Goal: Task Accomplishment & Management: Manage account settings

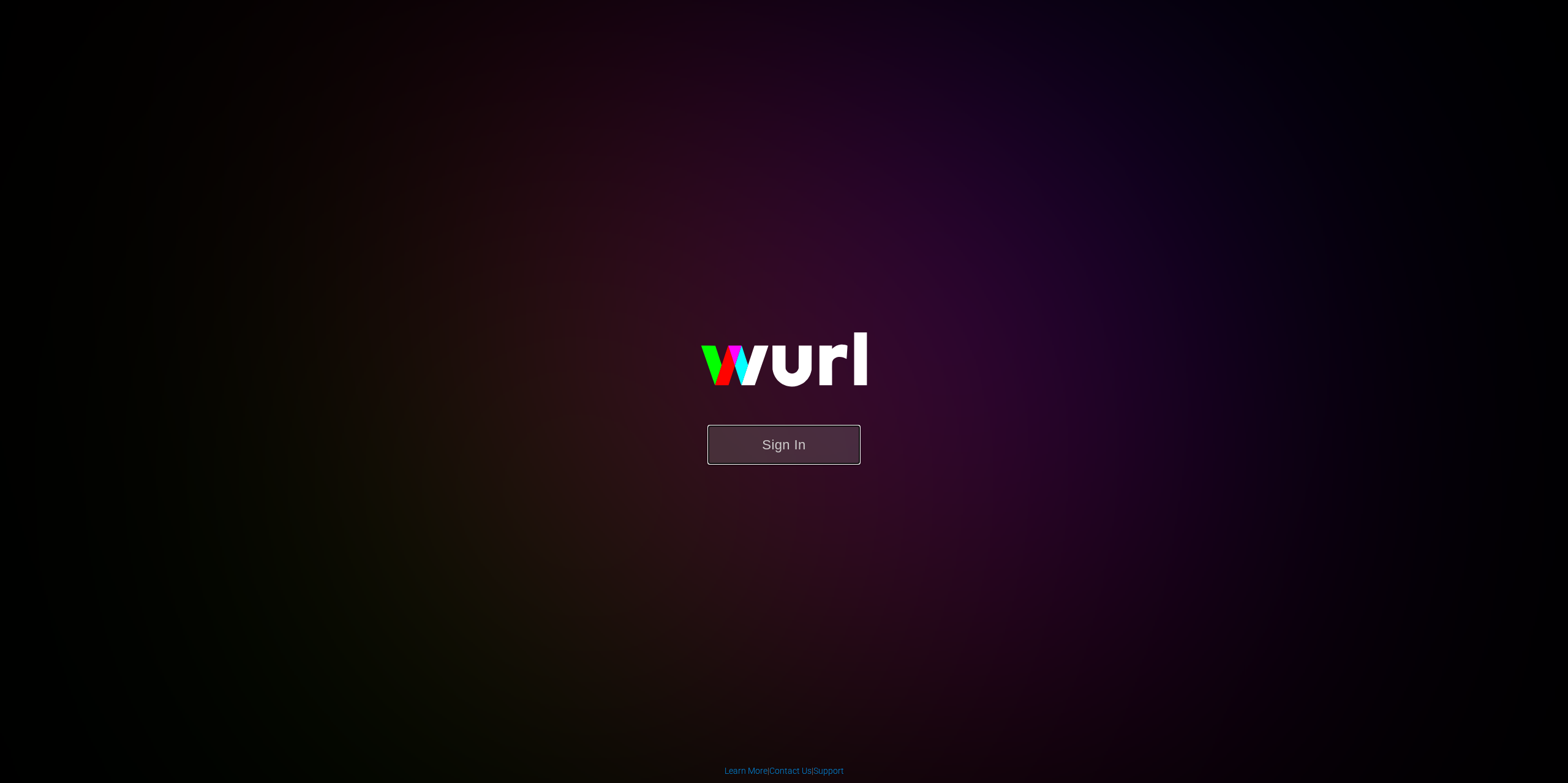
click at [810, 430] on button "Sign In" at bounding box center [784, 445] width 153 height 40
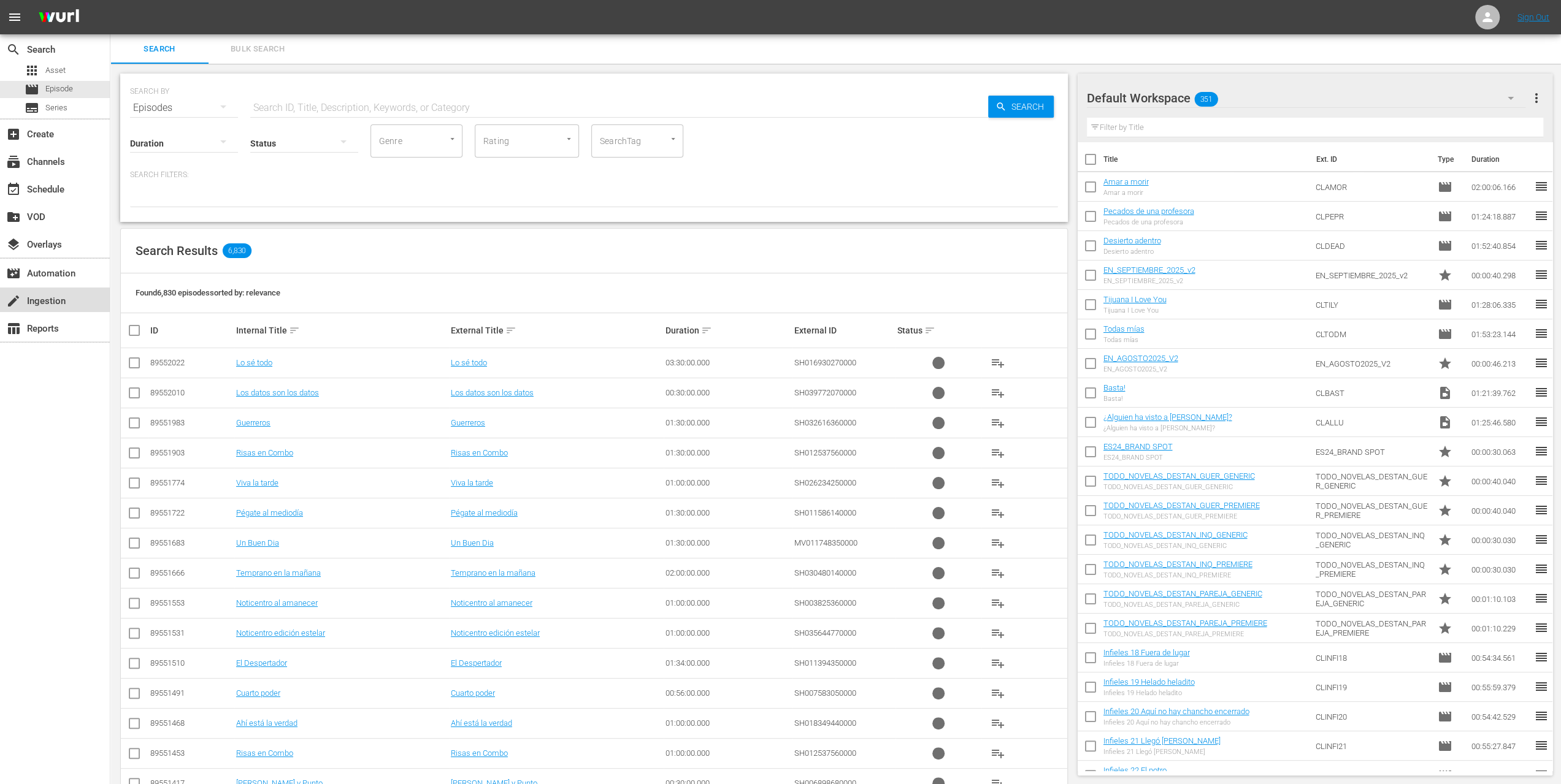
click at [29, 301] on div "create Ingestion" at bounding box center [34, 300] width 69 height 11
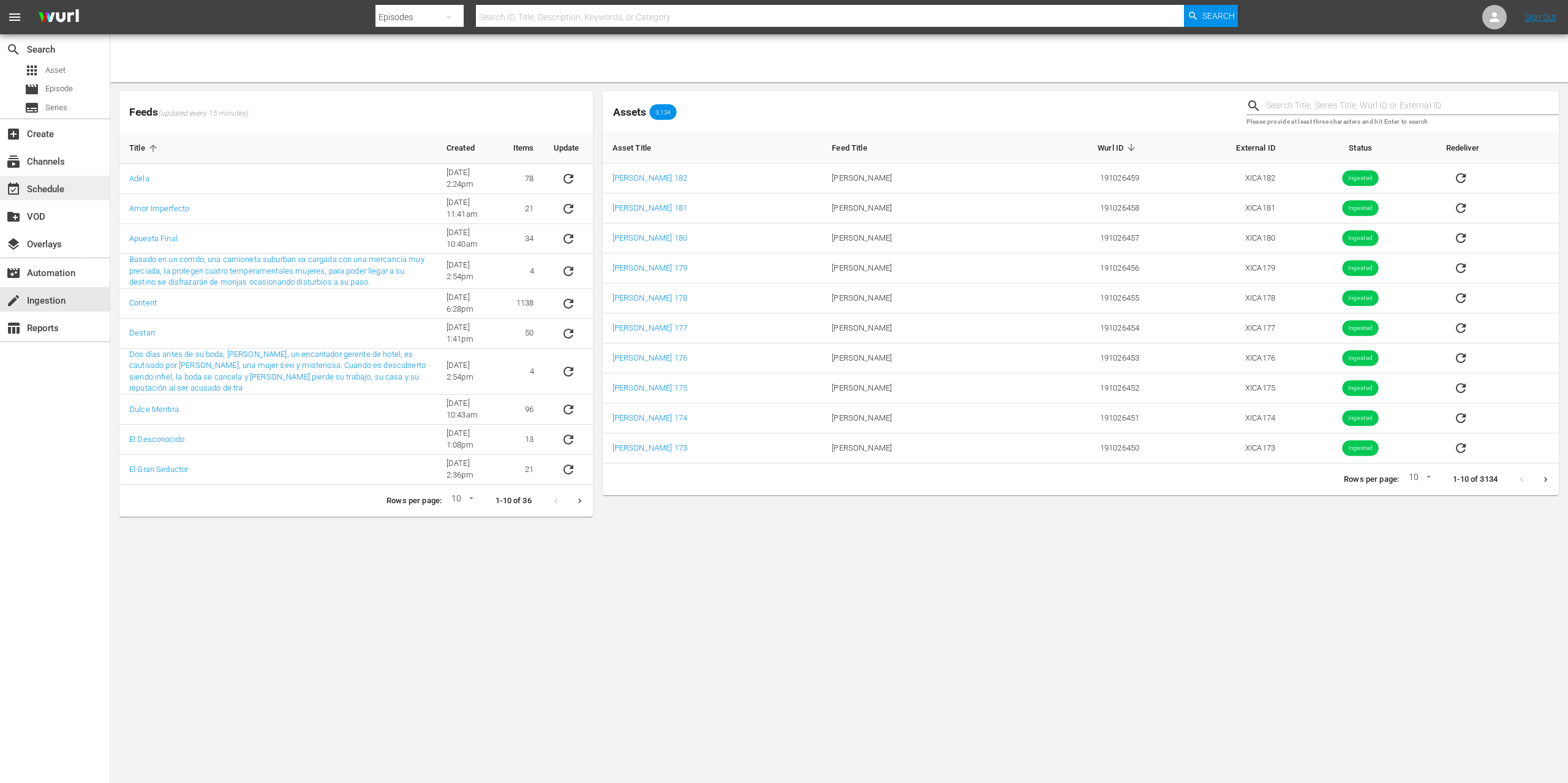
click at [46, 193] on div "event_available Schedule" at bounding box center [34, 188] width 69 height 11
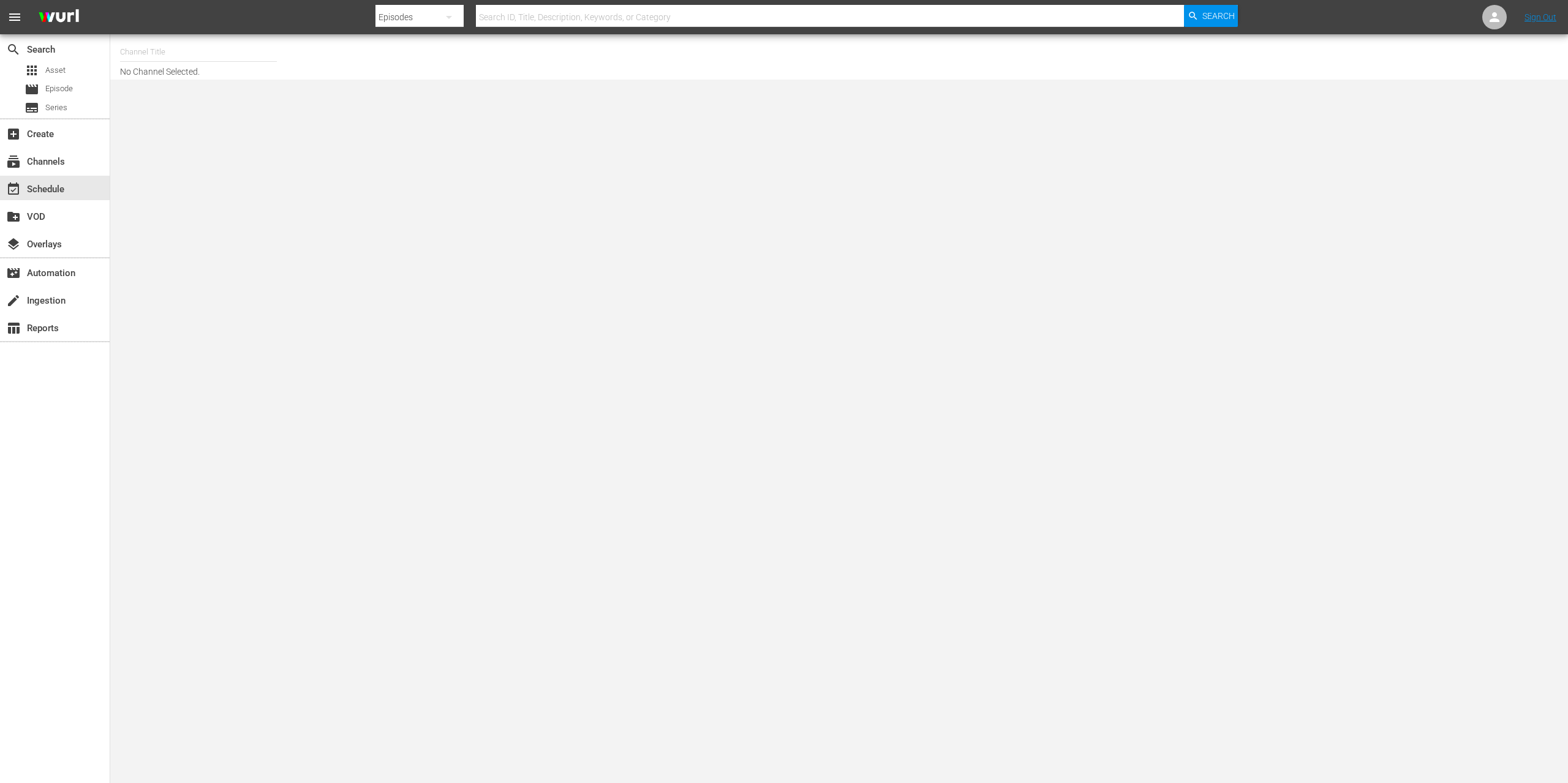
click at [179, 51] on input "text" at bounding box center [198, 52] width 157 height 29
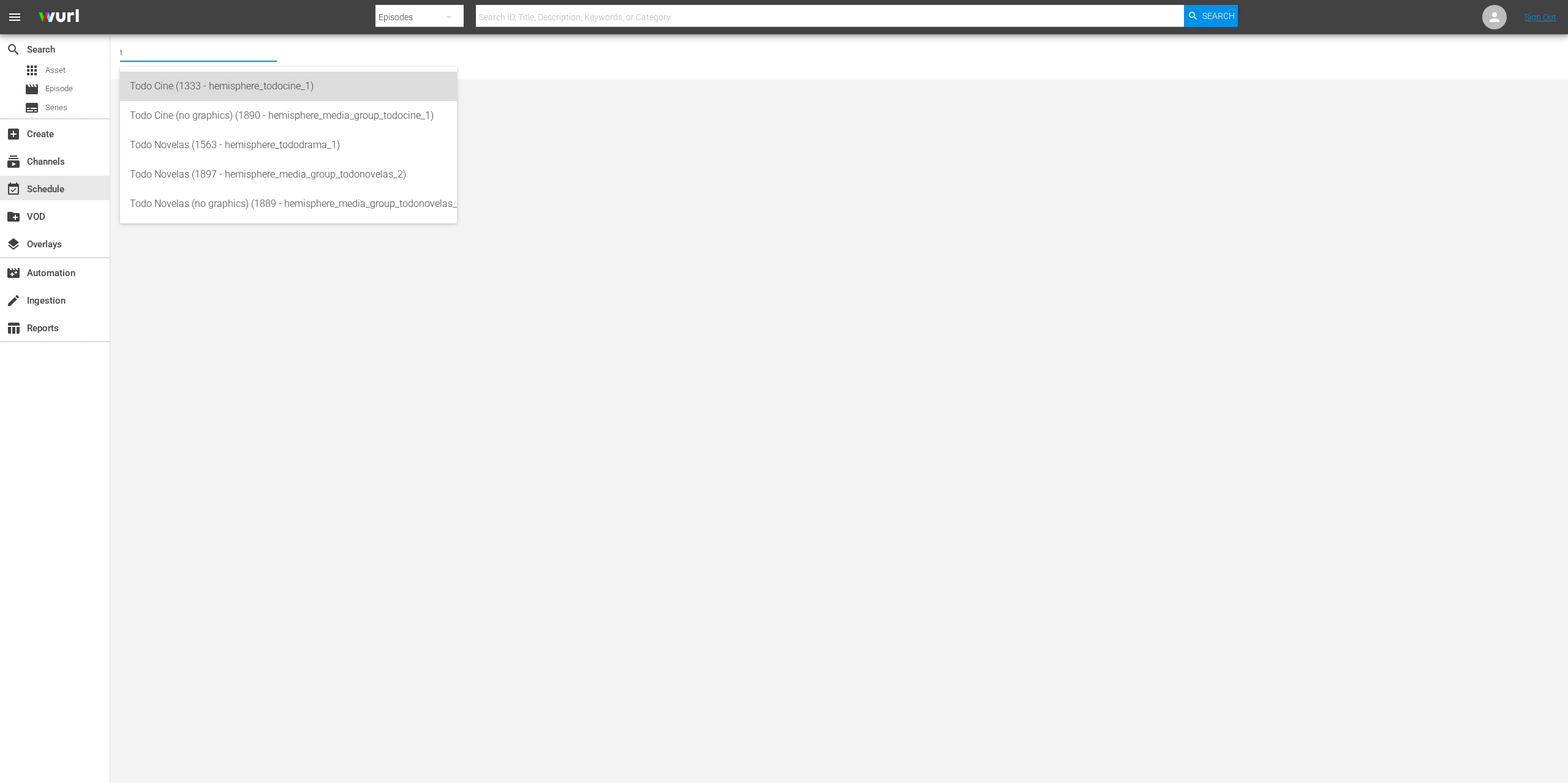
click at [212, 86] on div "Todo Cine (1333 - hemisphere_todocine_1)" at bounding box center [288, 86] width 317 height 29
type input "Todo Cine (1333 - hemisphere_todocine_1)"
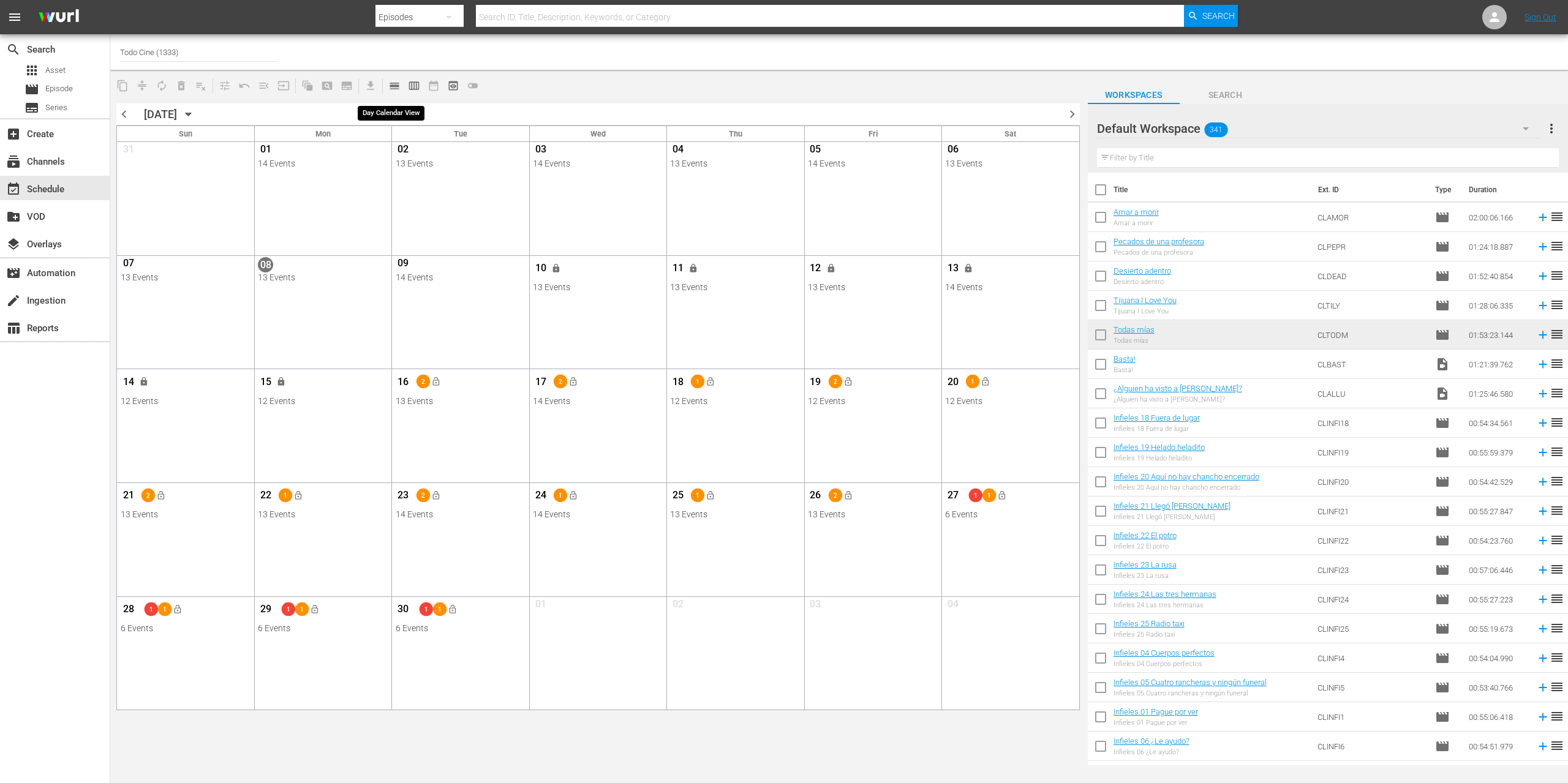
click at [395, 84] on span "calendar_view_day_outlined" at bounding box center [394, 85] width 12 height 12
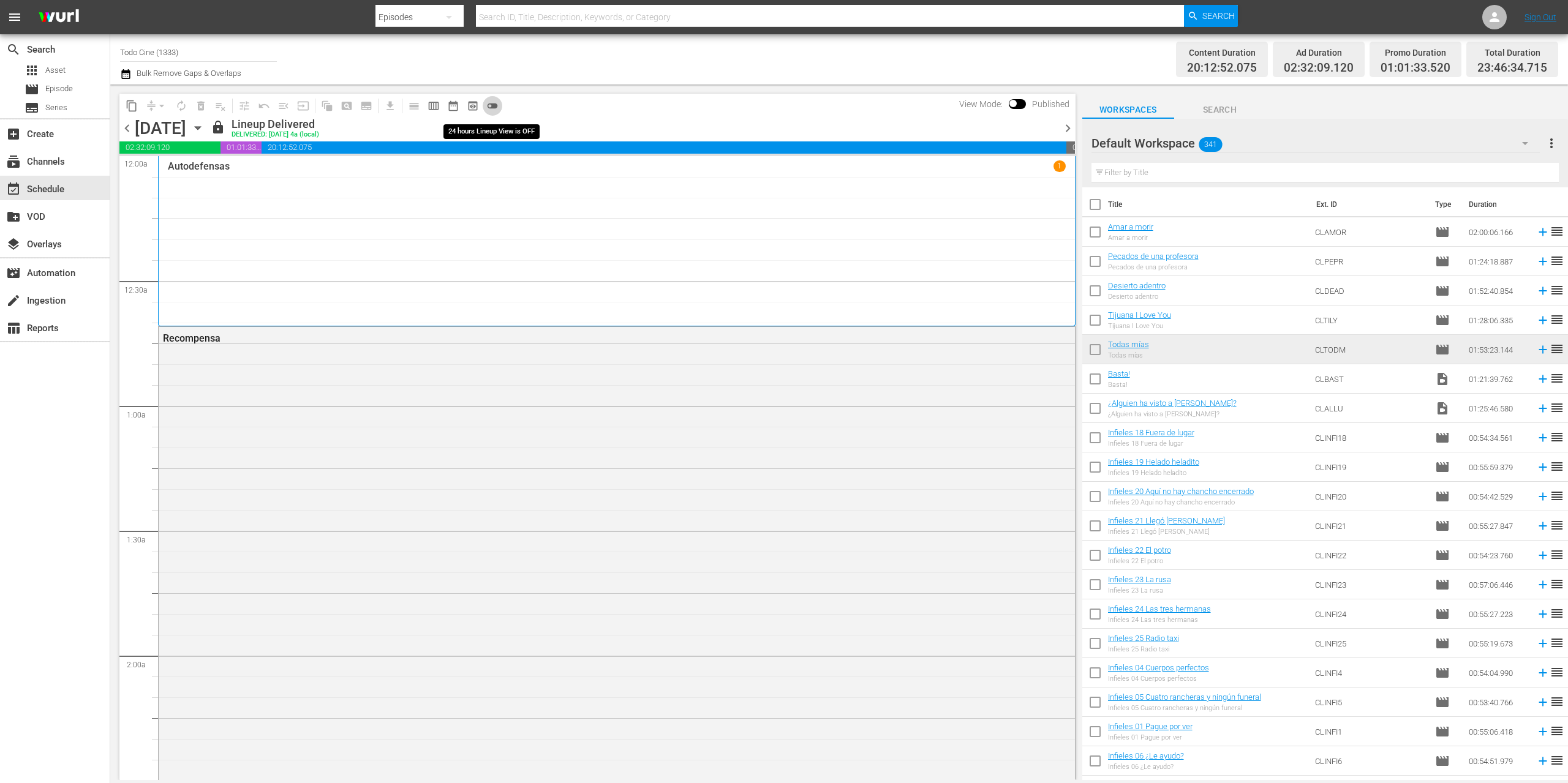
click at [493, 104] on span "toggle_off" at bounding box center [492, 106] width 12 height 12
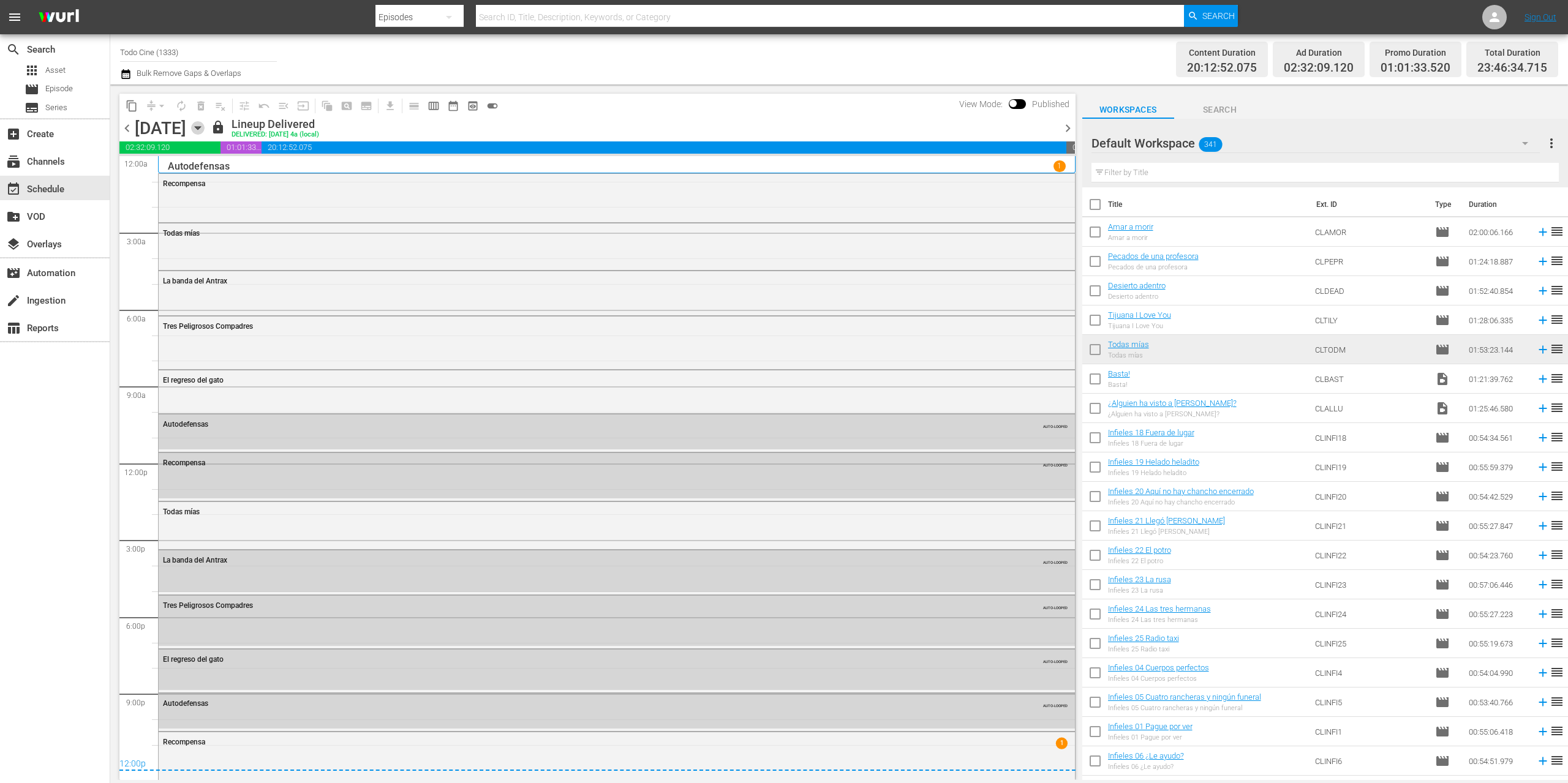
click at [205, 131] on icon "button" at bounding box center [197, 128] width 13 height 13
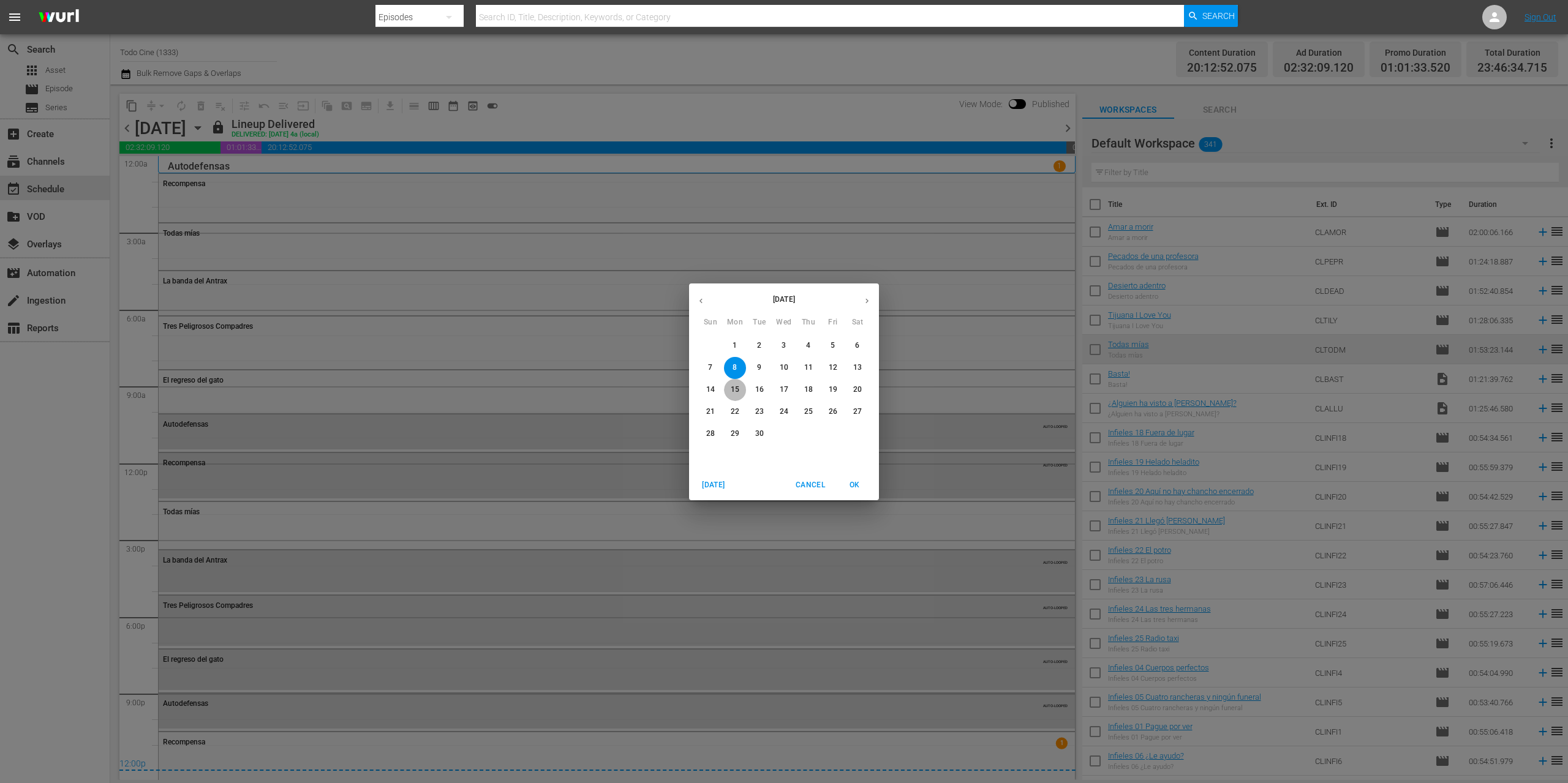
click at [730, 389] on span "15" at bounding box center [734, 389] width 22 height 10
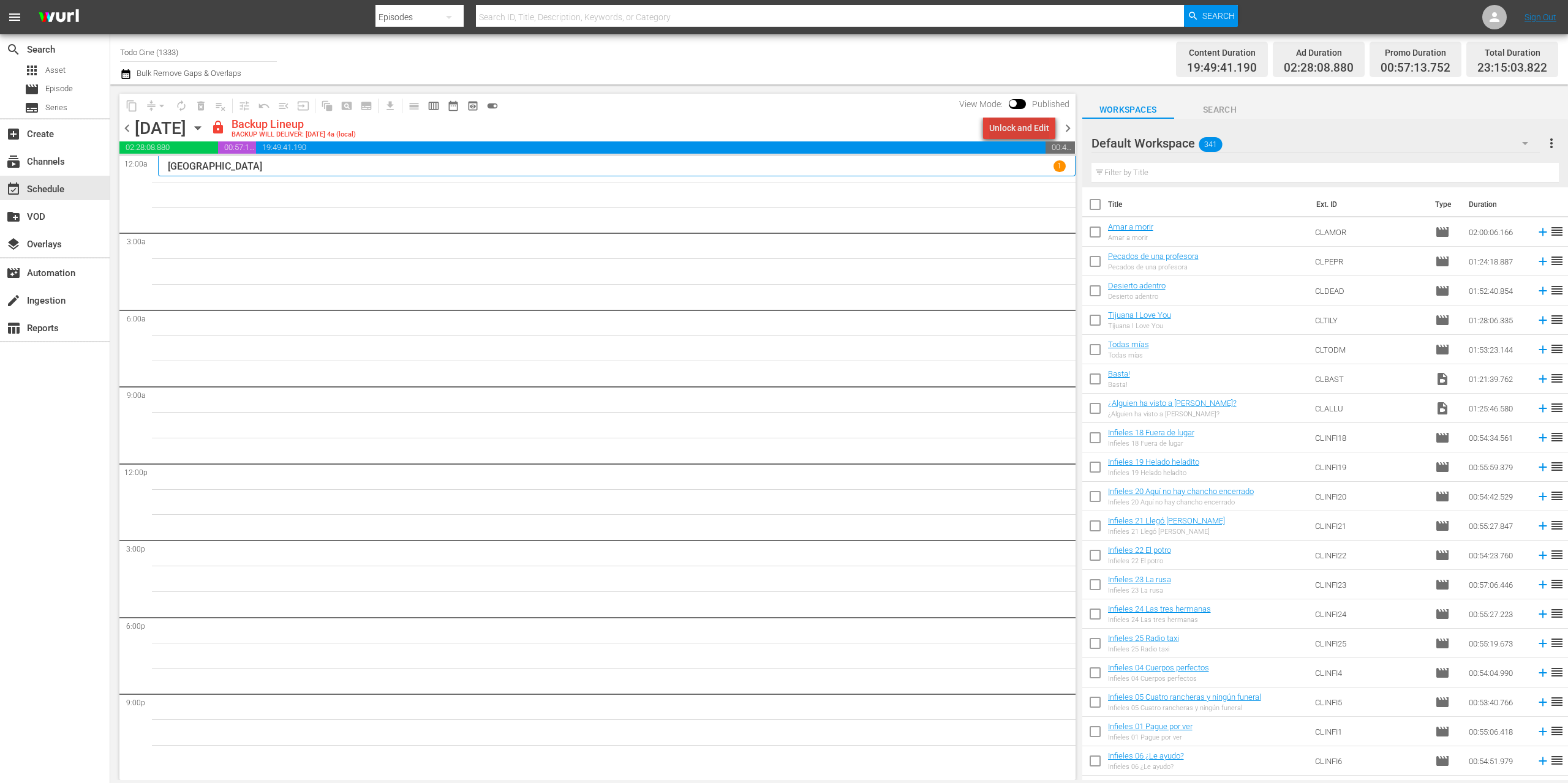
click at [1028, 129] on div "Unlock and Edit" at bounding box center [1019, 128] width 60 height 22
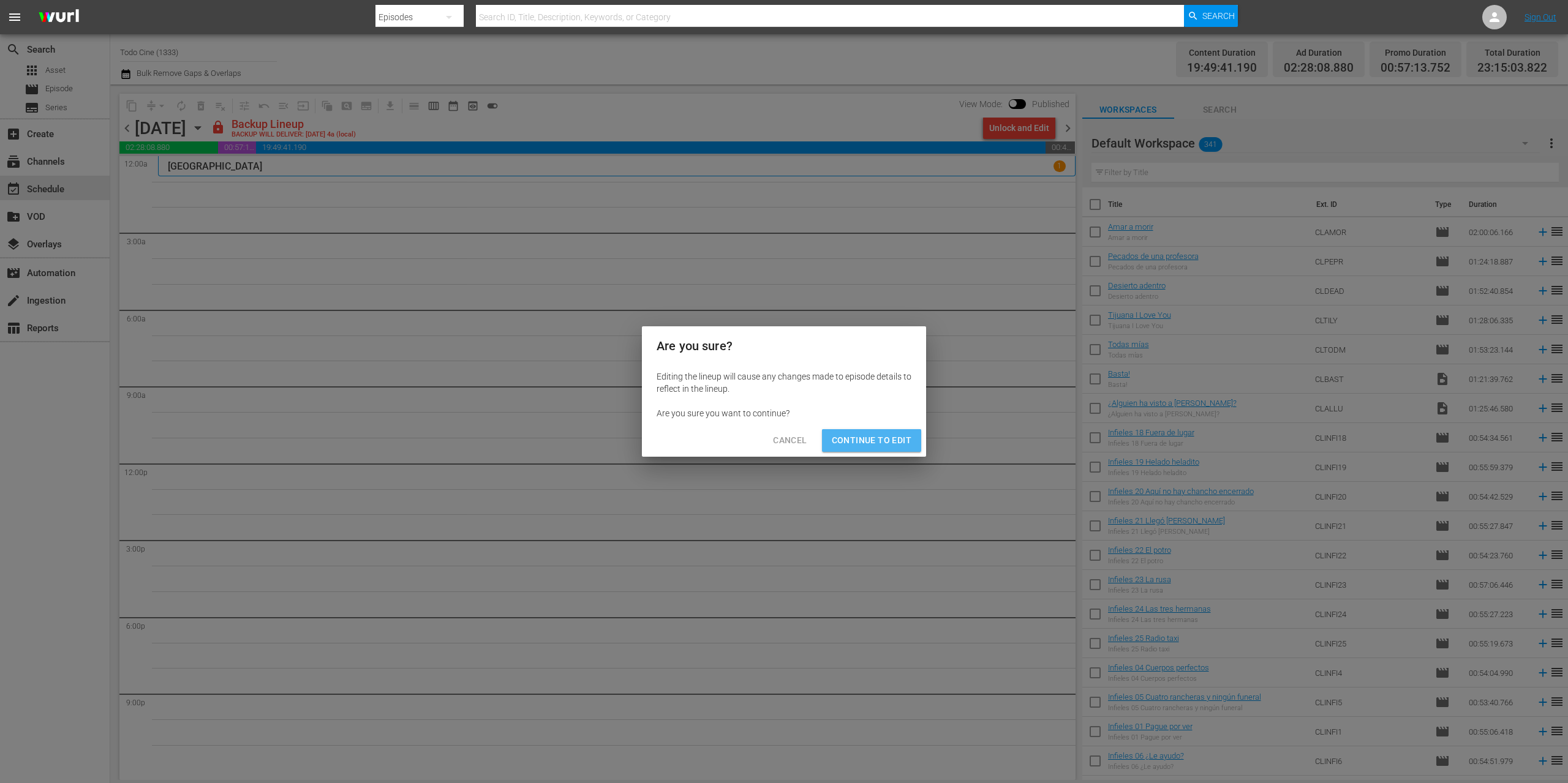
click at [893, 439] on span "Continue to Edit" at bounding box center [871, 440] width 79 height 15
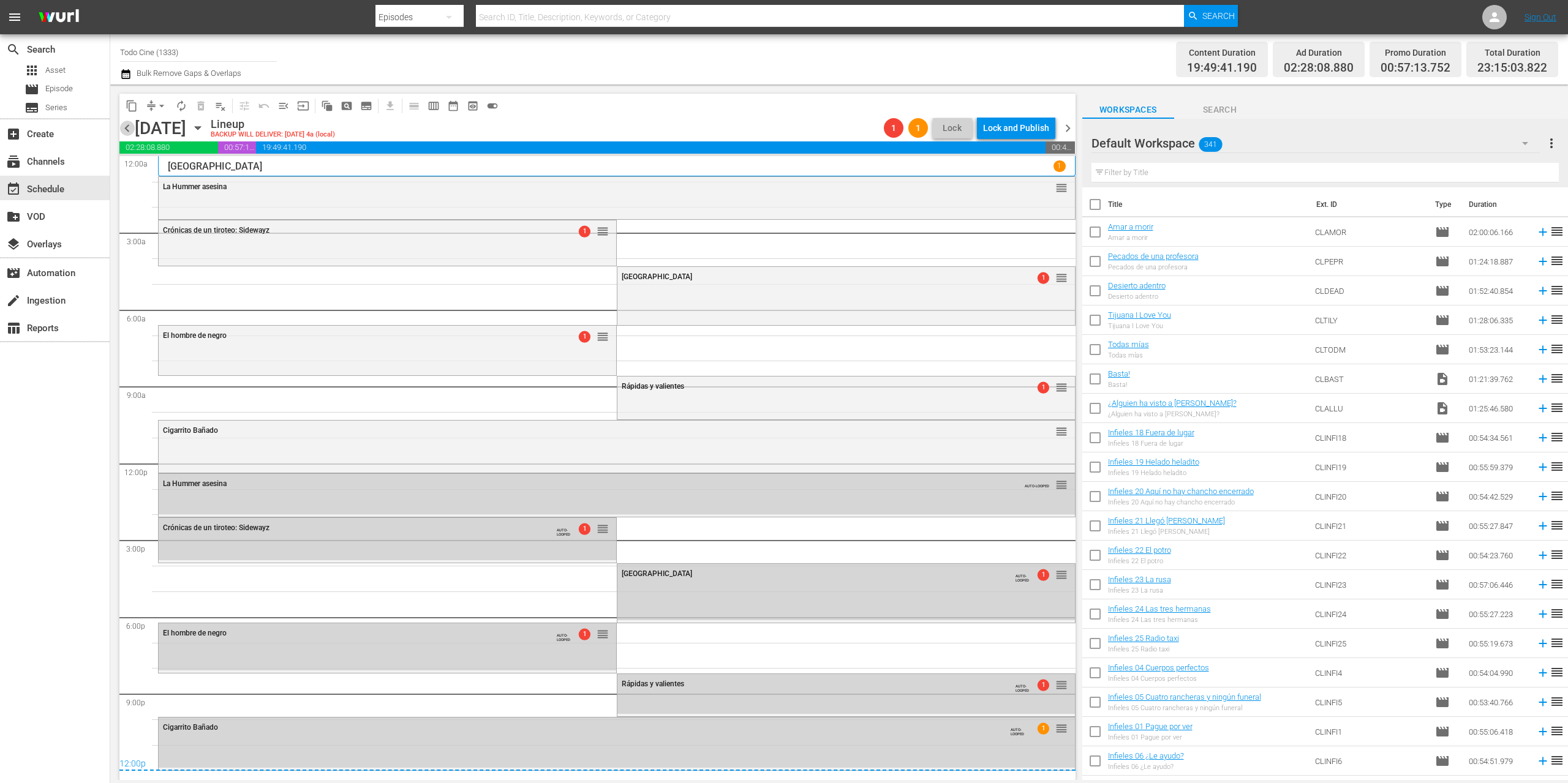
click at [127, 127] on span "chevron_left" at bounding box center [127, 128] width 15 height 15
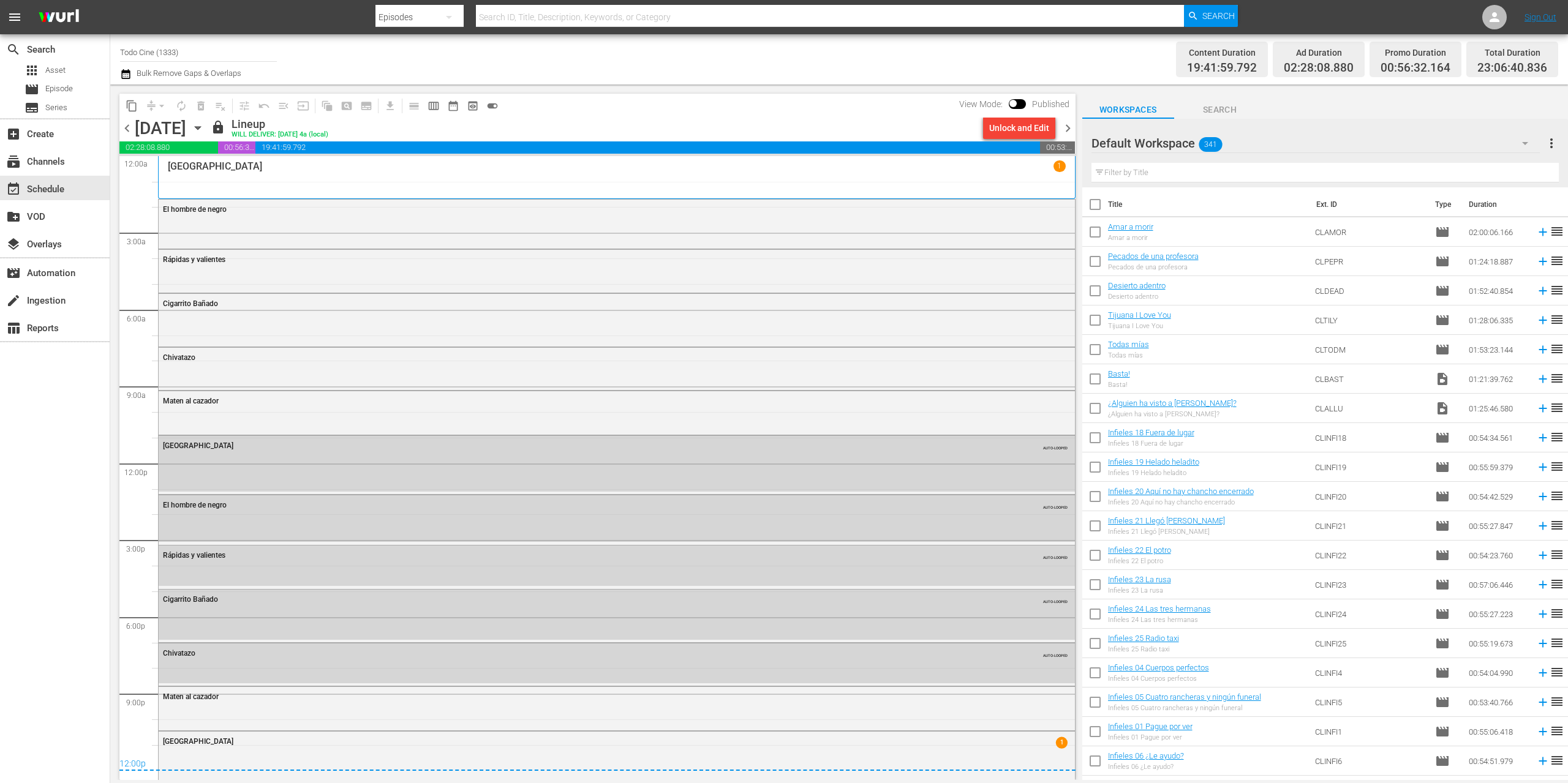
click at [1065, 123] on span "chevron_right" at bounding box center [1067, 128] width 15 height 15
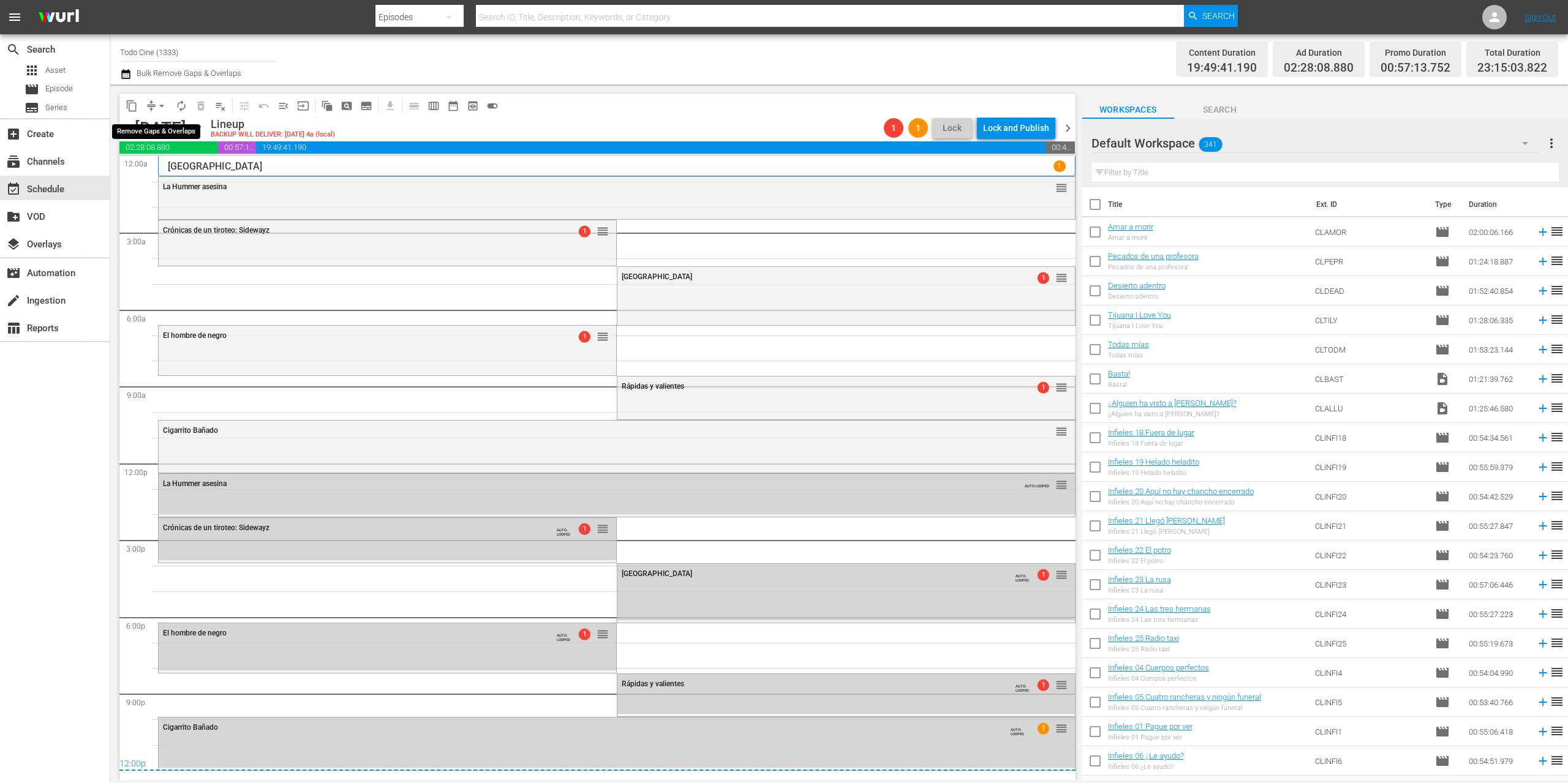
click at [160, 105] on span "arrow_drop_down" at bounding box center [162, 106] width 12 height 12
click at [164, 170] on li "Align to End of Previous Day" at bounding box center [162, 171] width 128 height 20
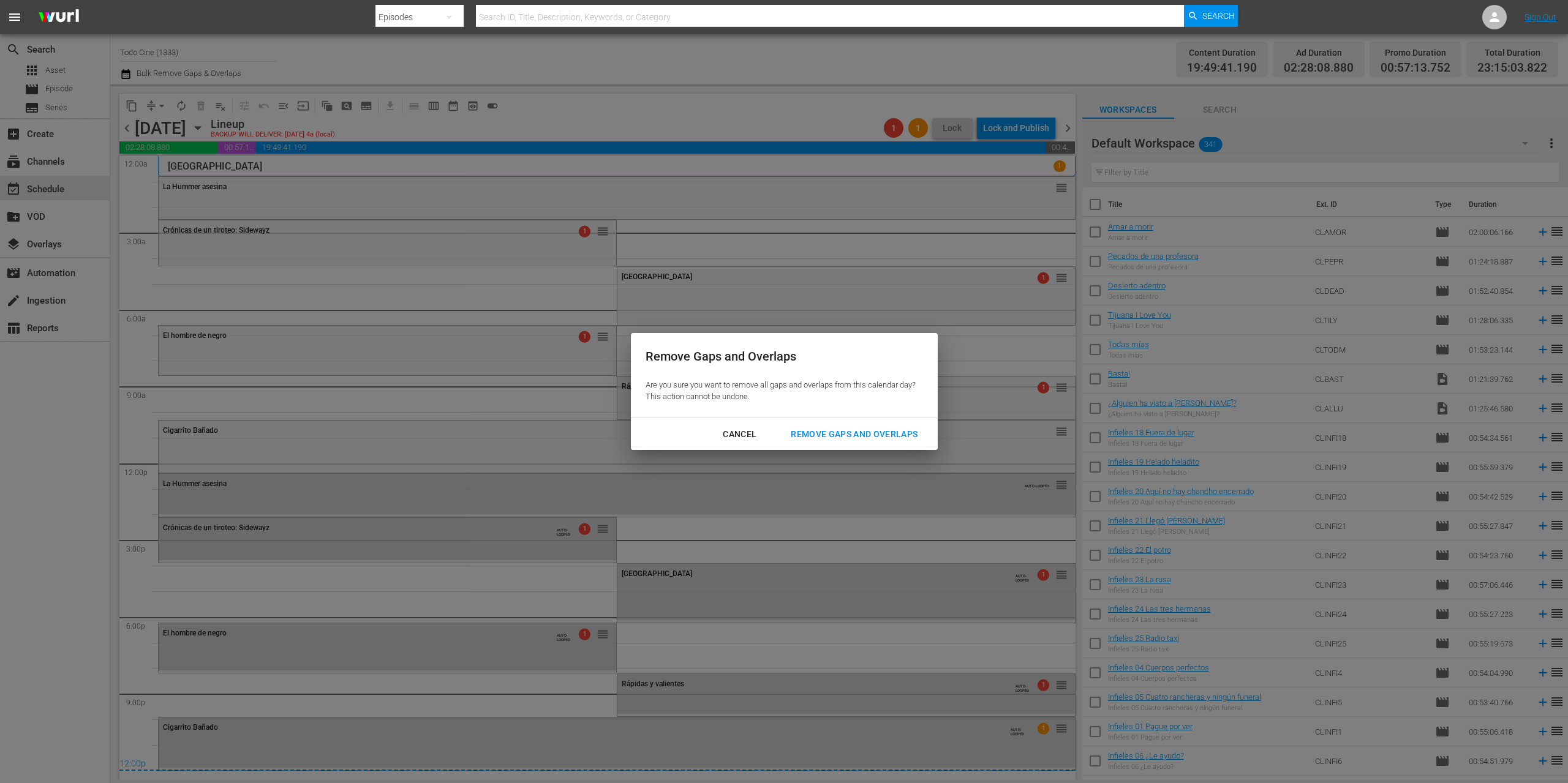
click at [878, 429] on div "Remove Gaps and Overlaps" at bounding box center [854, 434] width 146 height 15
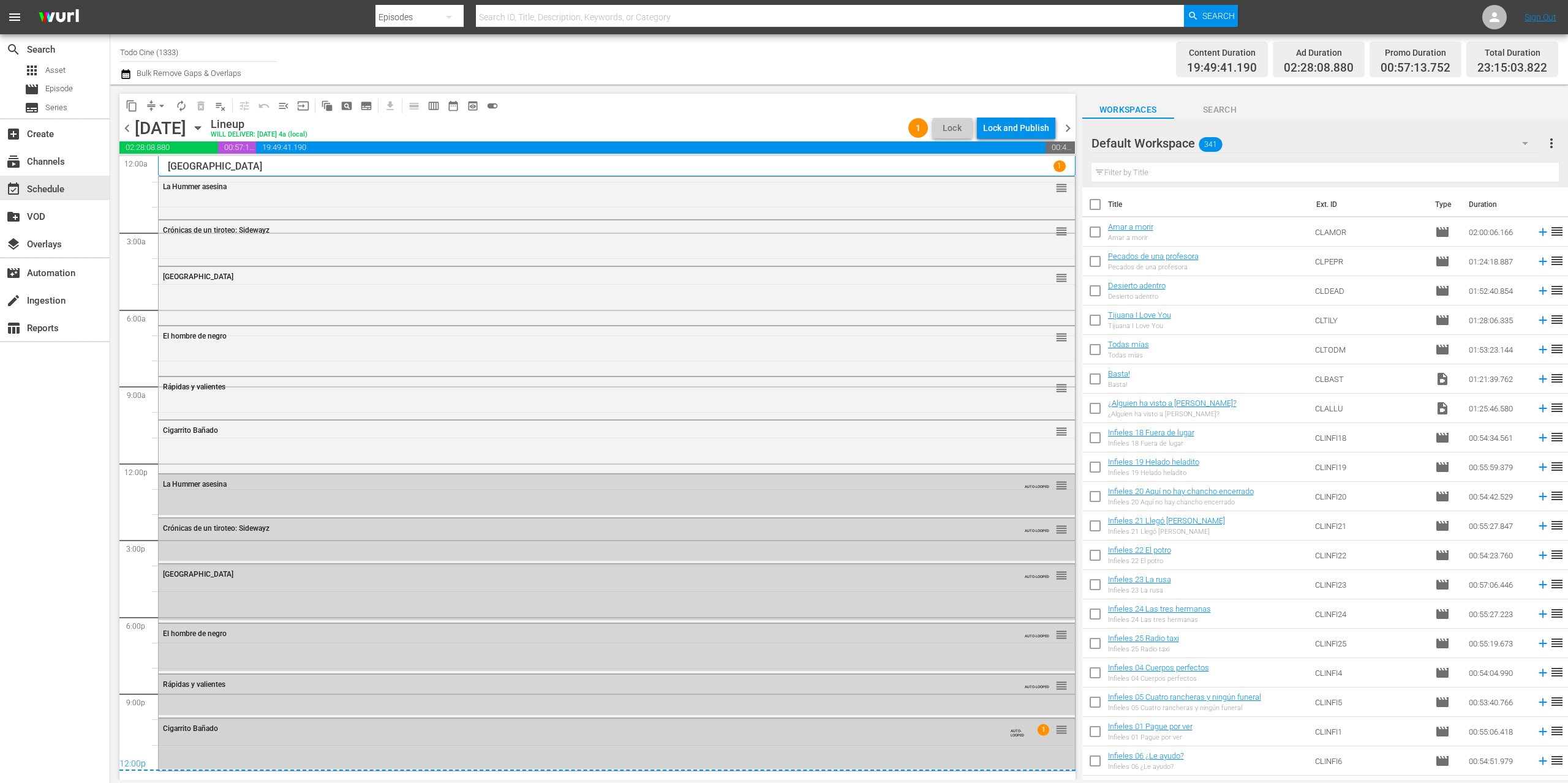
click at [751, 742] on div "Cigarrito Bañado AUTO-LOOPED 1 reorder" at bounding box center [617, 743] width 916 height 50
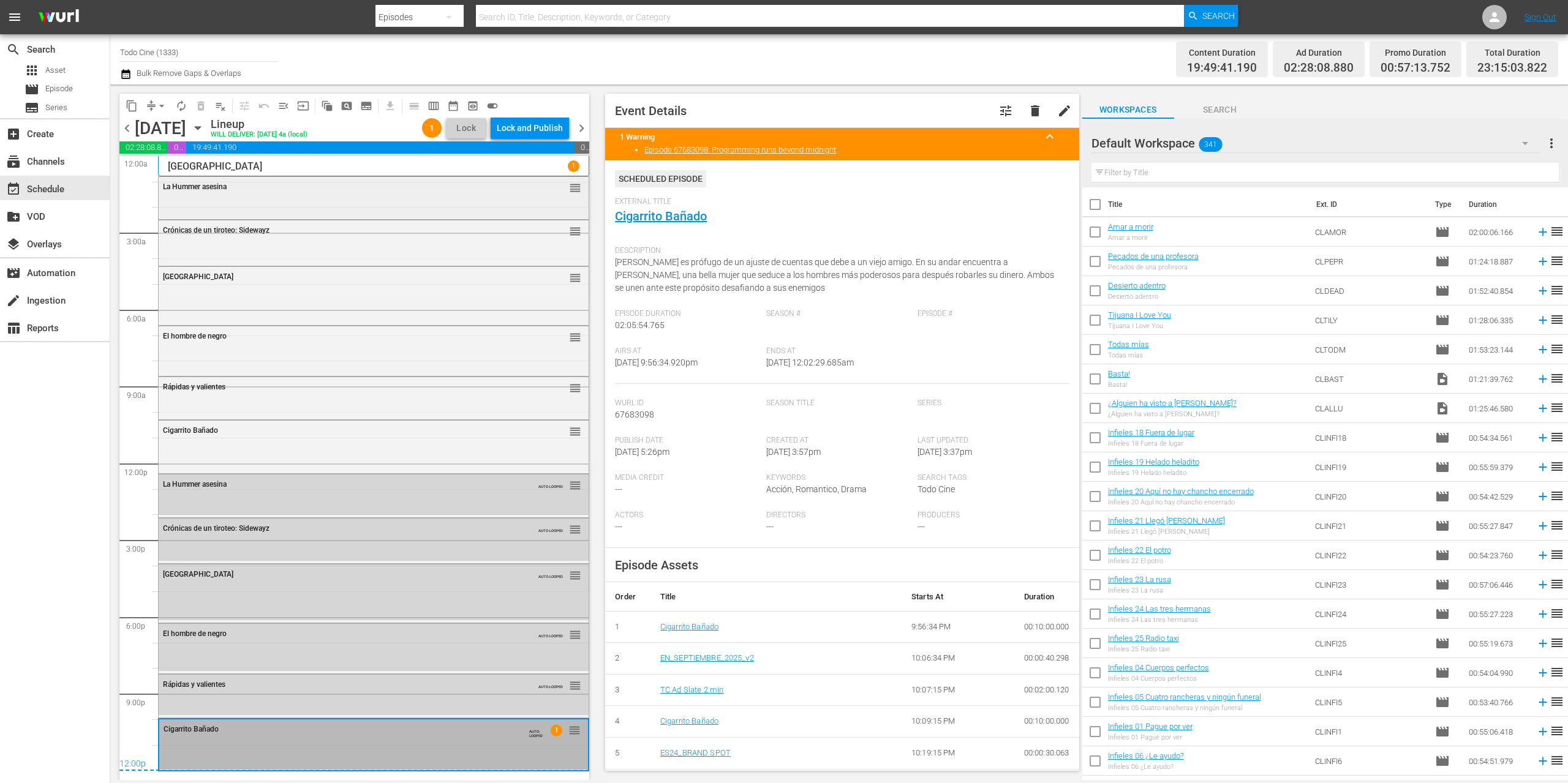
click at [253, 204] on div "La Hummer asesina reorder" at bounding box center [373, 196] width 430 height 40
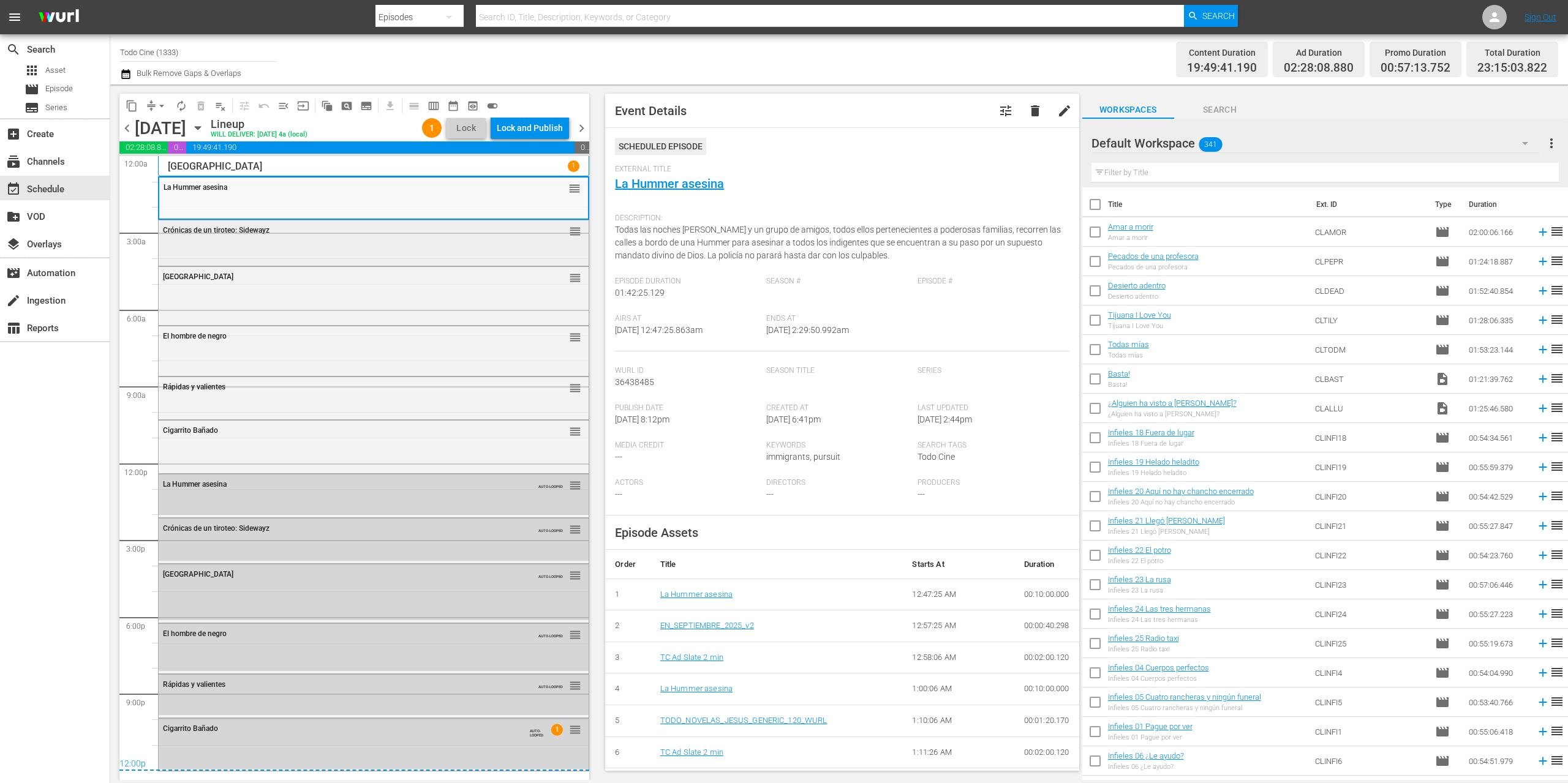
click at [241, 247] on div "Crónicas de un tiroteo: Sidewayz reorder" at bounding box center [373, 241] width 430 height 43
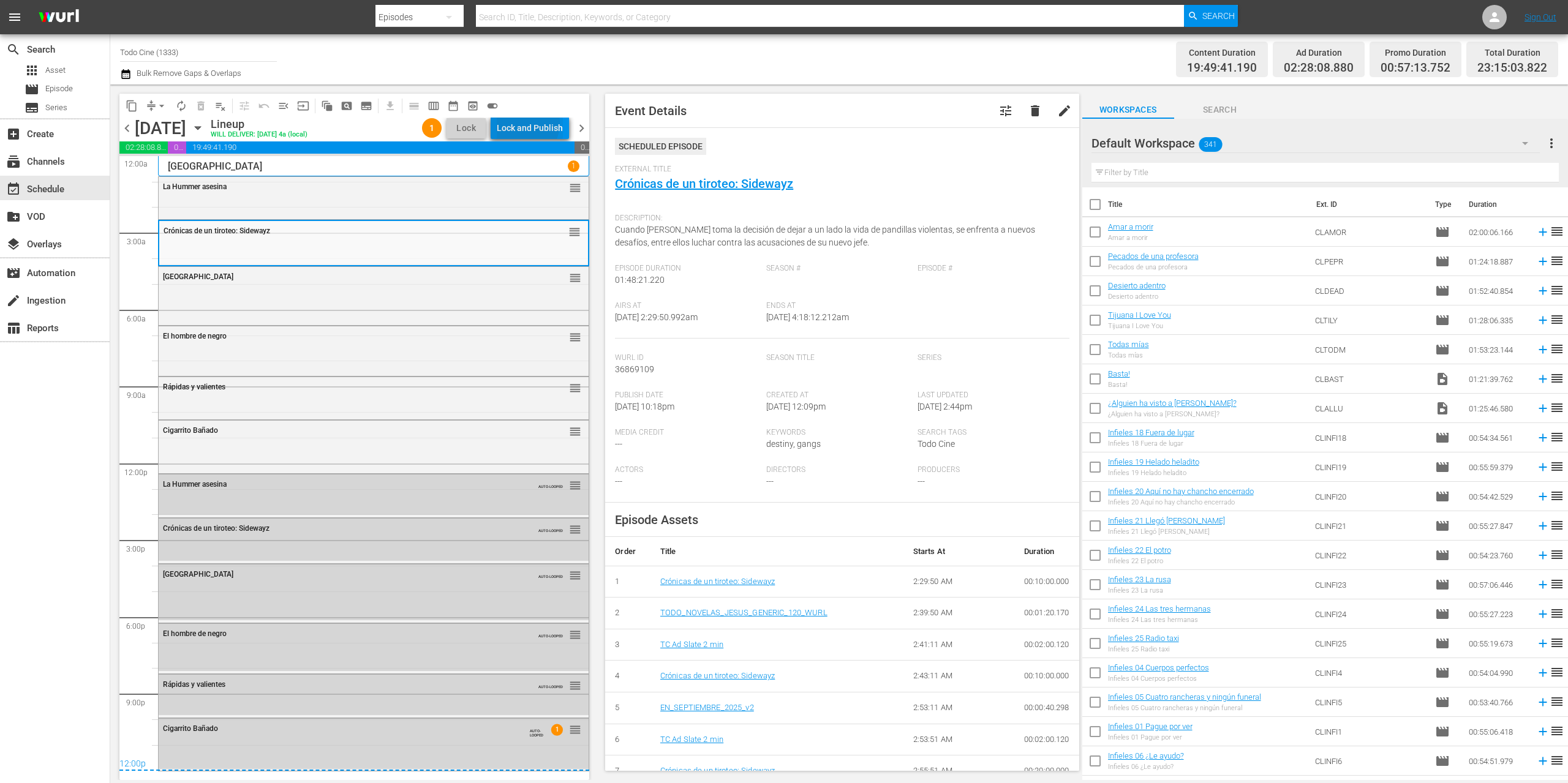
click at [519, 122] on div "Lock and Publish" at bounding box center [530, 128] width 66 height 22
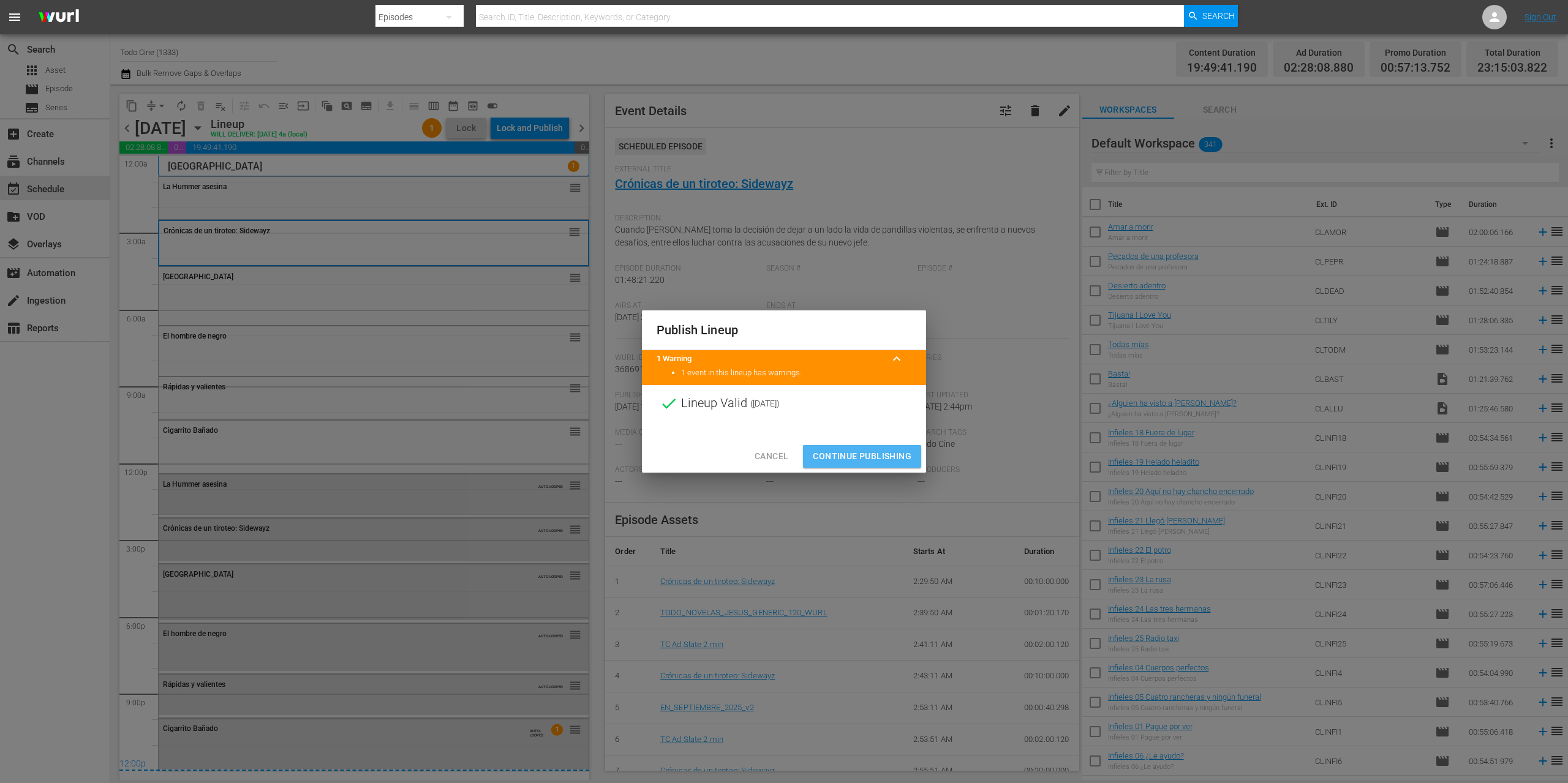
click at [848, 451] on span "Continue Publishing" at bounding box center [861, 456] width 98 height 15
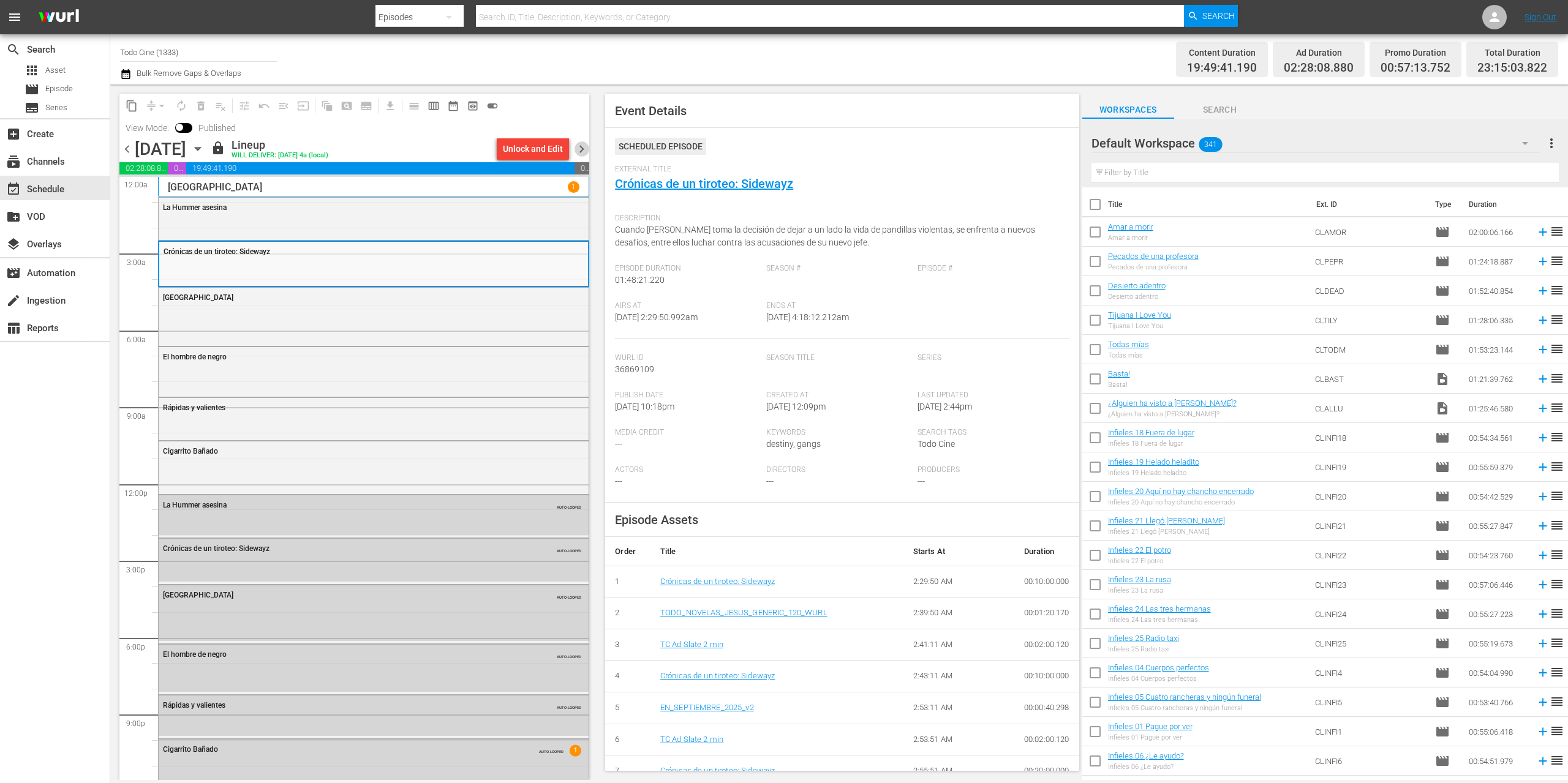
click at [580, 147] on span "chevron_right" at bounding box center [581, 149] width 15 height 15
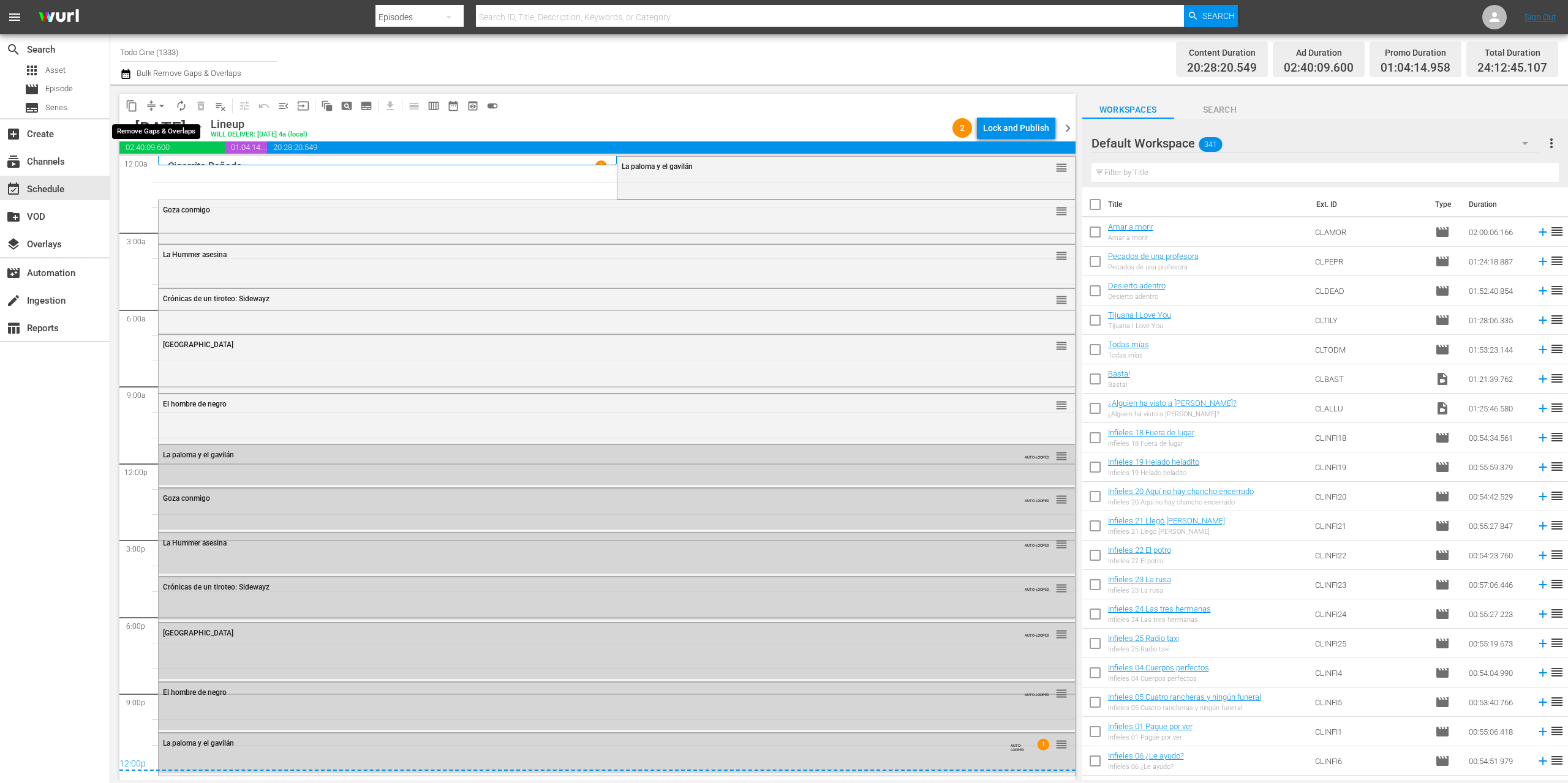
click at [160, 104] on span "arrow_drop_down" at bounding box center [162, 106] width 12 height 12
click at [174, 171] on li "Align to End of Previous Day" at bounding box center [162, 171] width 128 height 20
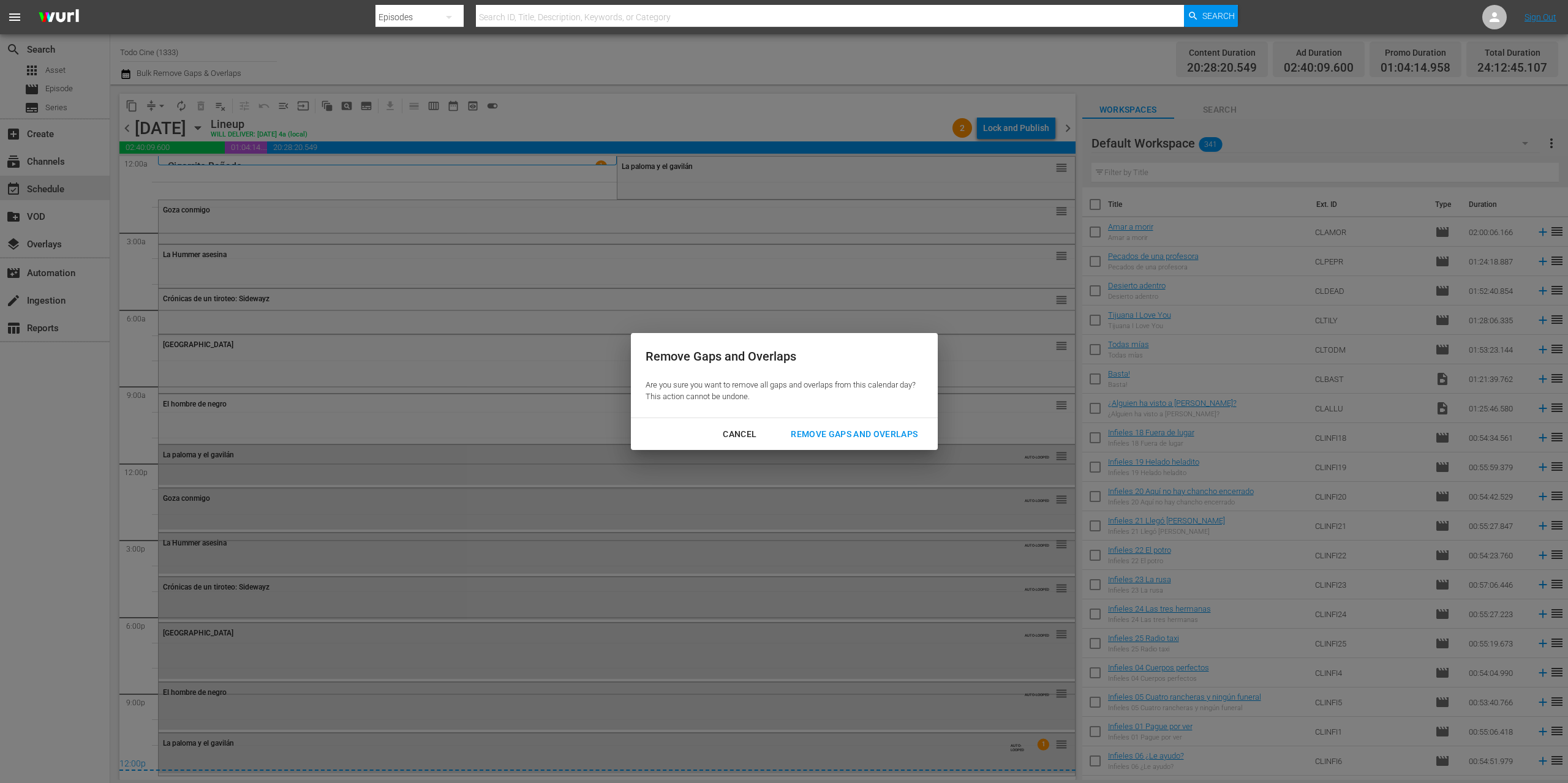
click at [852, 433] on div "Remove Gaps and Overlaps" at bounding box center [854, 434] width 146 height 15
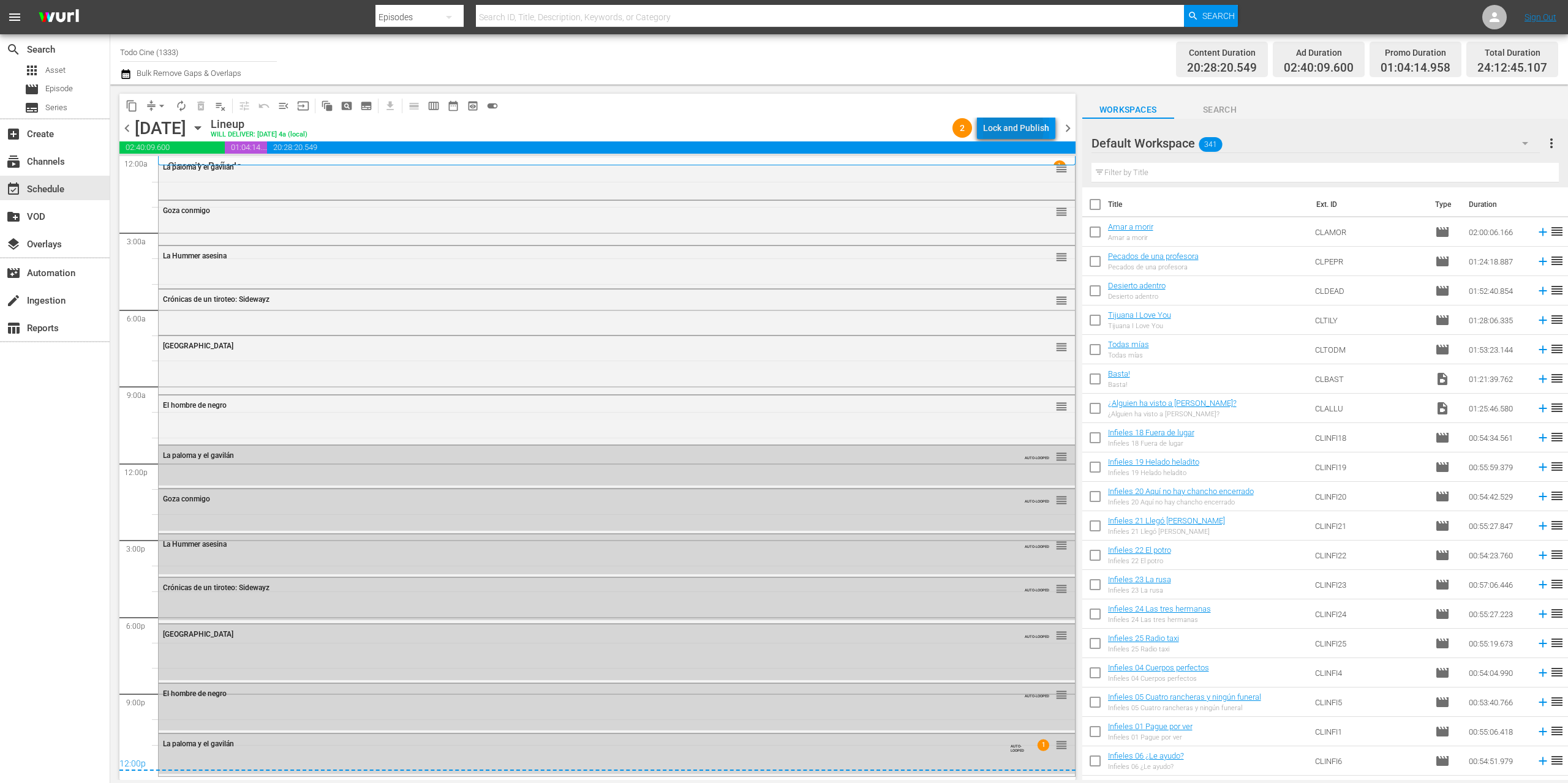
click at [1008, 128] on div "Lock and Publish" at bounding box center [1016, 128] width 66 height 22
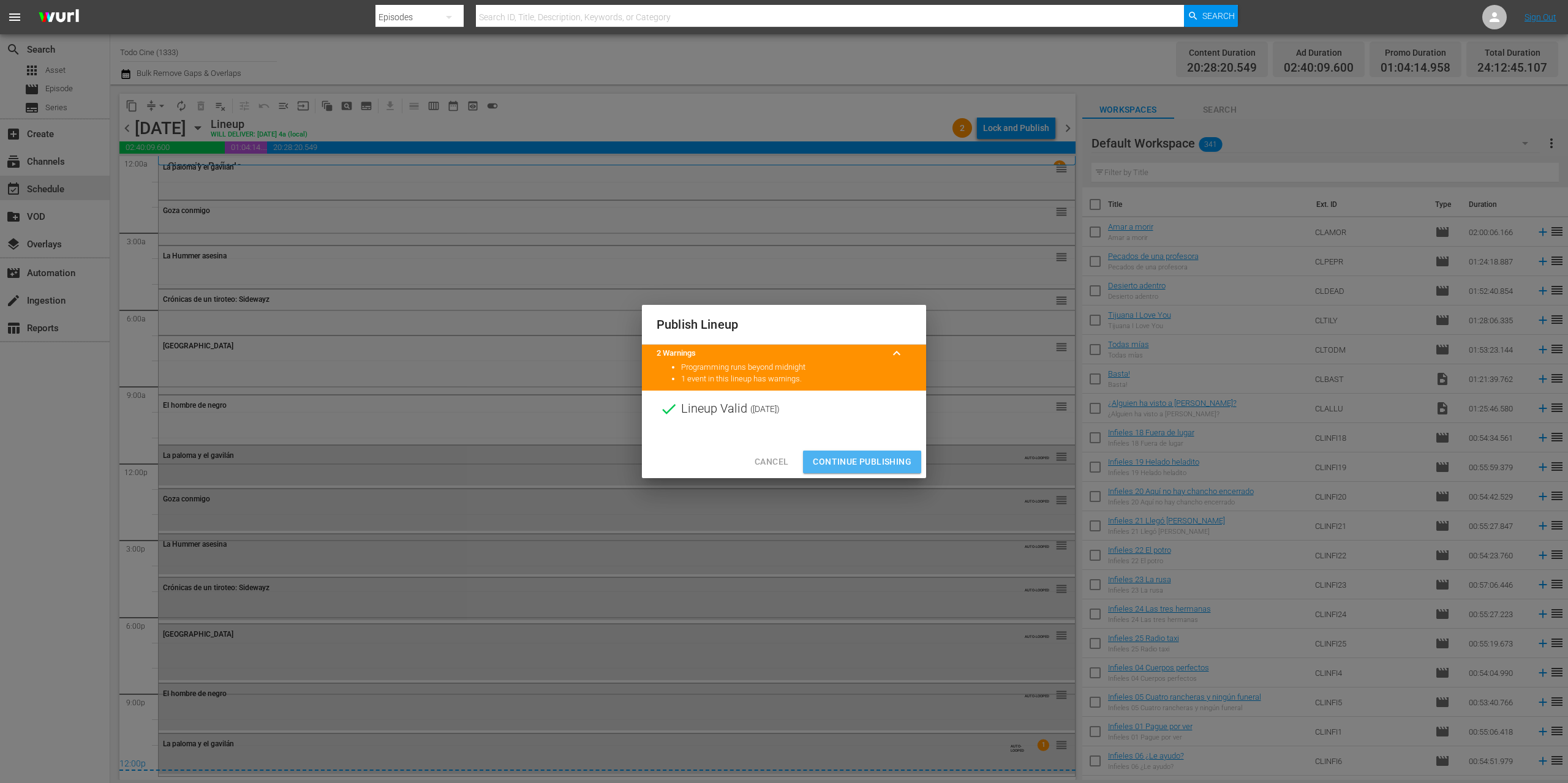
click at [847, 458] on span "Continue Publishing" at bounding box center [861, 462] width 98 height 15
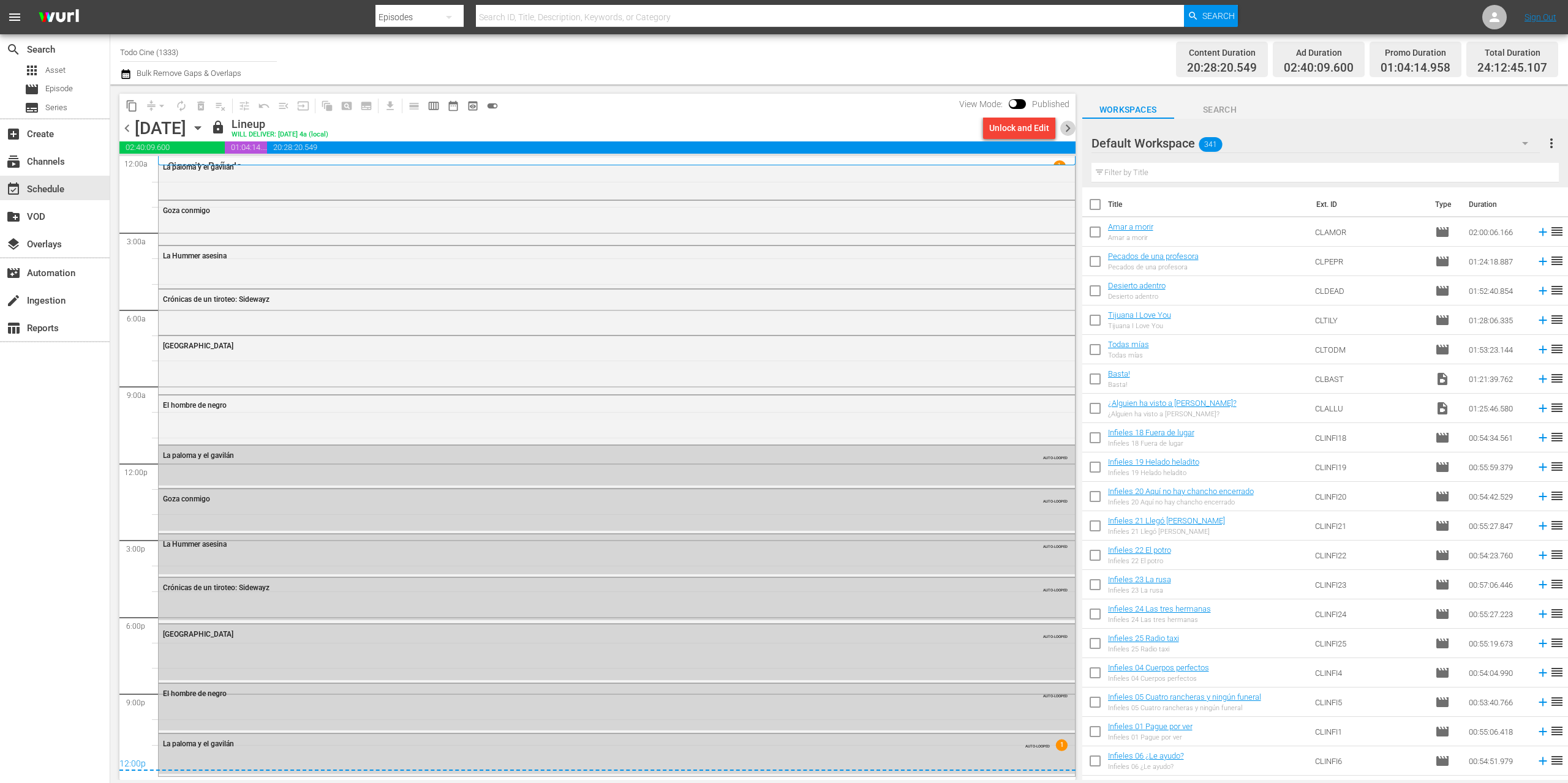
click at [1066, 128] on span "chevron_right" at bounding box center [1067, 128] width 15 height 15
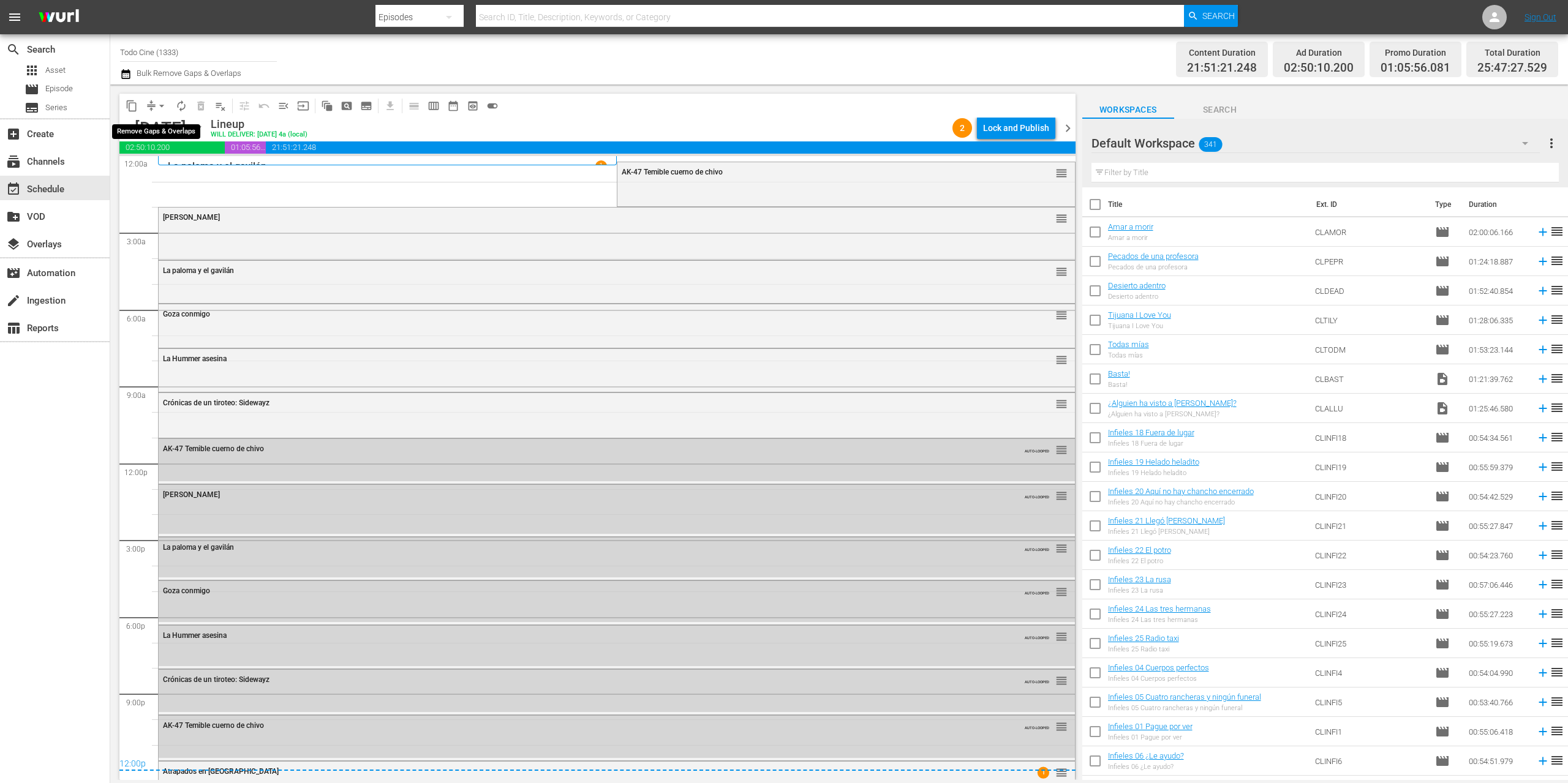
click at [160, 106] on span "arrow_drop_down" at bounding box center [162, 106] width 12 height 12
click at [161, 173] on li "Align to End of Previous Day" at bounding box center [162, 171] width 128 height 20
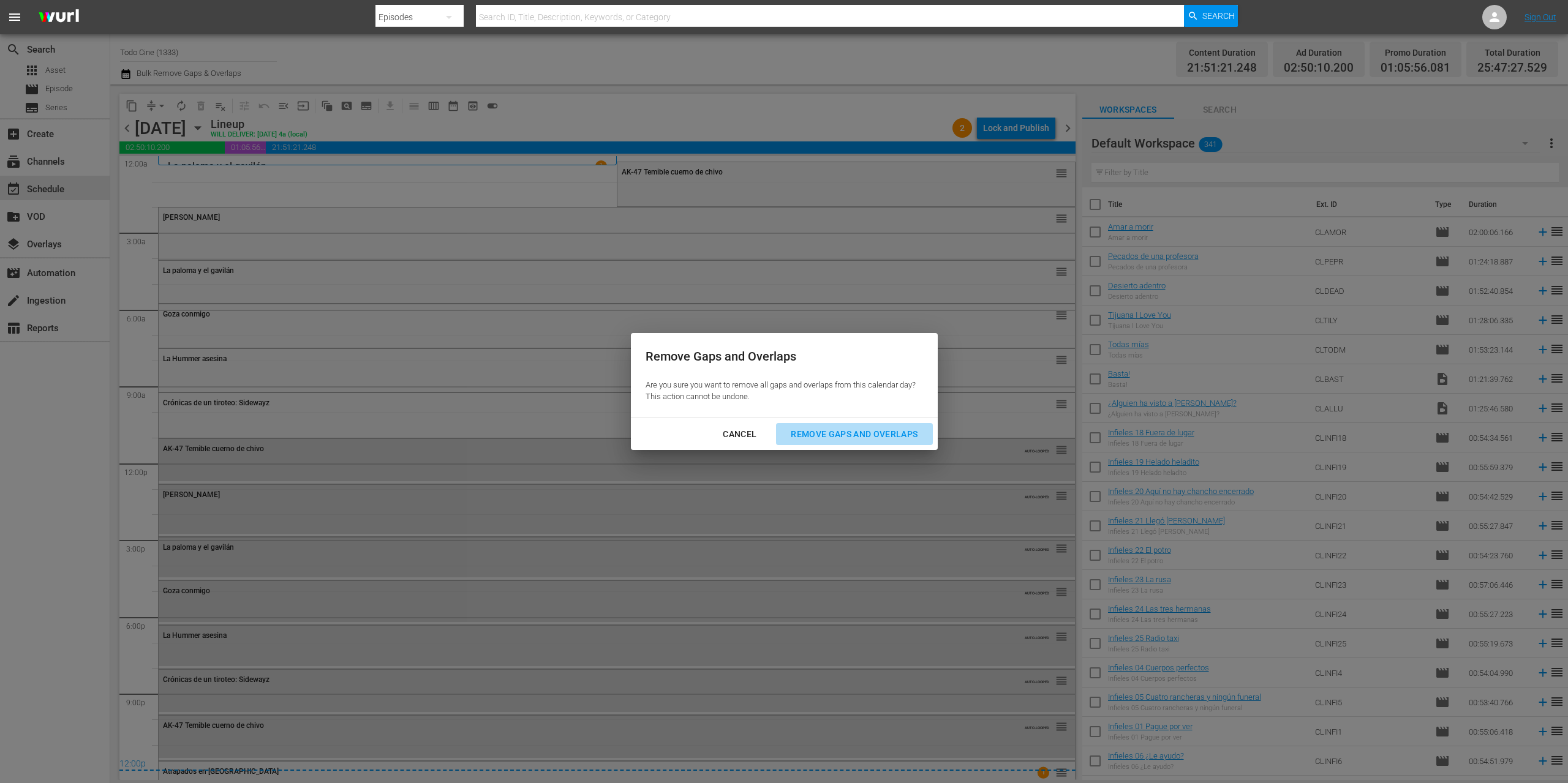
click at [810, 436] on div "Remove Gaps and Overlaps" at bounding box center [854, 434] width 146 height 15
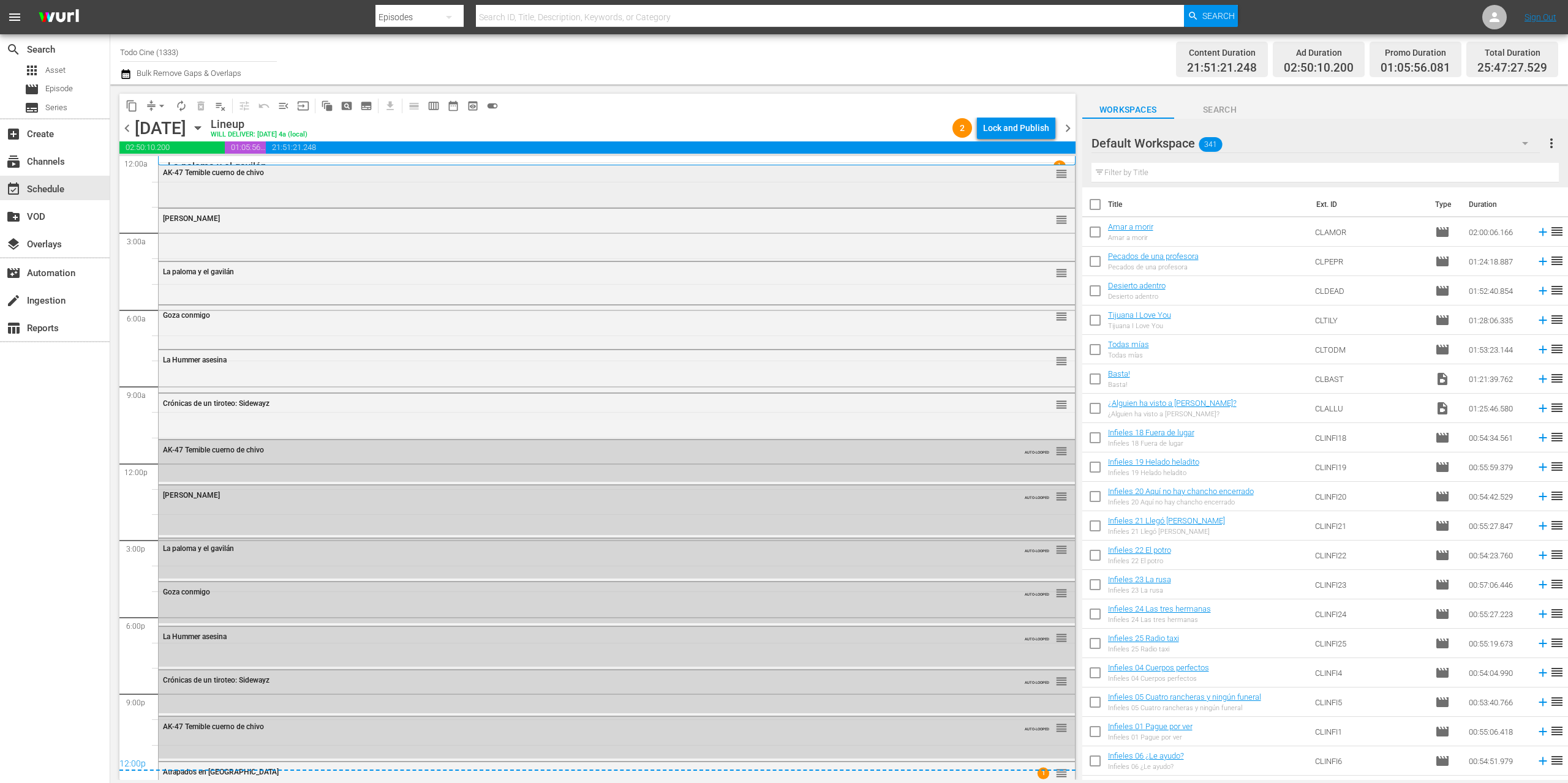
click at [351, 183] on div "AK-47 Temible cuerno de chivo reorder" at bounding box center [617, 173] width 916 height 21
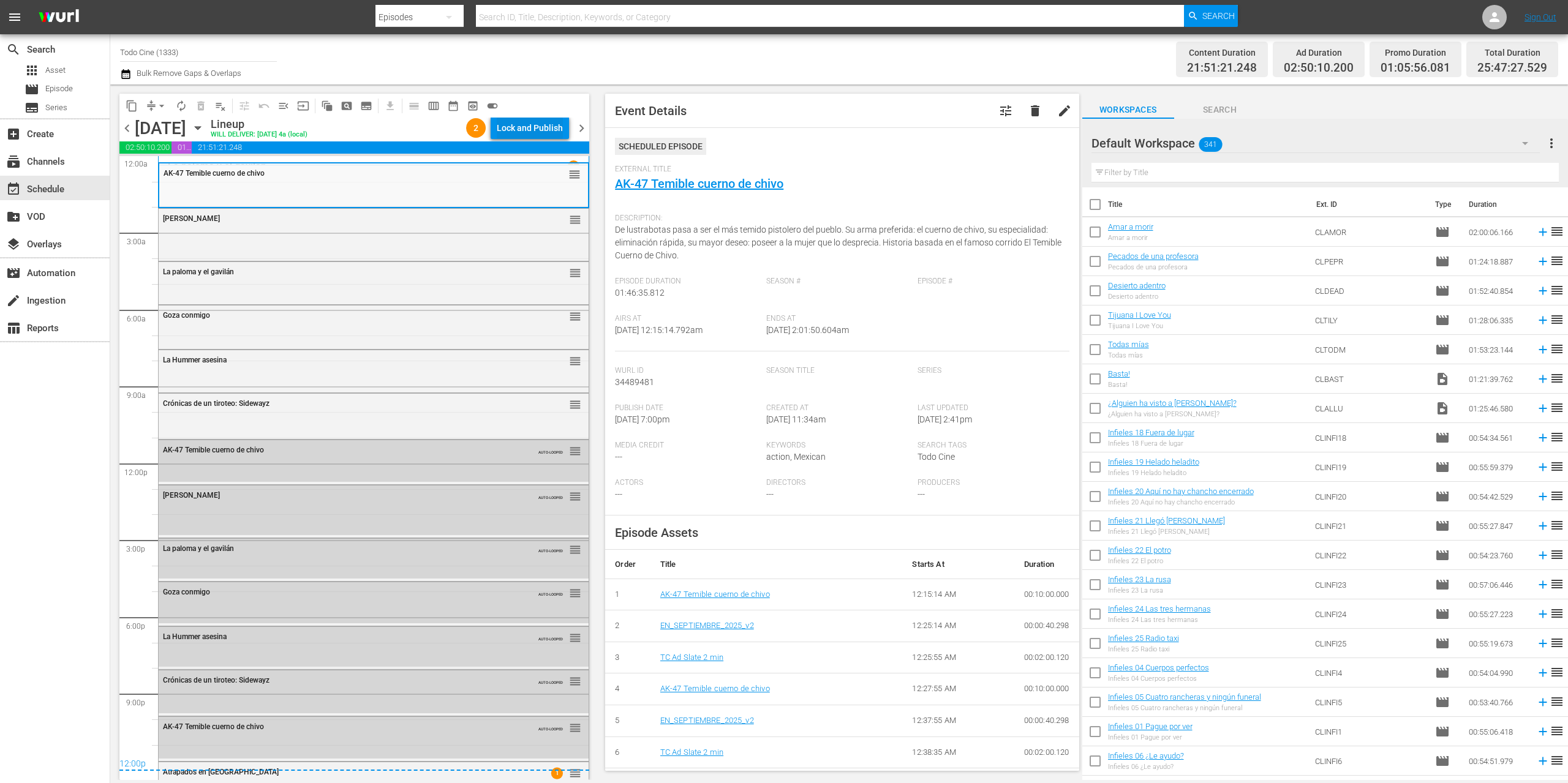
click at [527, 127] on div "Lock and Publish" at bounding box center [530, 128] width 66 height 22
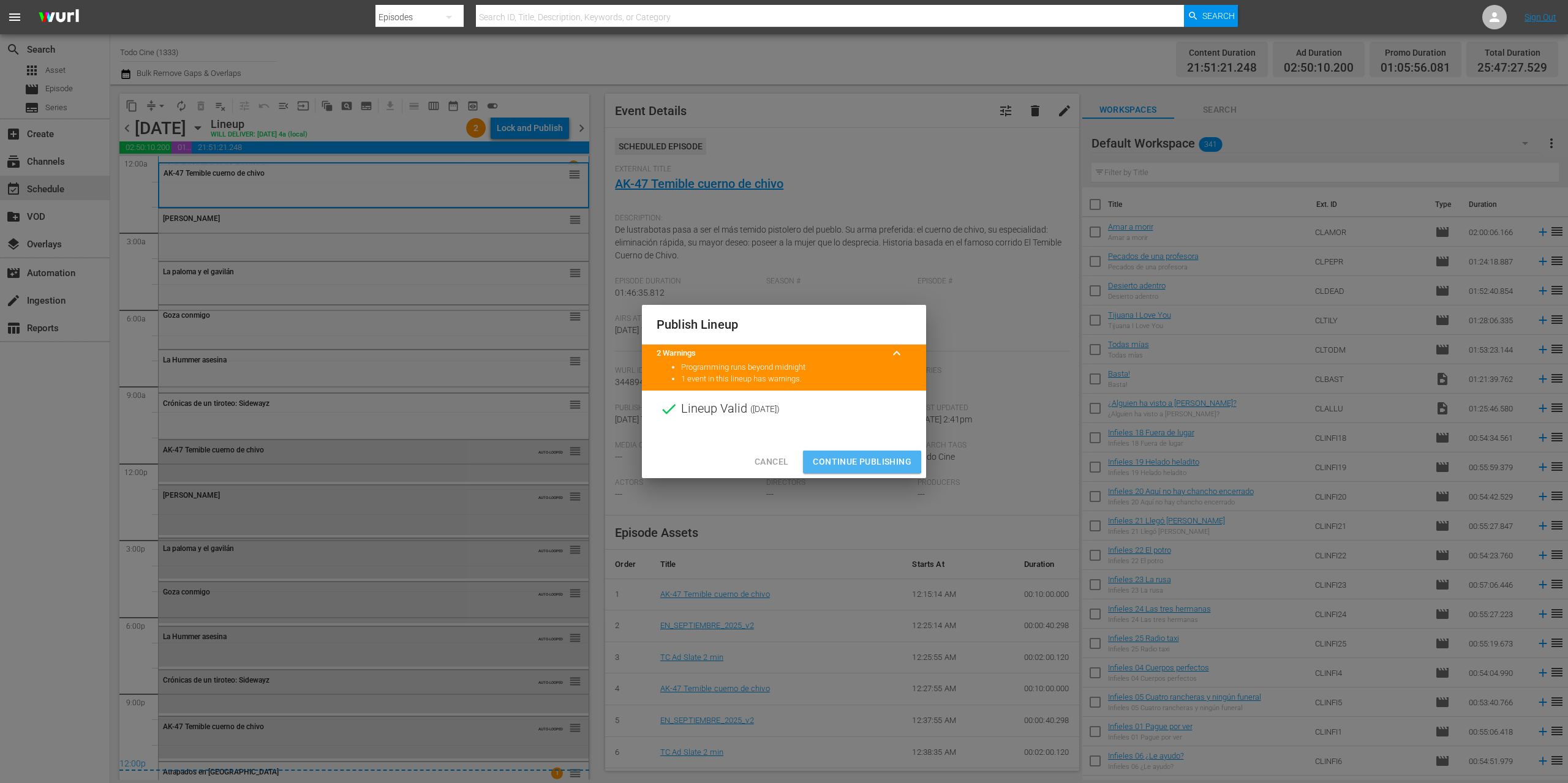
click at [849, 461] on span "Continue Publishing" at bounding box center [861, 462] width 98 height 15
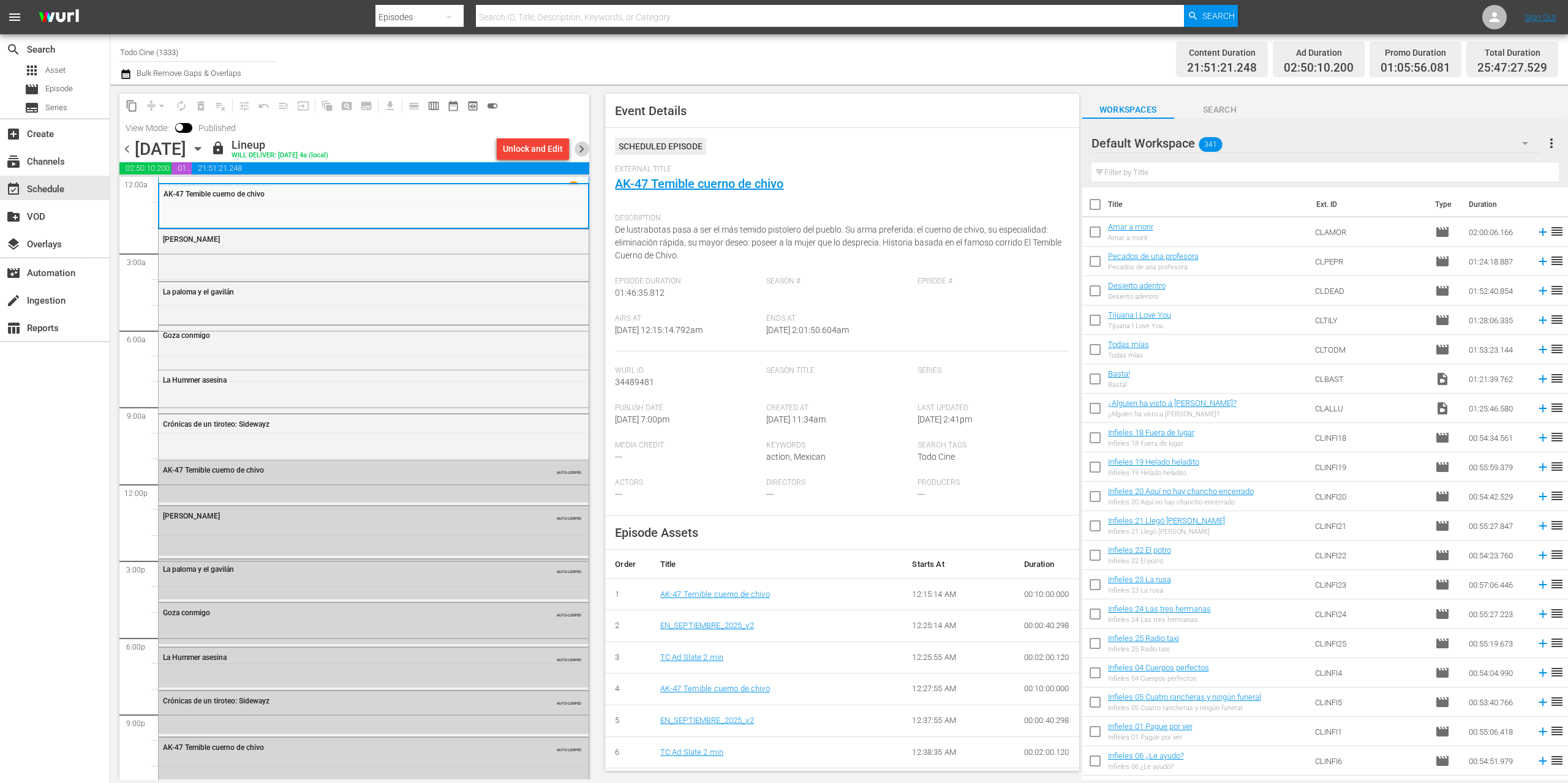
click at [583, 149] on span "chevron_right" at bounding box center [581, 149] width 15 height 15
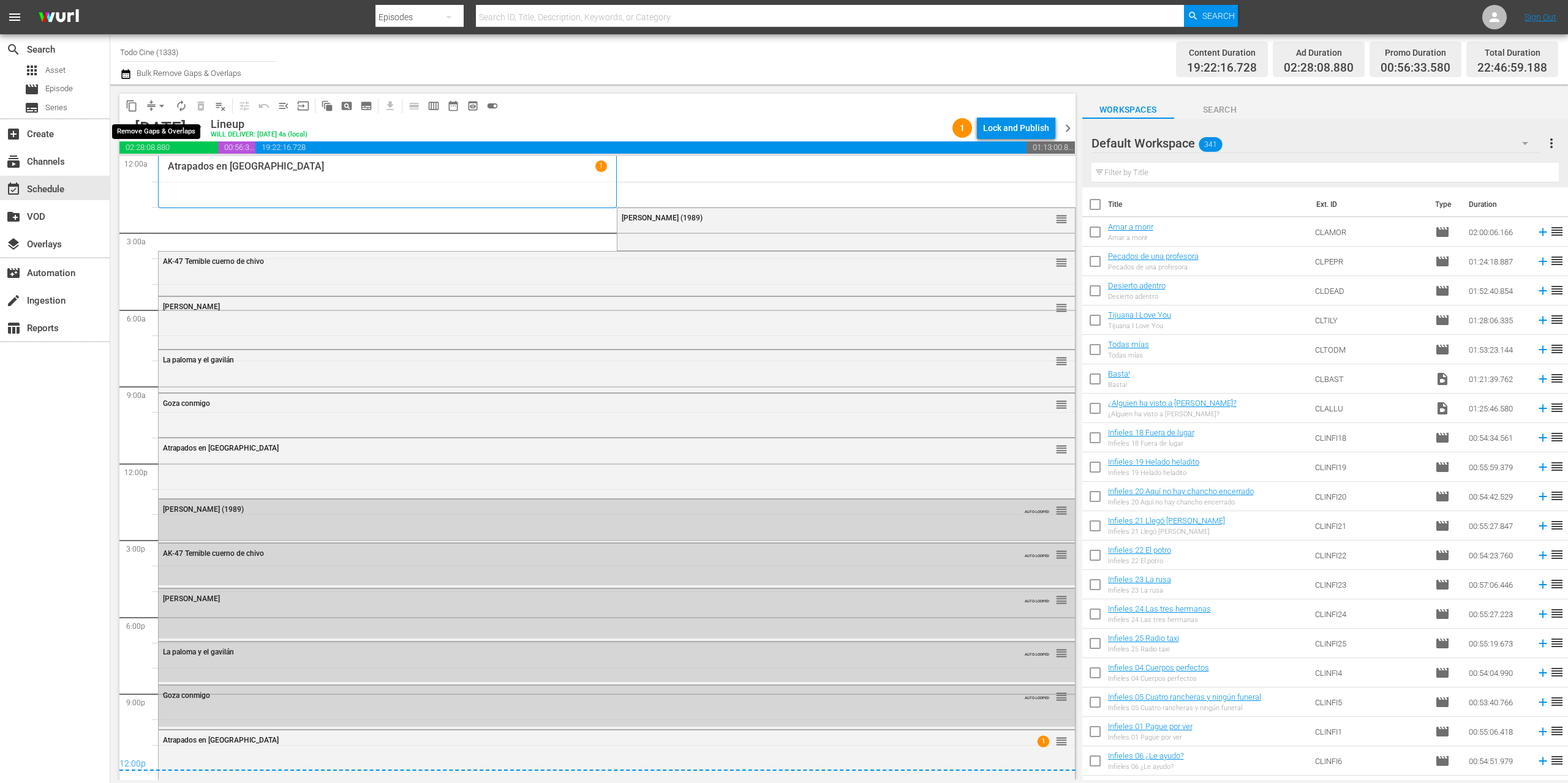
click at [162, 105] on span "arrow_drop_down" at bounding box center [162, 106] width 12 height 12
click at [171, 173] on li "Align to End of Previous Day" at bounding box center [162, 171] width 128 height 20
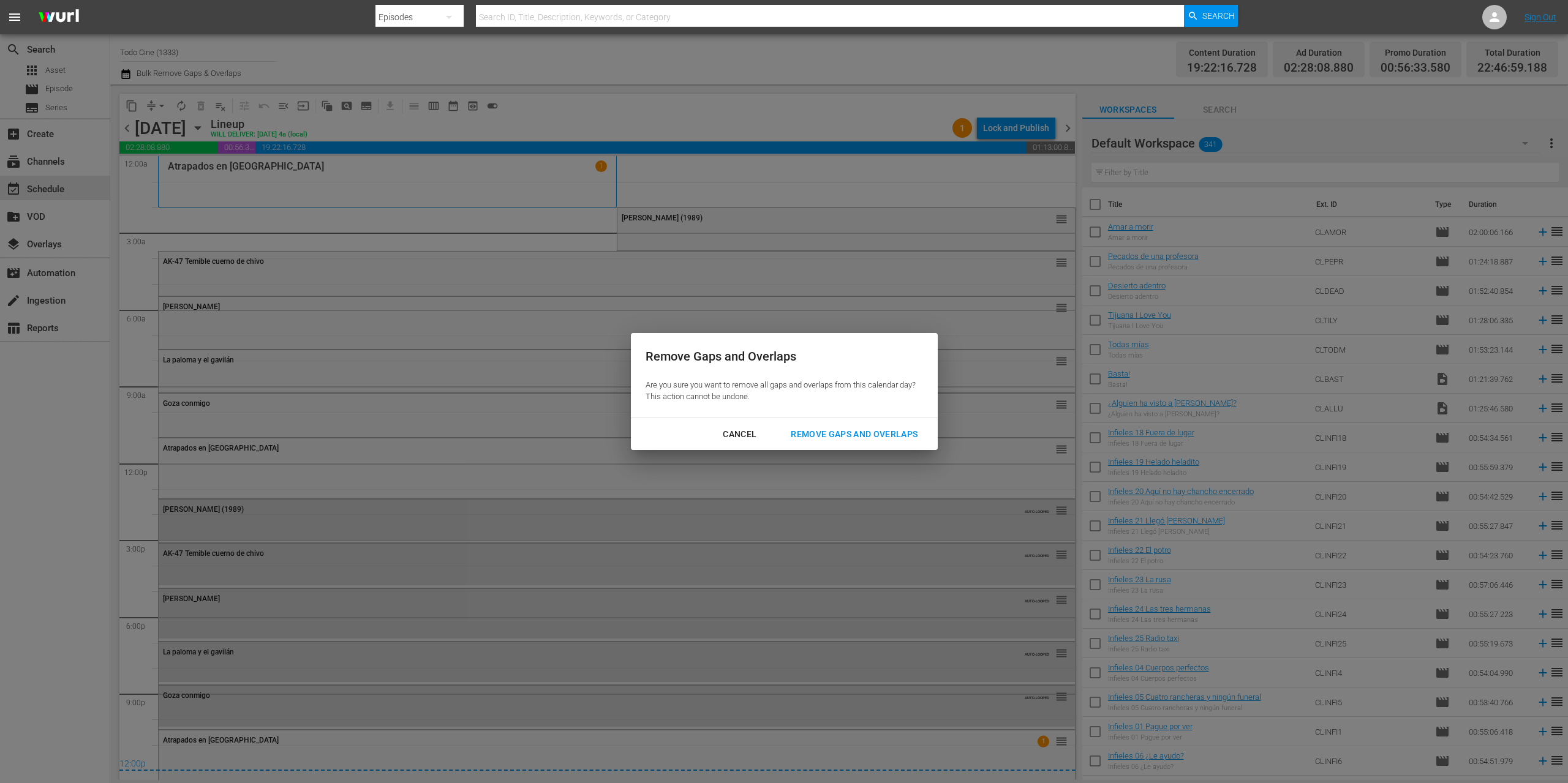
click at [816, 438] on div "Remove Gaps and Overlaps" at bounding box center [854, 434] width 146 height 15
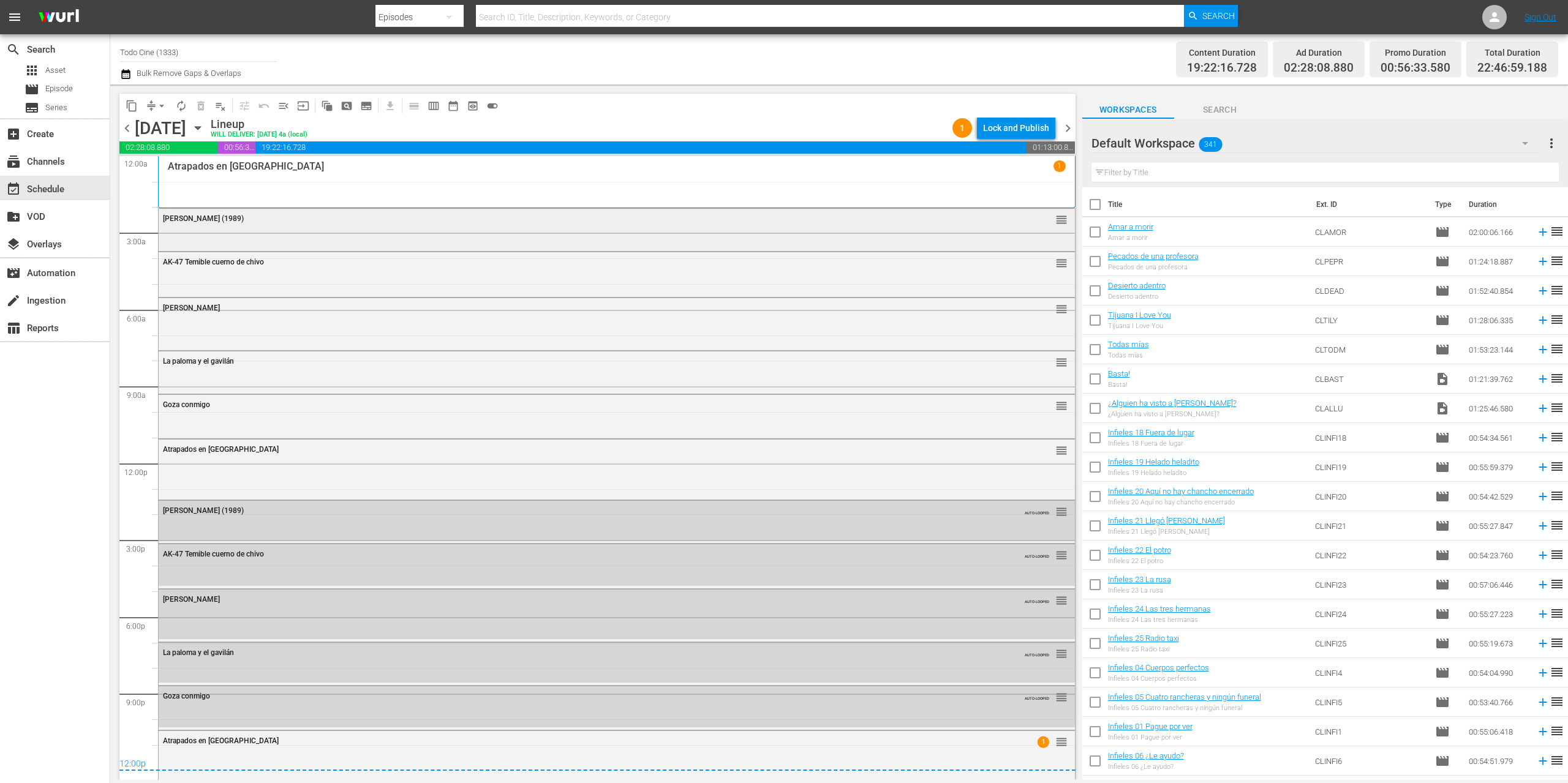
click at [378, 230] on div "[PERSON_NAME] (1989) reorder" at bounding box center [617, 229] width 916 height 40
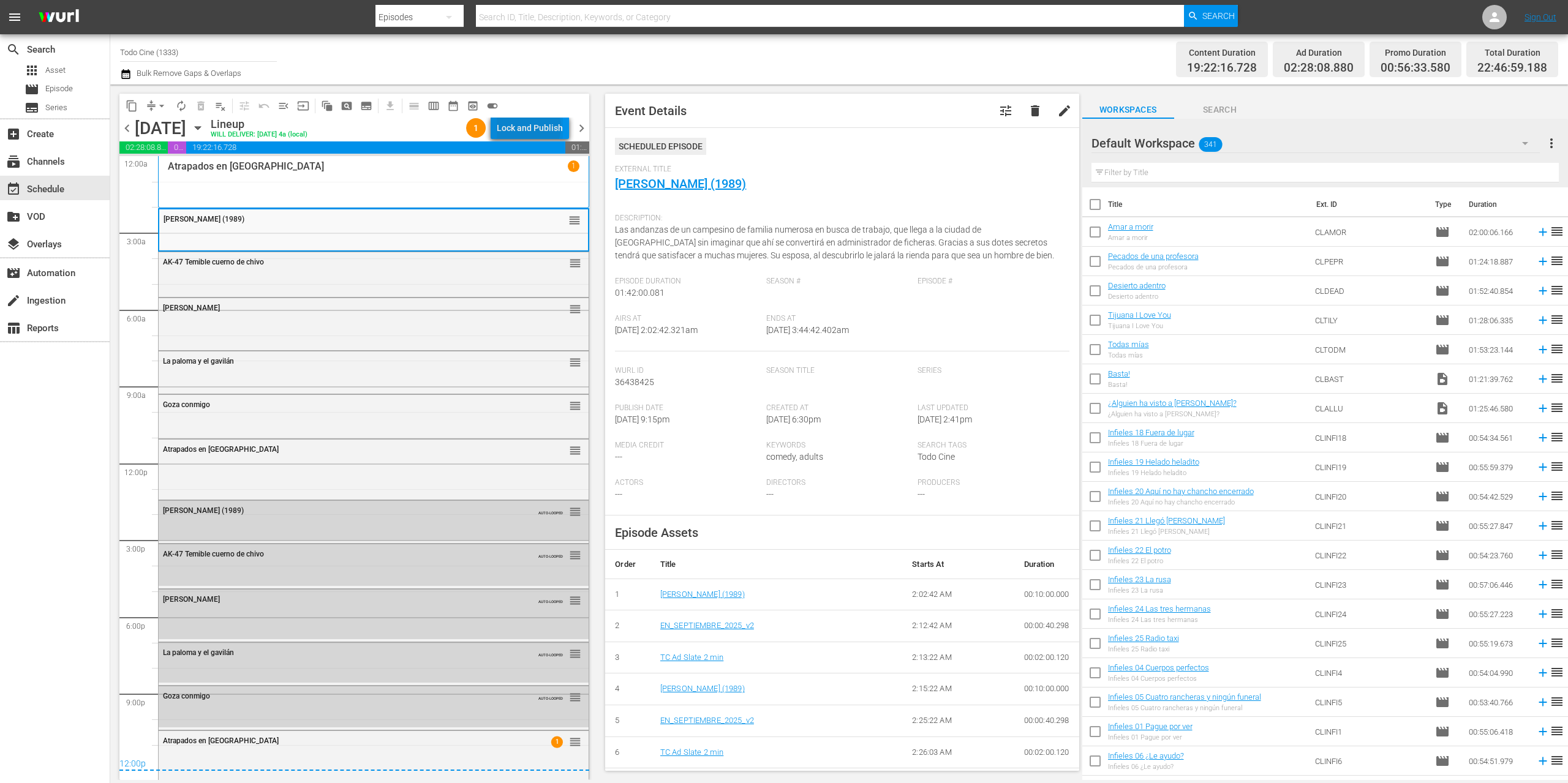
click at [532, 127] on div "Lock and Publish" at bounding box center [530, 128] width 66 height 22
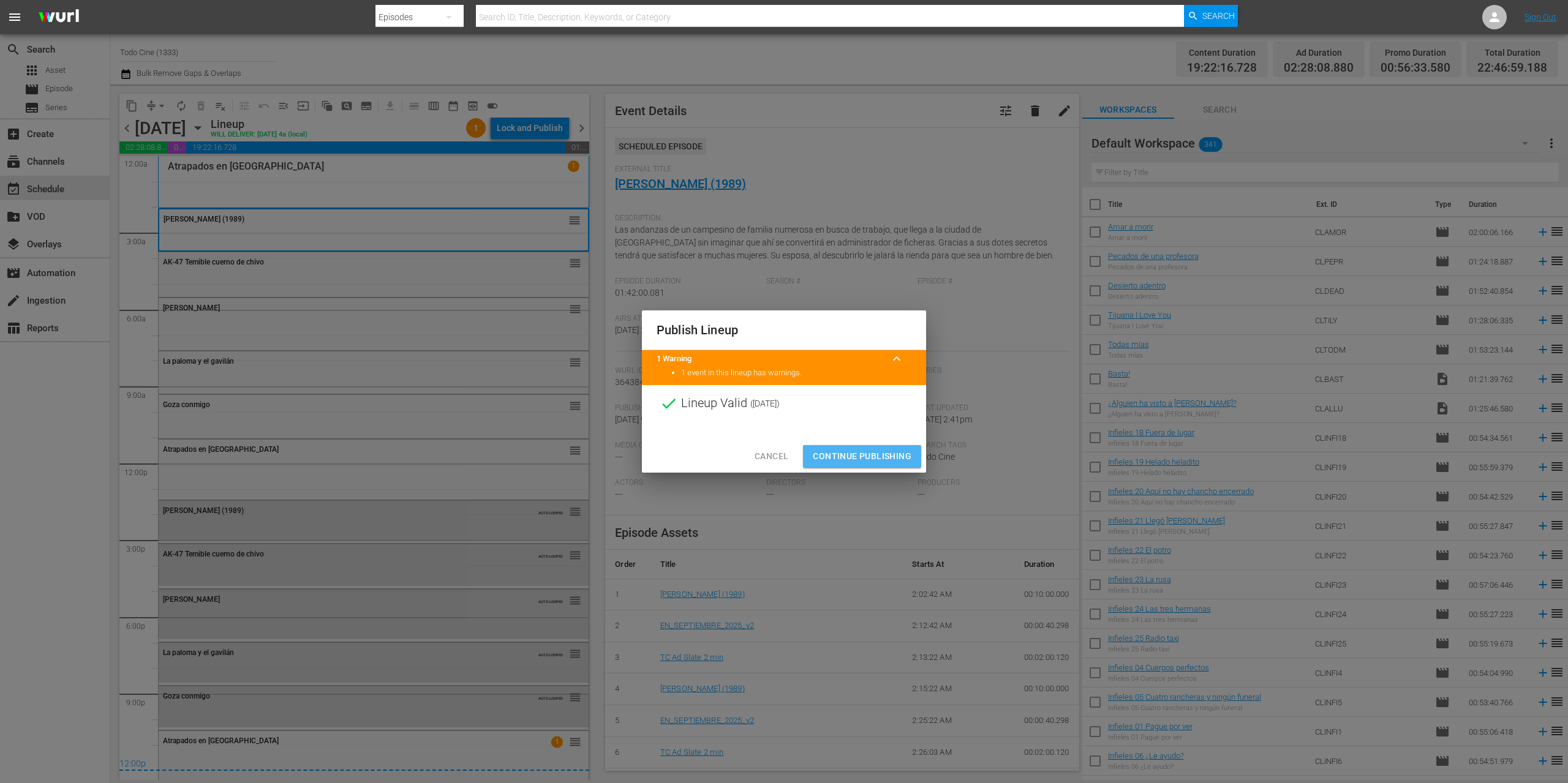
click at [898, 451] on span "Continue Publishing" at bounding box center [861, 456] width 98 height 15
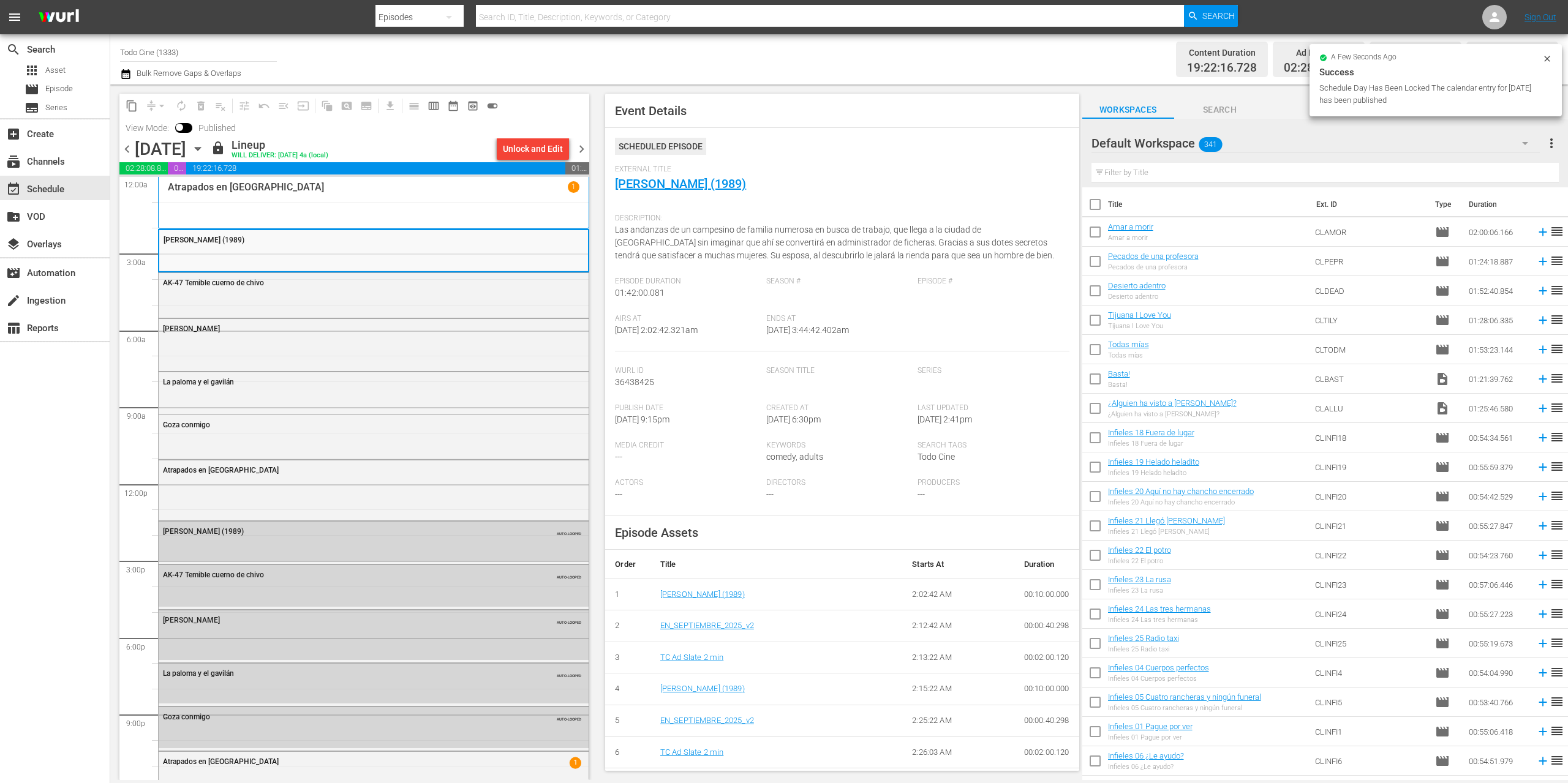
click at [582, 149] on span "chevron_right" at bounding box center [581, 149] width 15 height 15
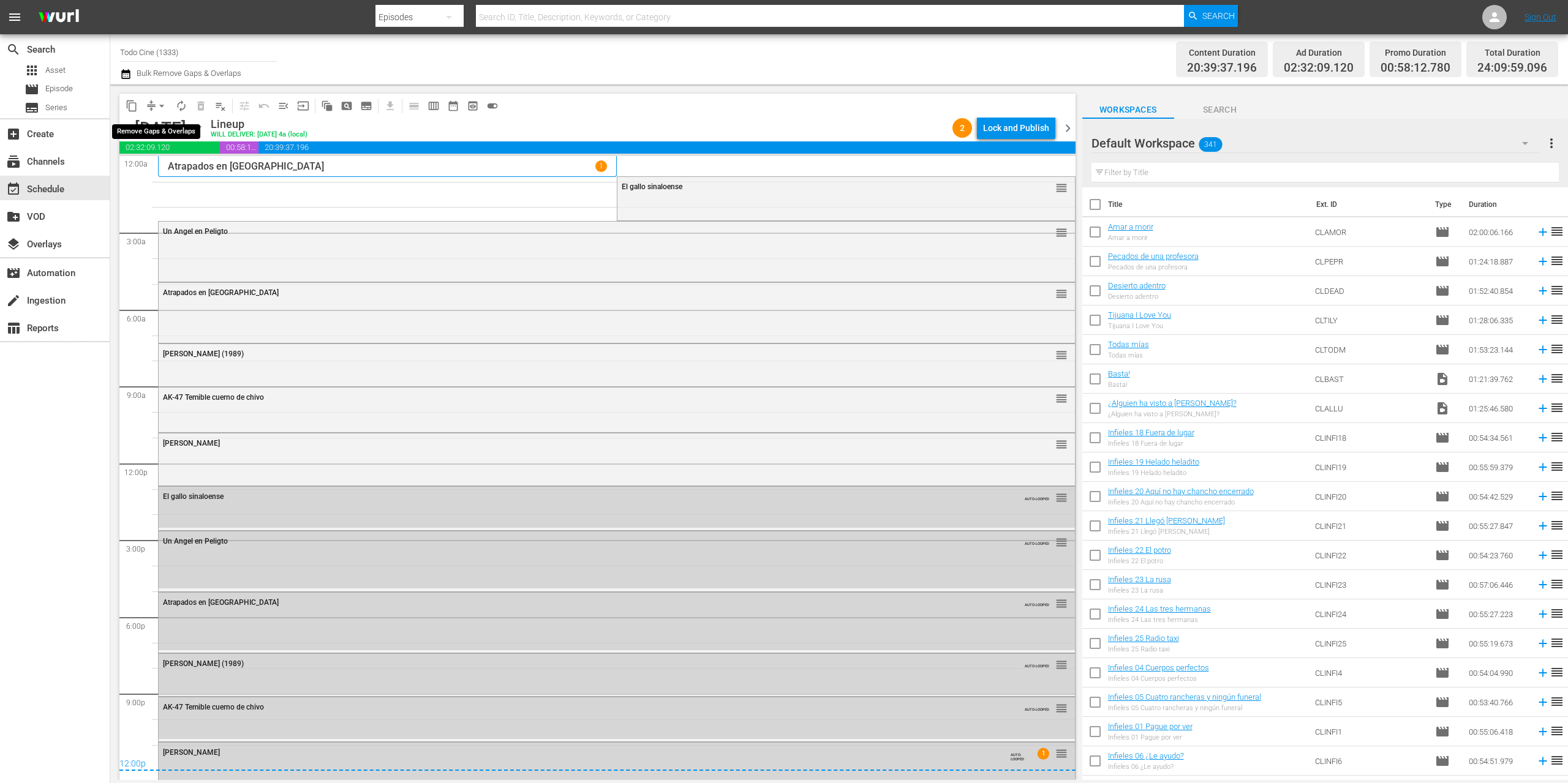
click at [162, 106] on span "arrow_drop_down" at bounding box center [162, 106] width 12 height 12
click at [189, 173] on li "Align to End of Previous Day" at bounding box center [162, 171] width 128 height 20
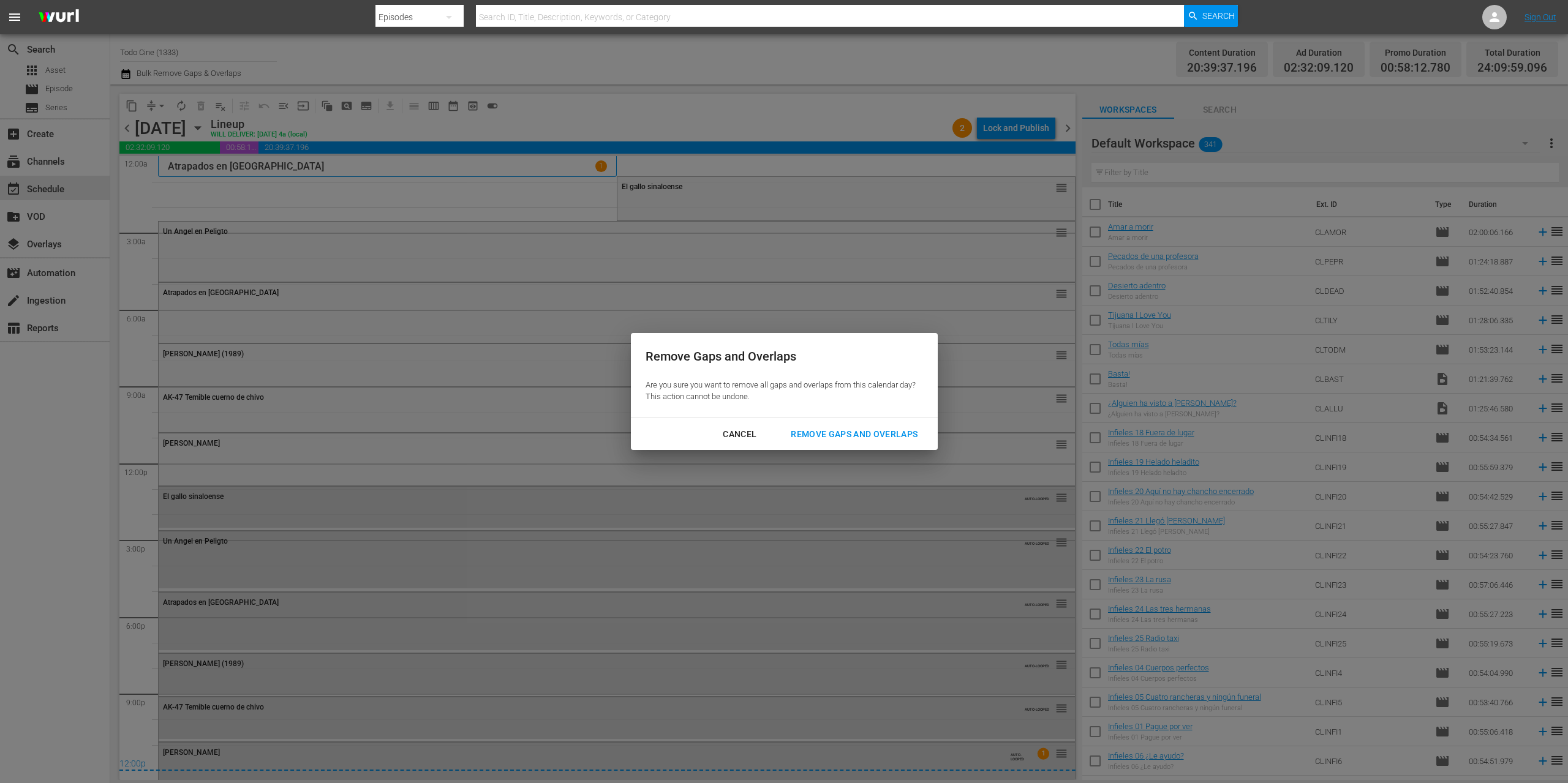
click at [846, 428] on div "Remove Gaps and Overlaps" at bounding box center [854, 434] width 146 height 15
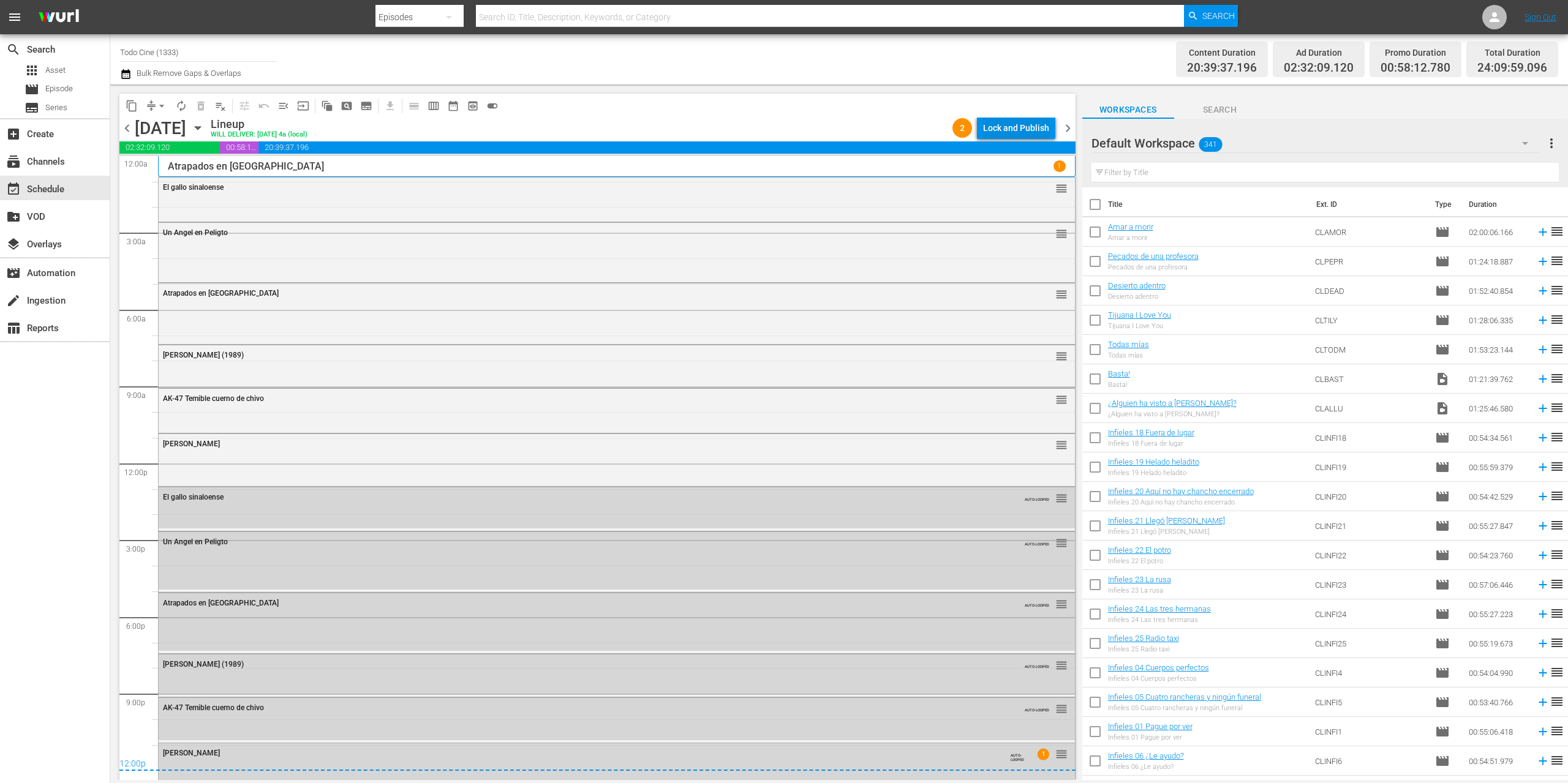
click at [1000, 122] on div "Lock and Publish" at bounding box center [1016, 128] width 66 height 22
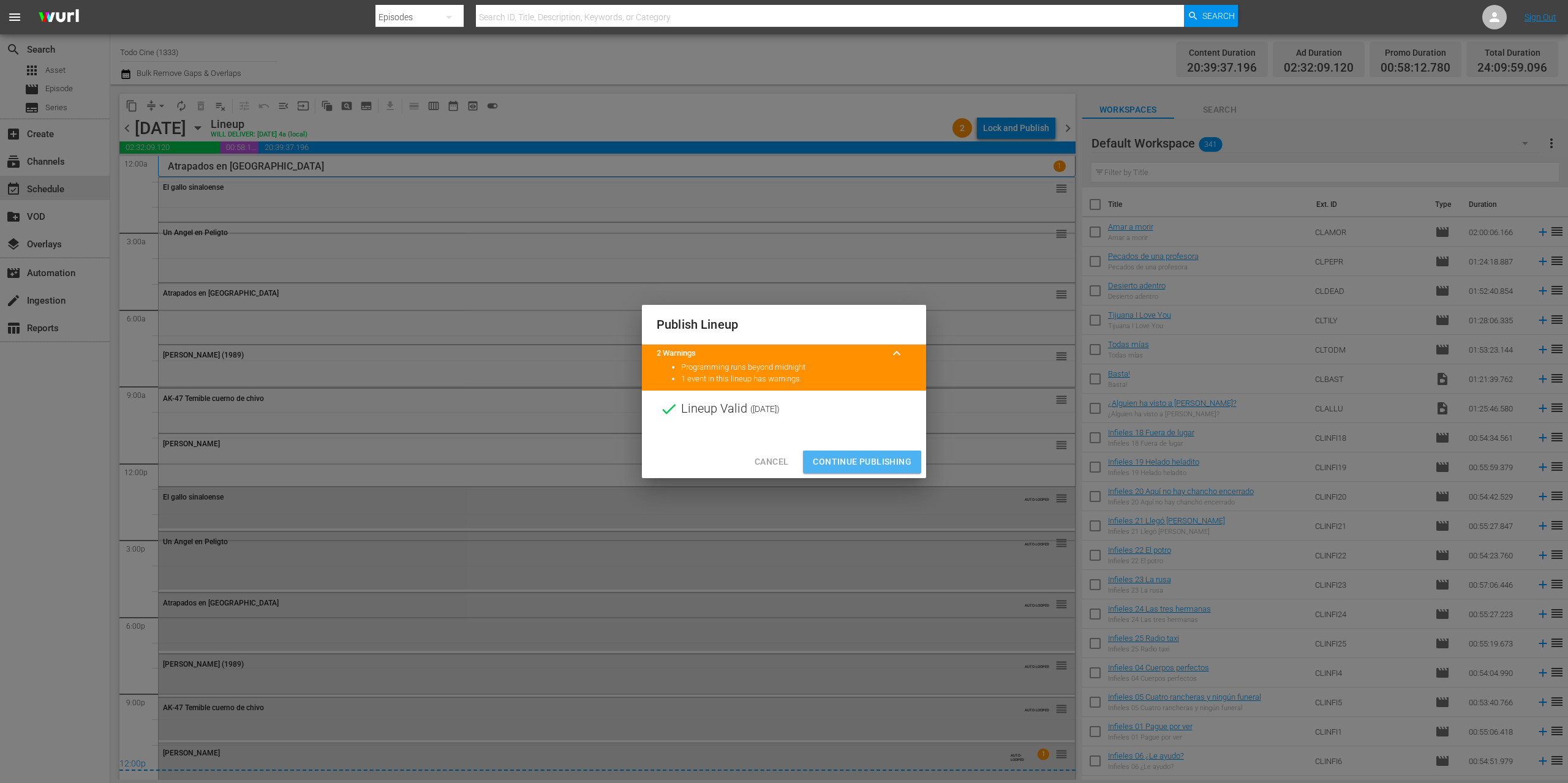
click at [831, 461] on span "Continue Publishing" at bounding box center [861, 462] width 98 height 15
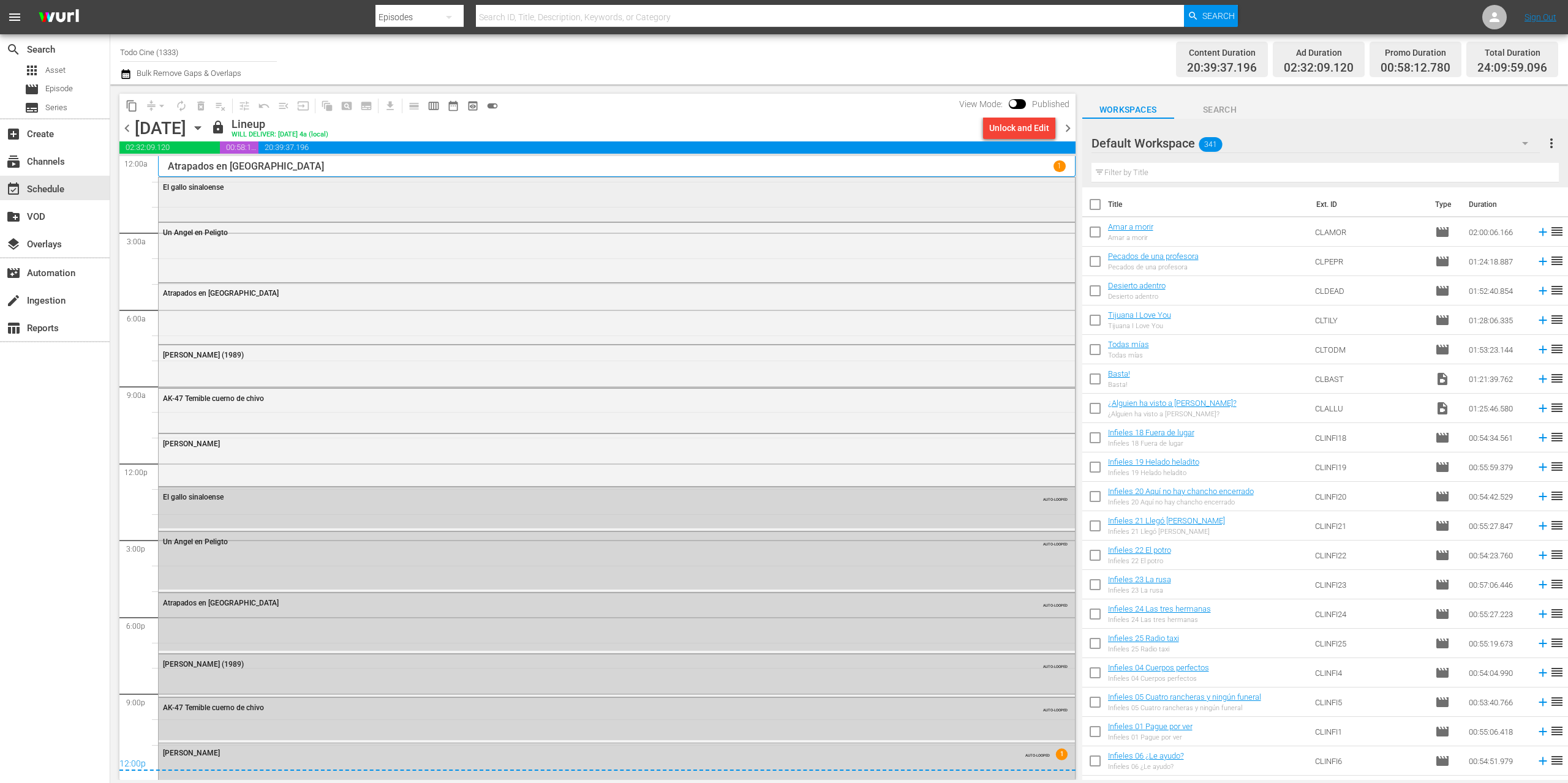
click at [561, 197] on div "El gallo sinaloense" at bounding box center [617, 197] width 916 height 41
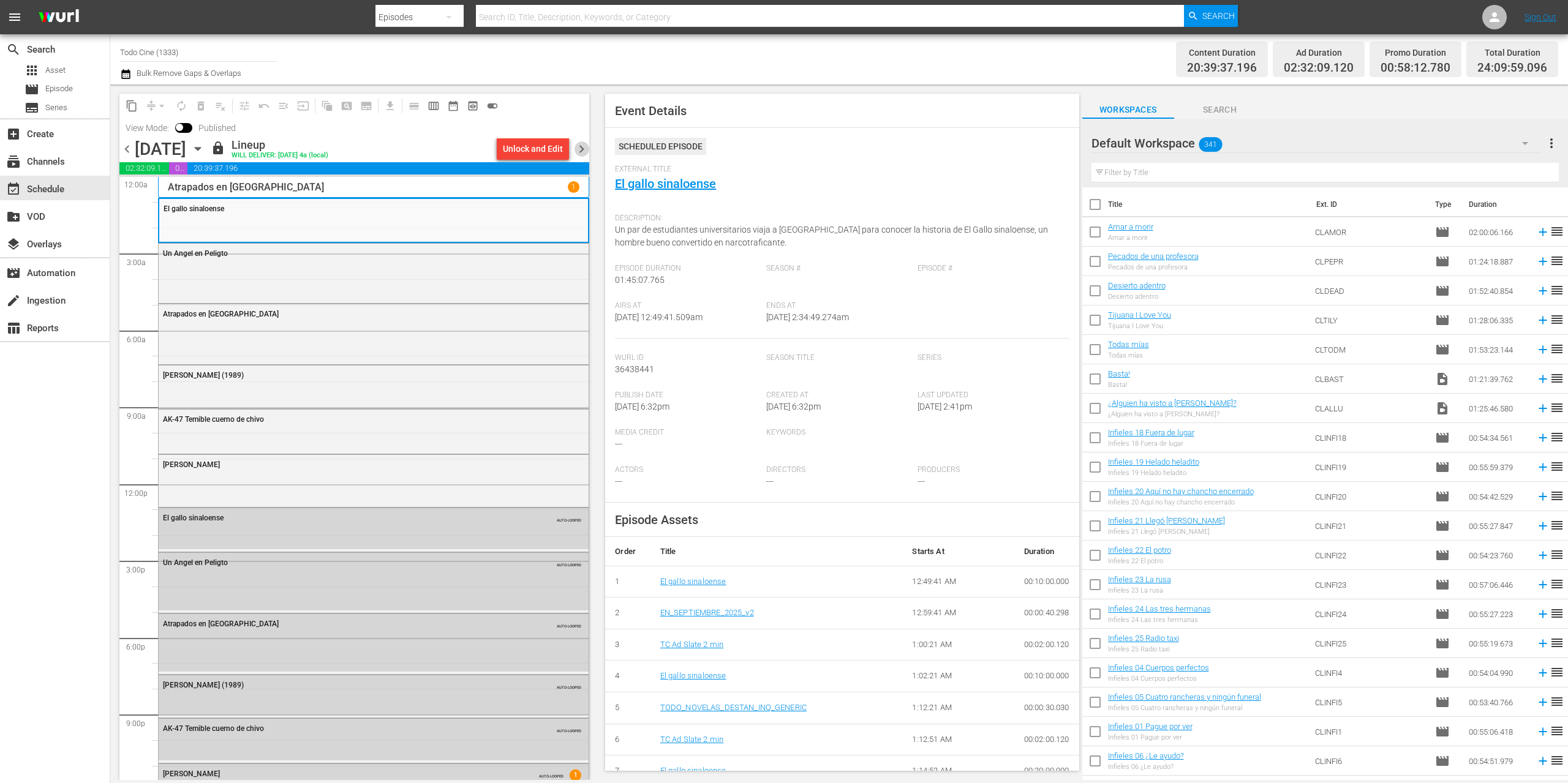
click at [581, 145] on span "chevron_right" at bounding box center [581, 149] width 15 height 15
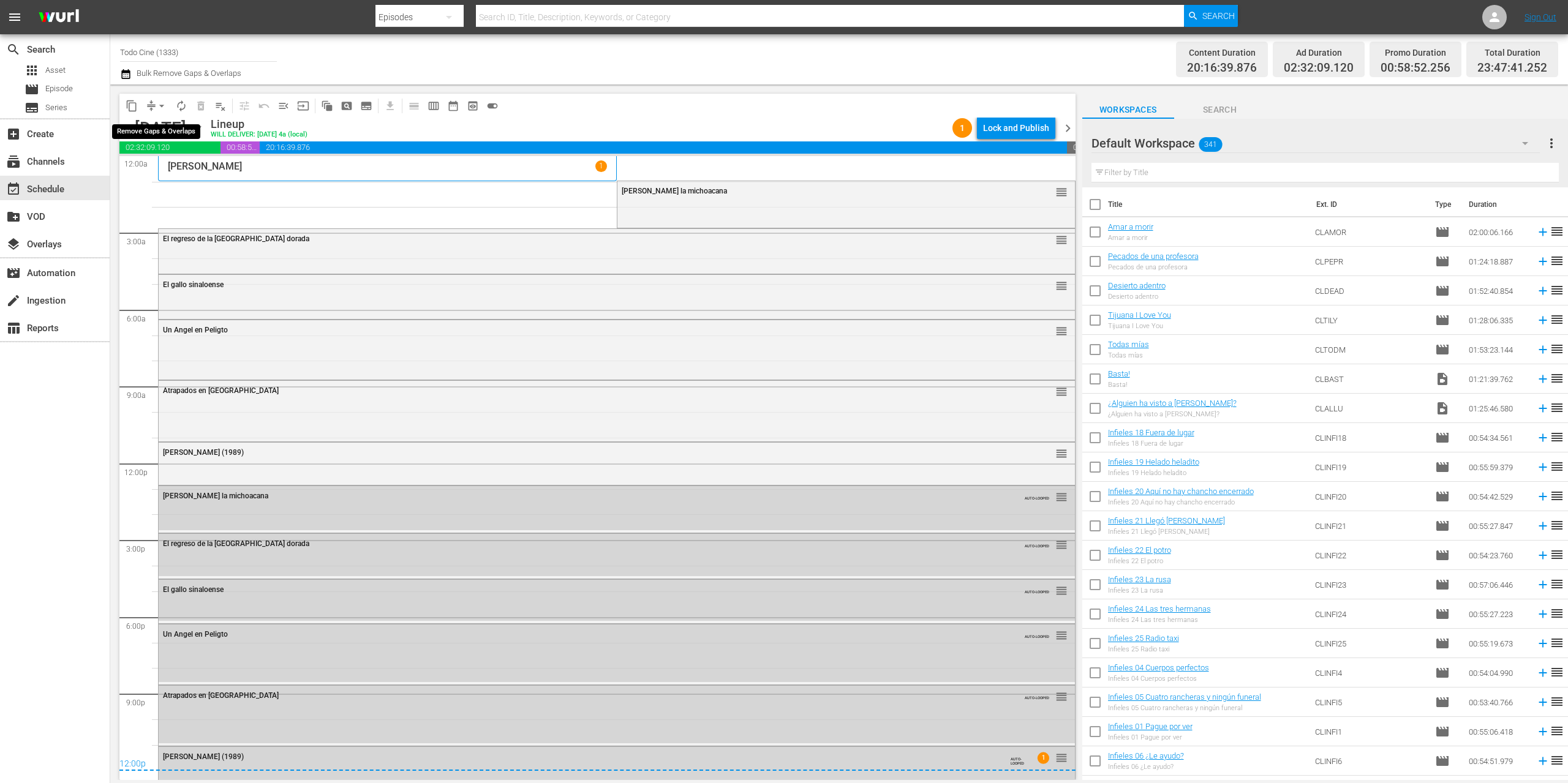
click at [162, 103] on span "arrow_drop_down" at bounding box center [162, 106] width 12 height 12
click at [161, 175] on li "Align to End of Previous Day" at bounding box center [162, 171] width 128 height 20
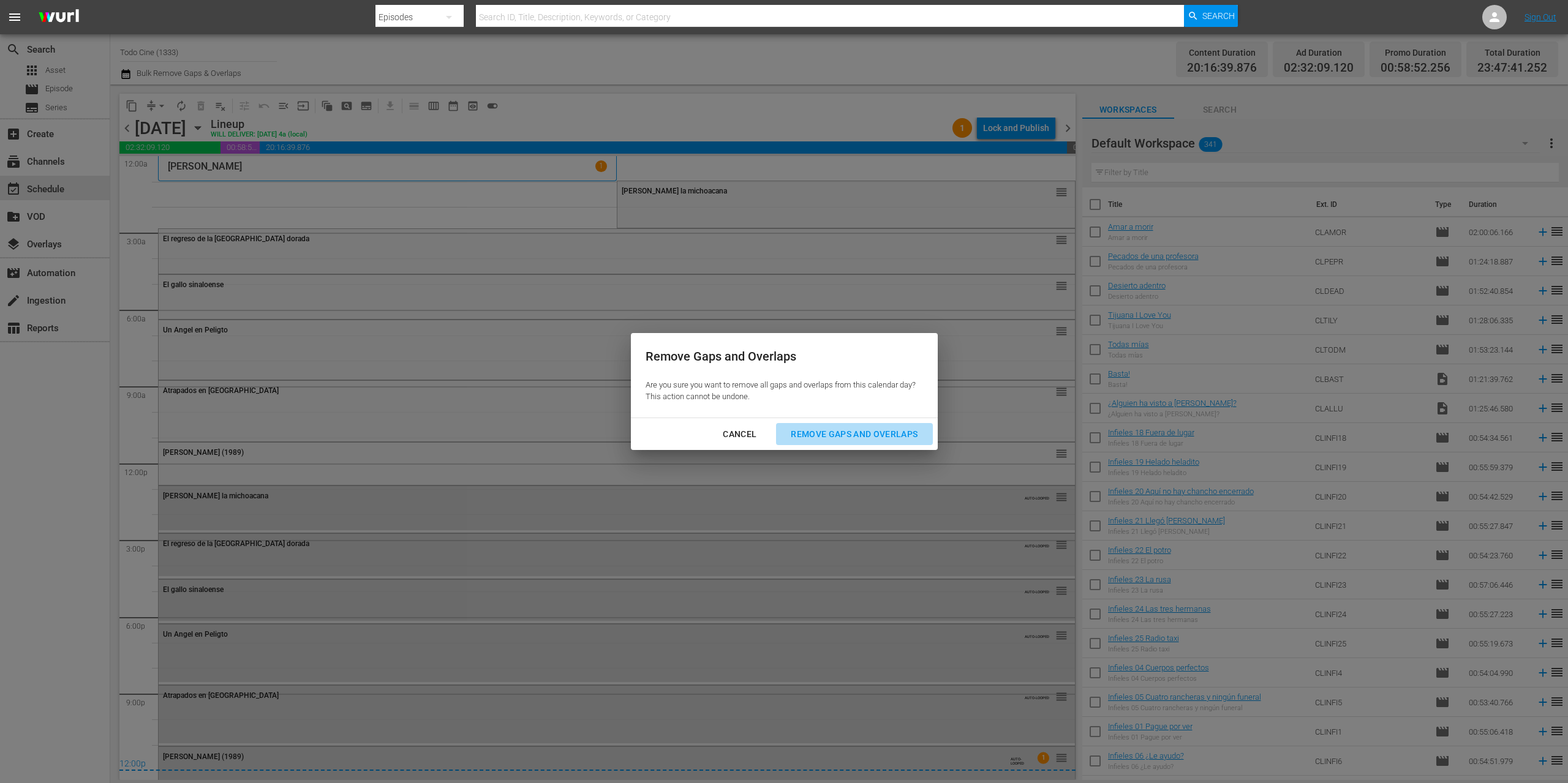
click at [880, 436] on div "Remove Gaps and Overlaps" at bounding box center [854, 434] width 146 height 15
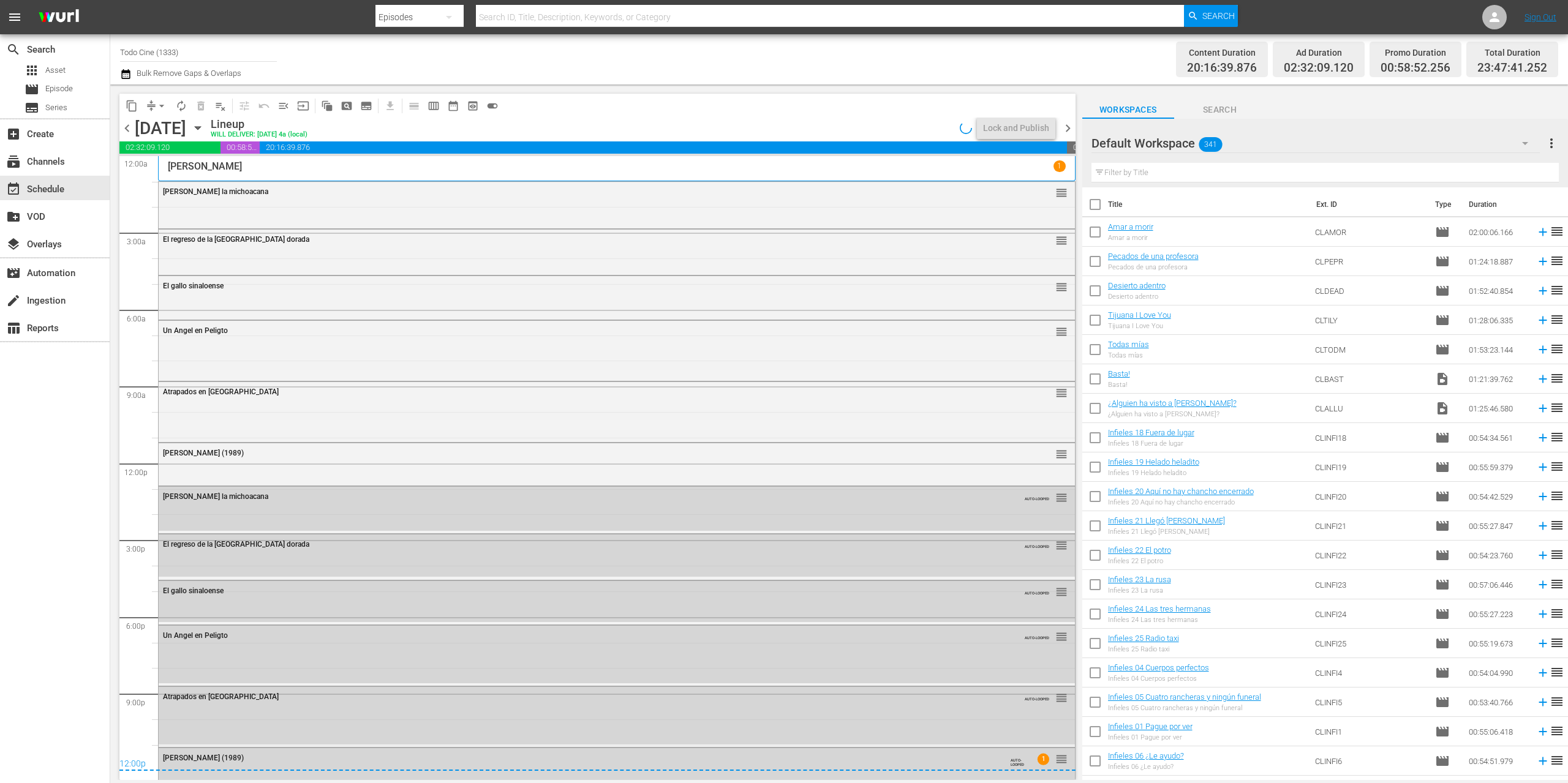
click at [278, 215] on div "[PERSON_NAME] la michoacana reorder" at bounding box center [617, 204] width 916 height 44
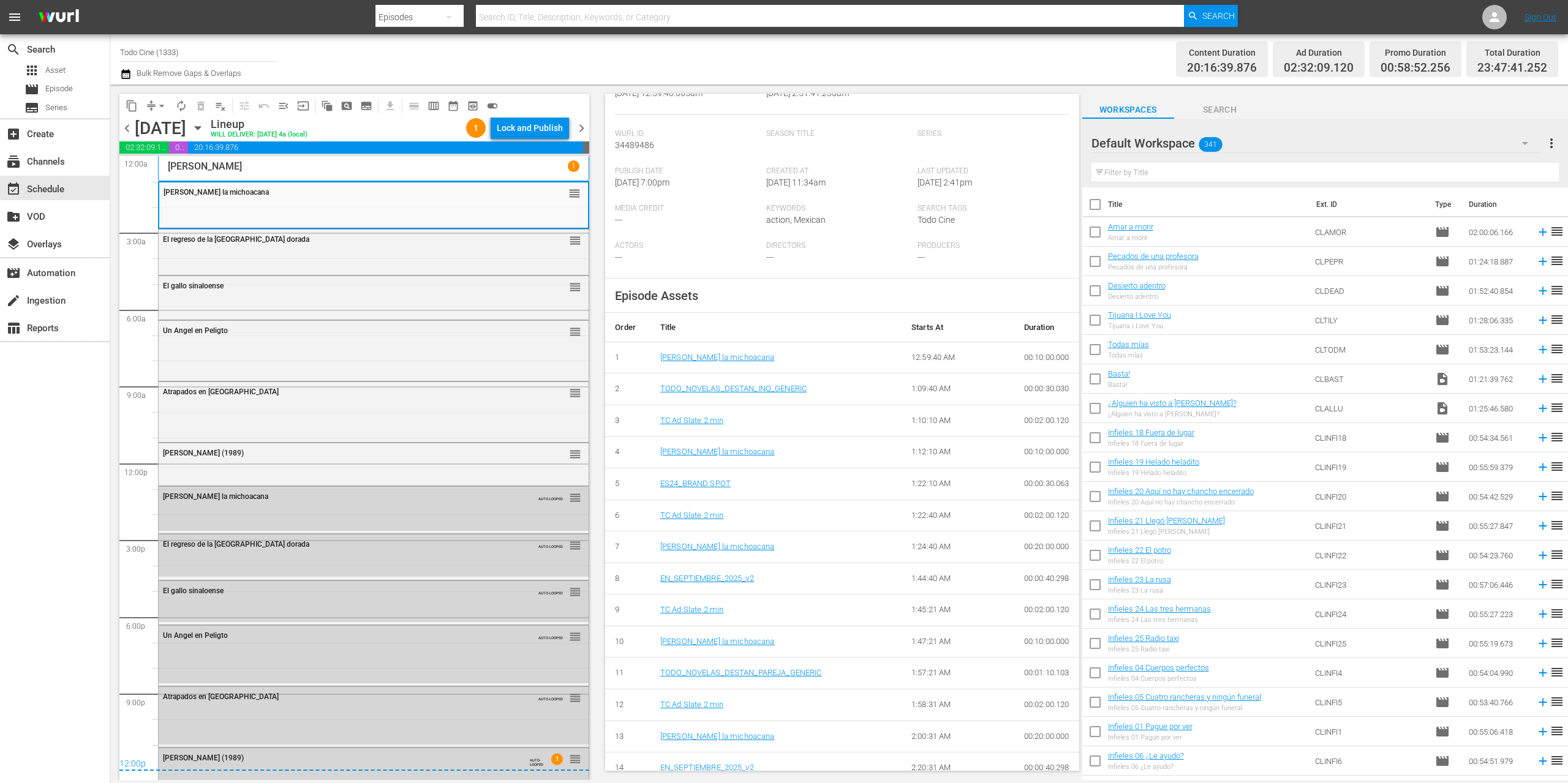
scroll to position [391, 0]
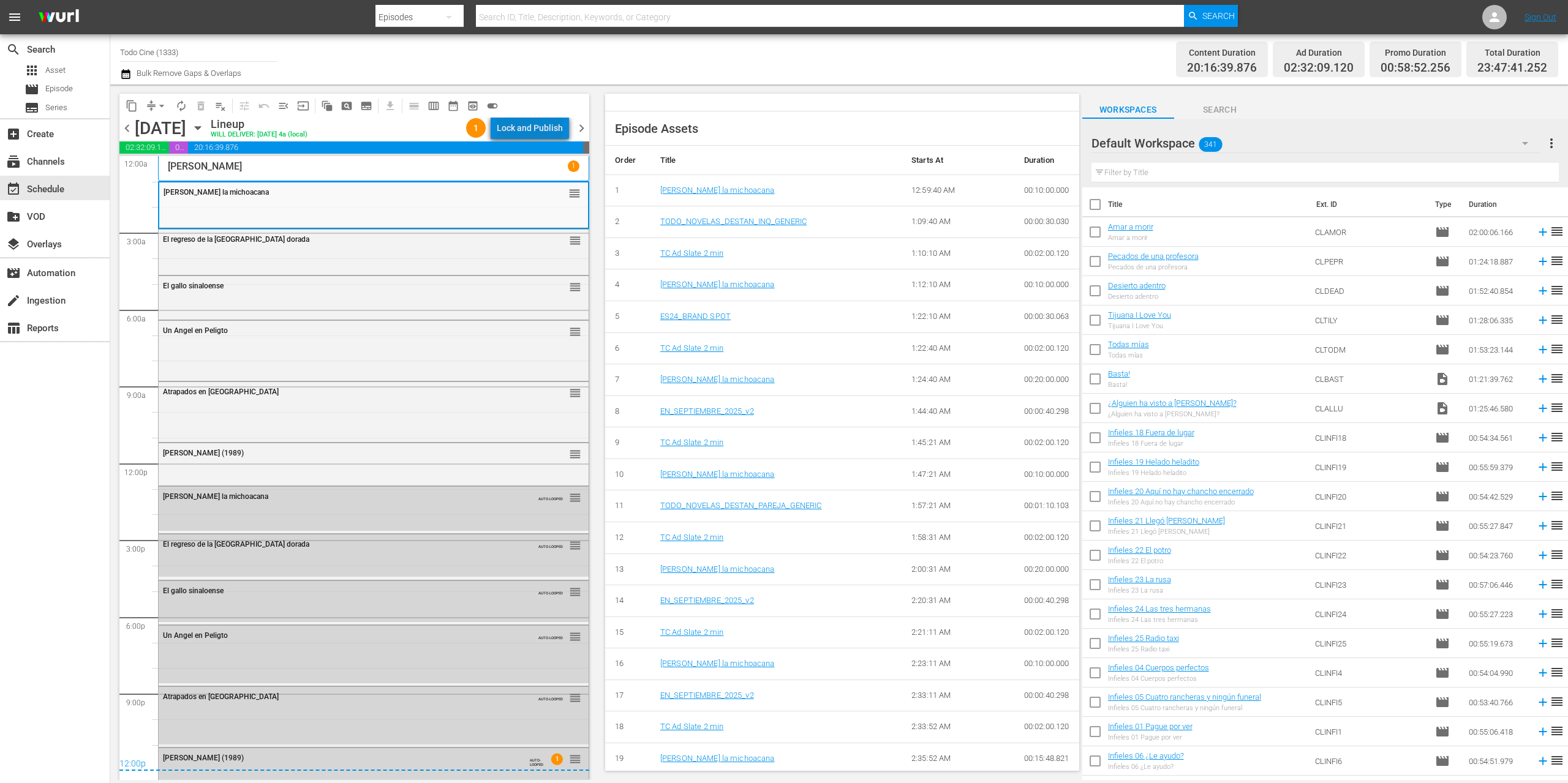
click at [536, 128] on div "Lock and Publish" at bounding box center [530, 128] width 66 height 22
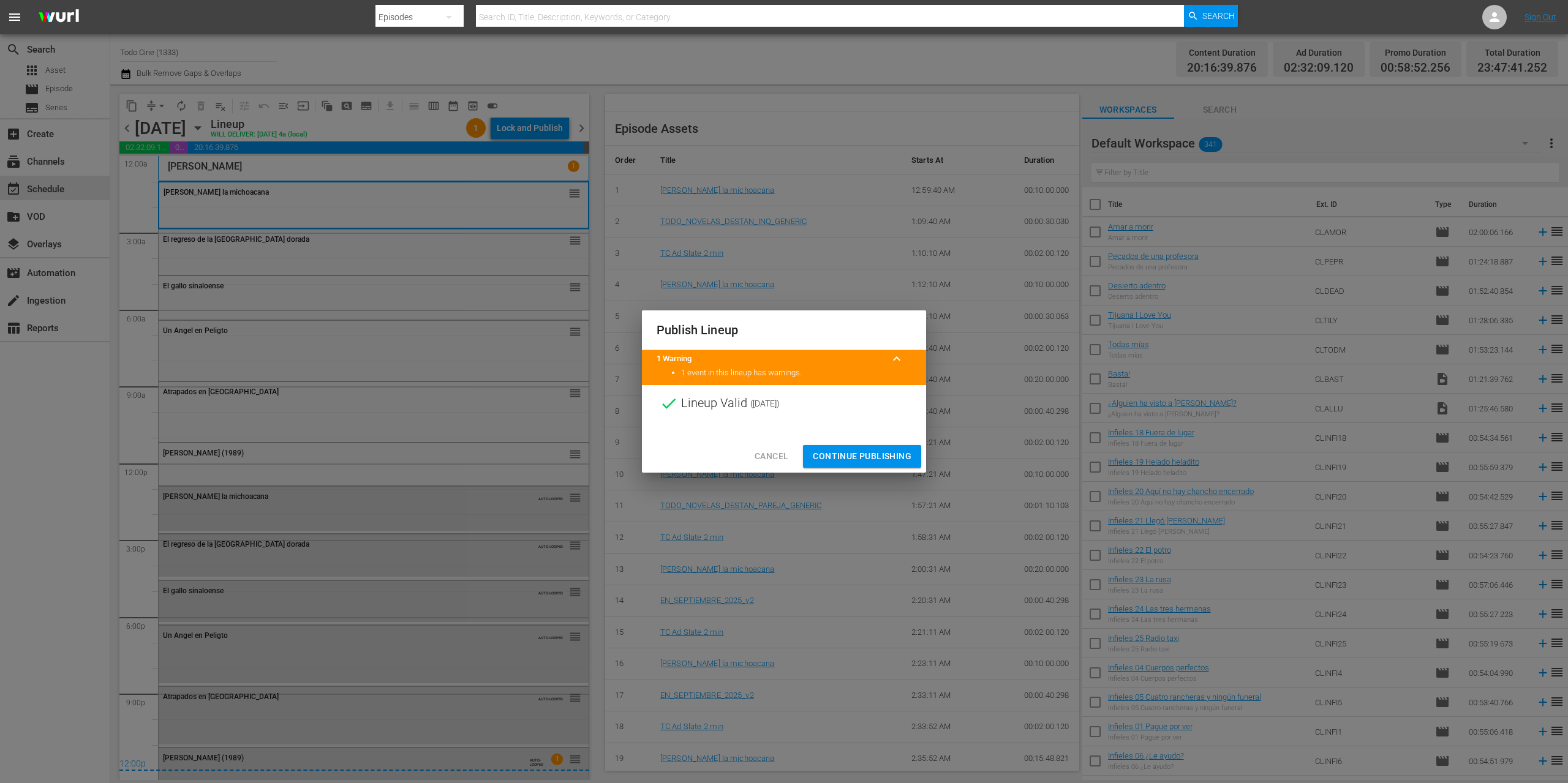
click at [847, 453] on span "Continue Publishing" at bounding box center [861, 456] width 98 height 15
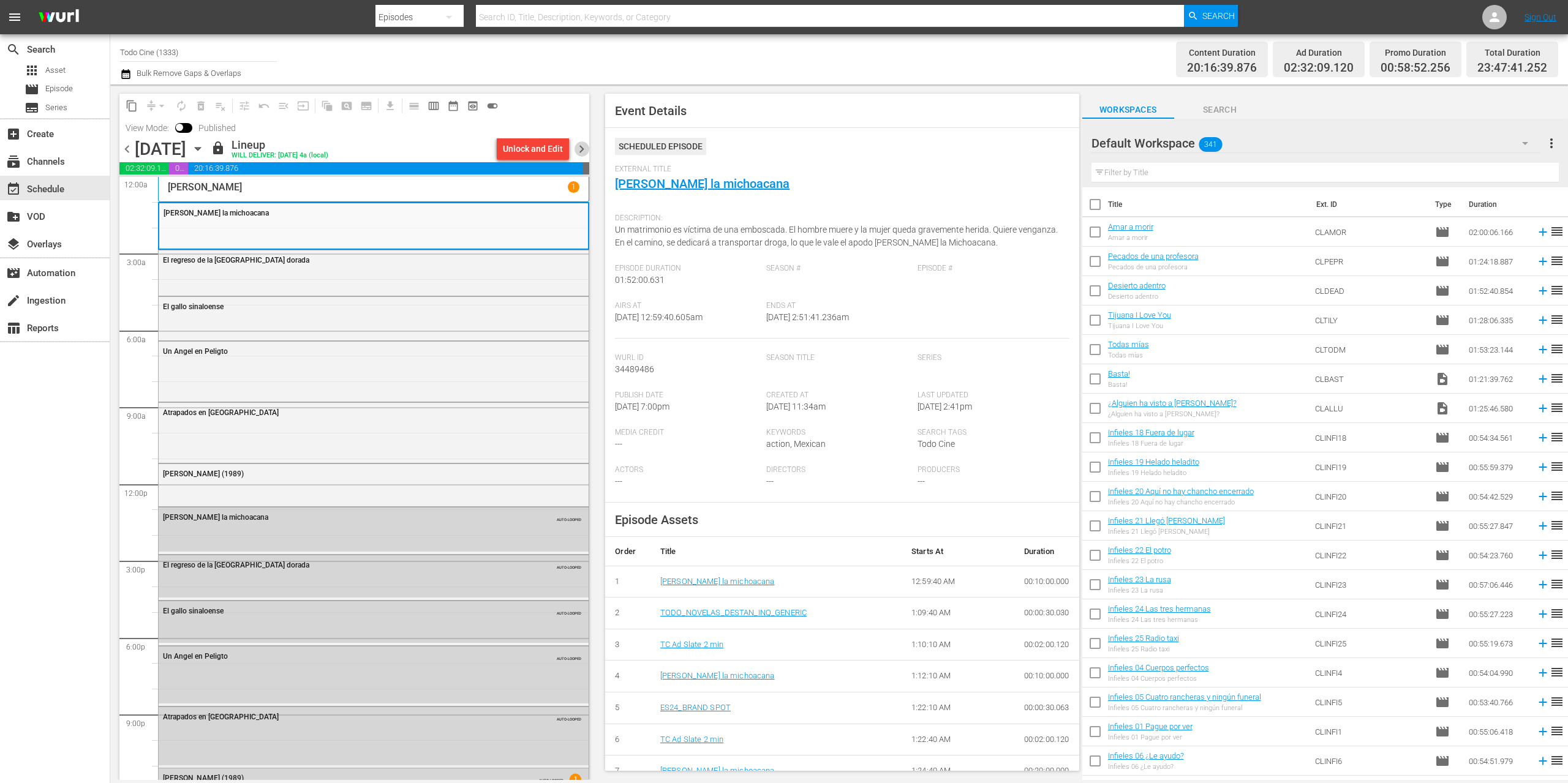
click at [581, 145] on span "chevron_right" at bounding box center [581, 149] width 15 height 15
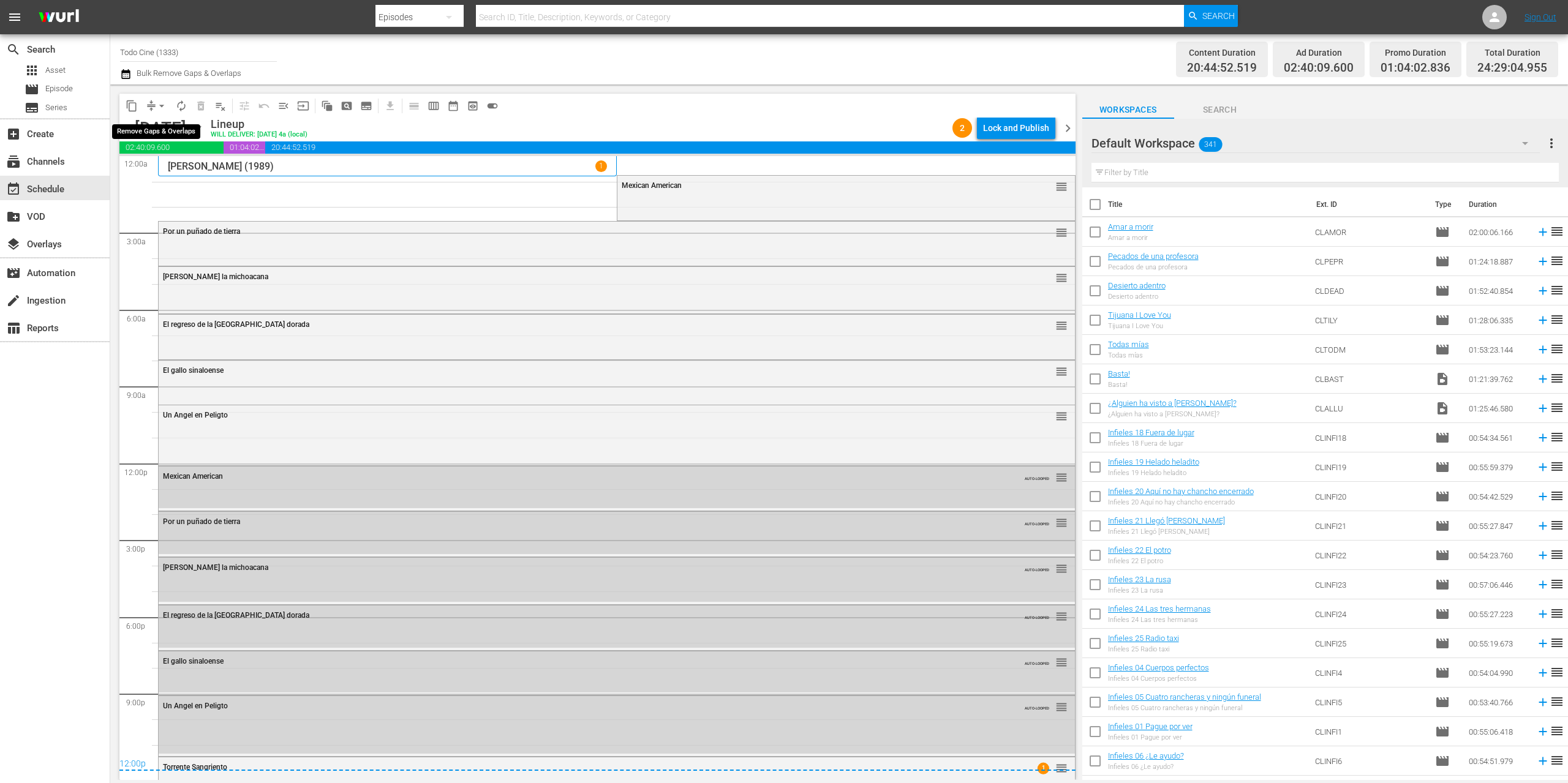
click at [163, 106] on span "arrow_drop_down" at bounding box center [162, 106] width 12 height 12
click at [182, 170] on li "Align to End of Previous Day" at bounding box center [162, 171] width 128 height 20
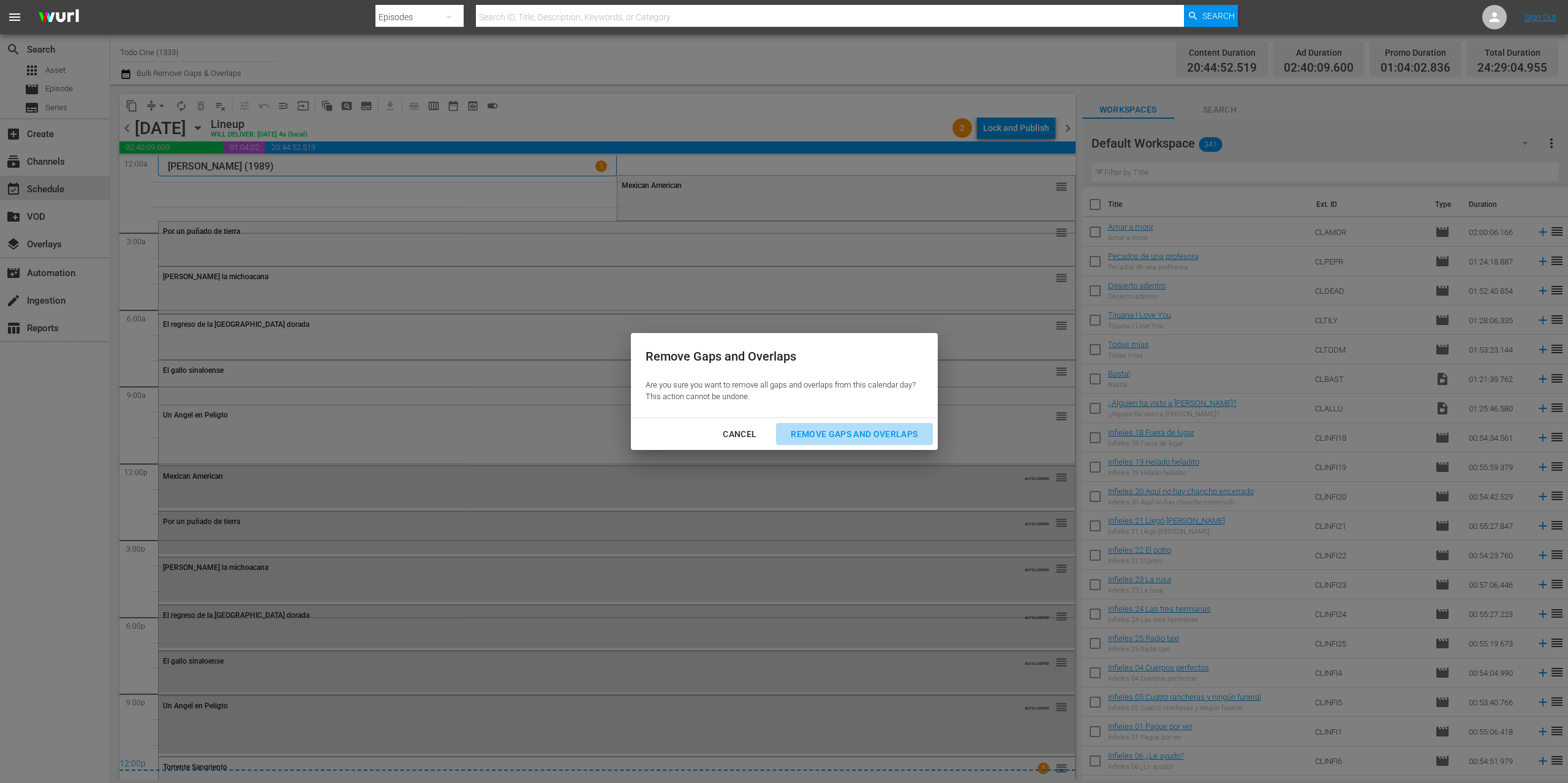
click at [827, 434] on div "Remove Gaps and Overlaps" at bounding box center [854, 434] width 146 height 15
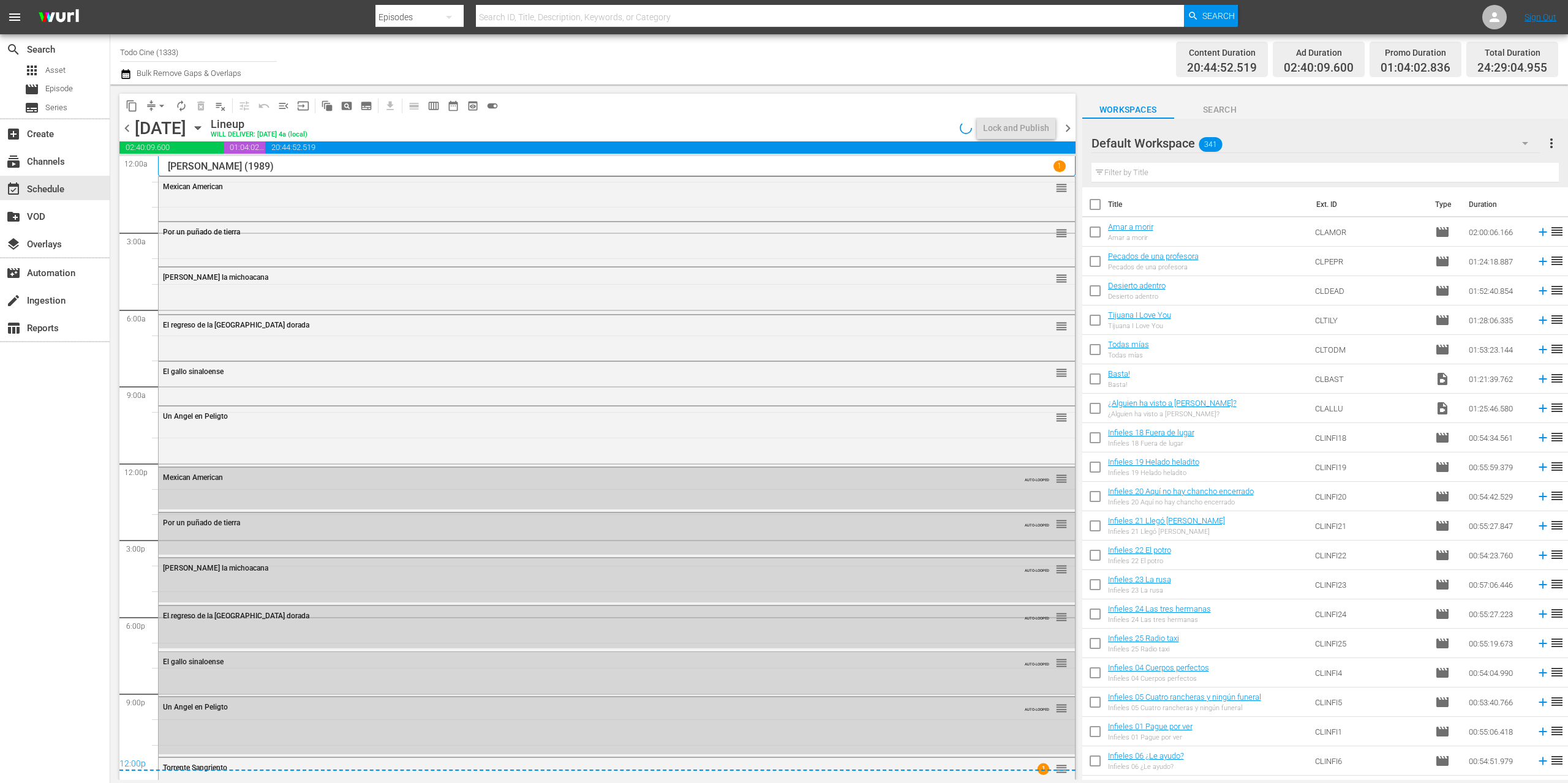
click at [329, 196] on div "Mexican American reorder" at bounding box center [617, 187] width 916 height 21
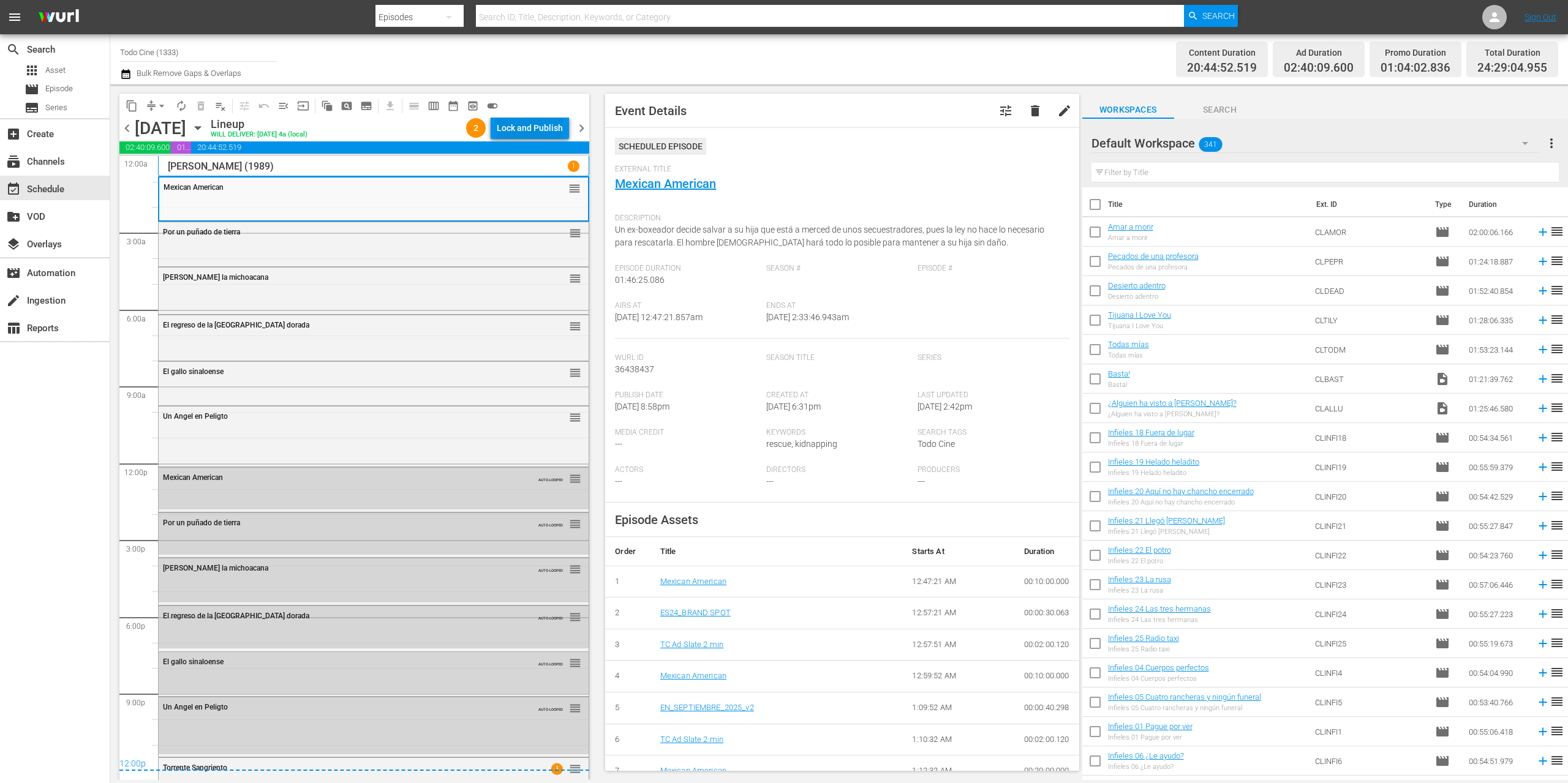
click at [529, 123] on div "Lock and Publish" at bounding box center [530, 128] width 66 height 22
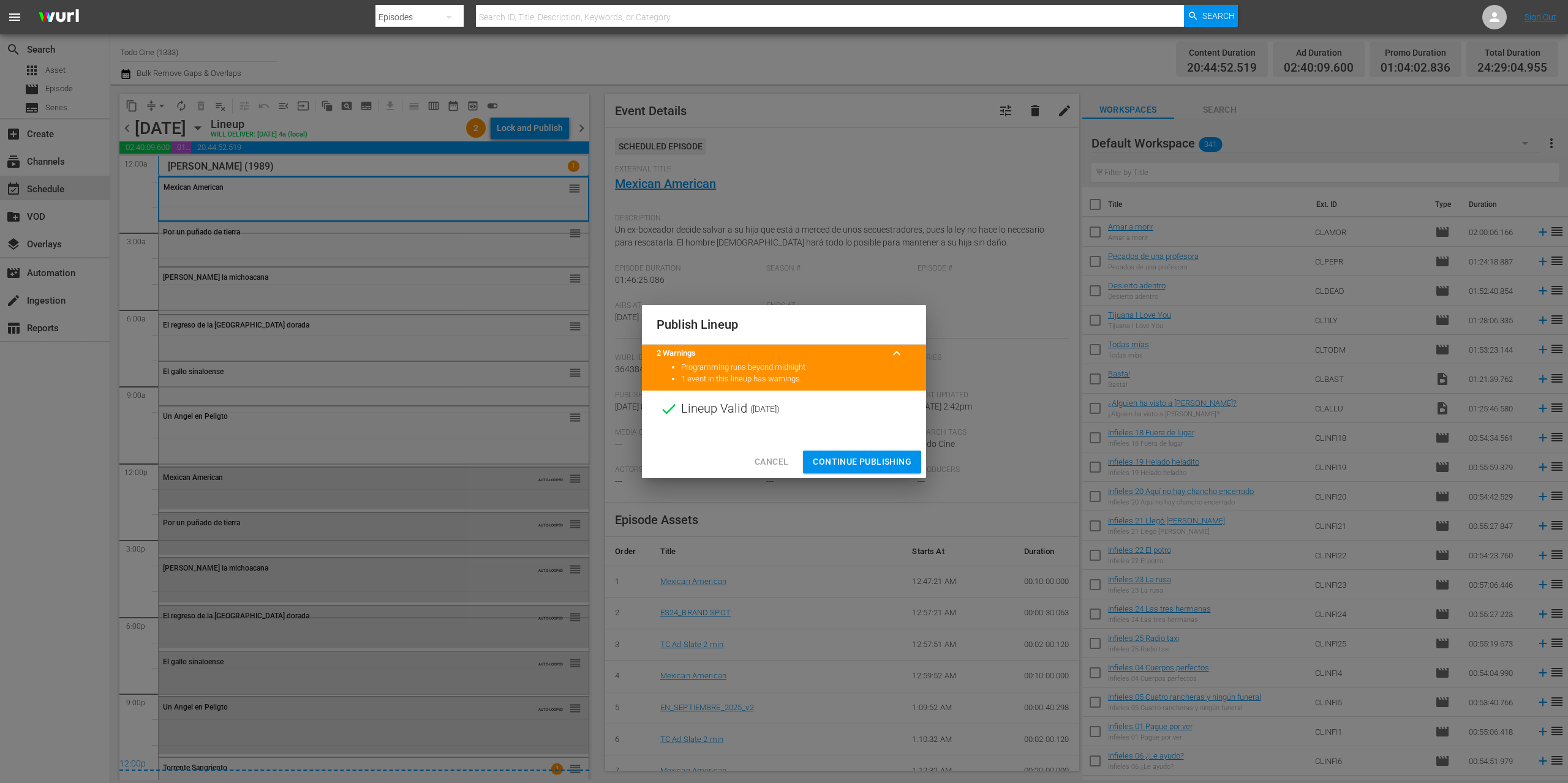
click at [852, 462] on span "Continue Publishing" at bounding box center [861, 462] width 98 height 15
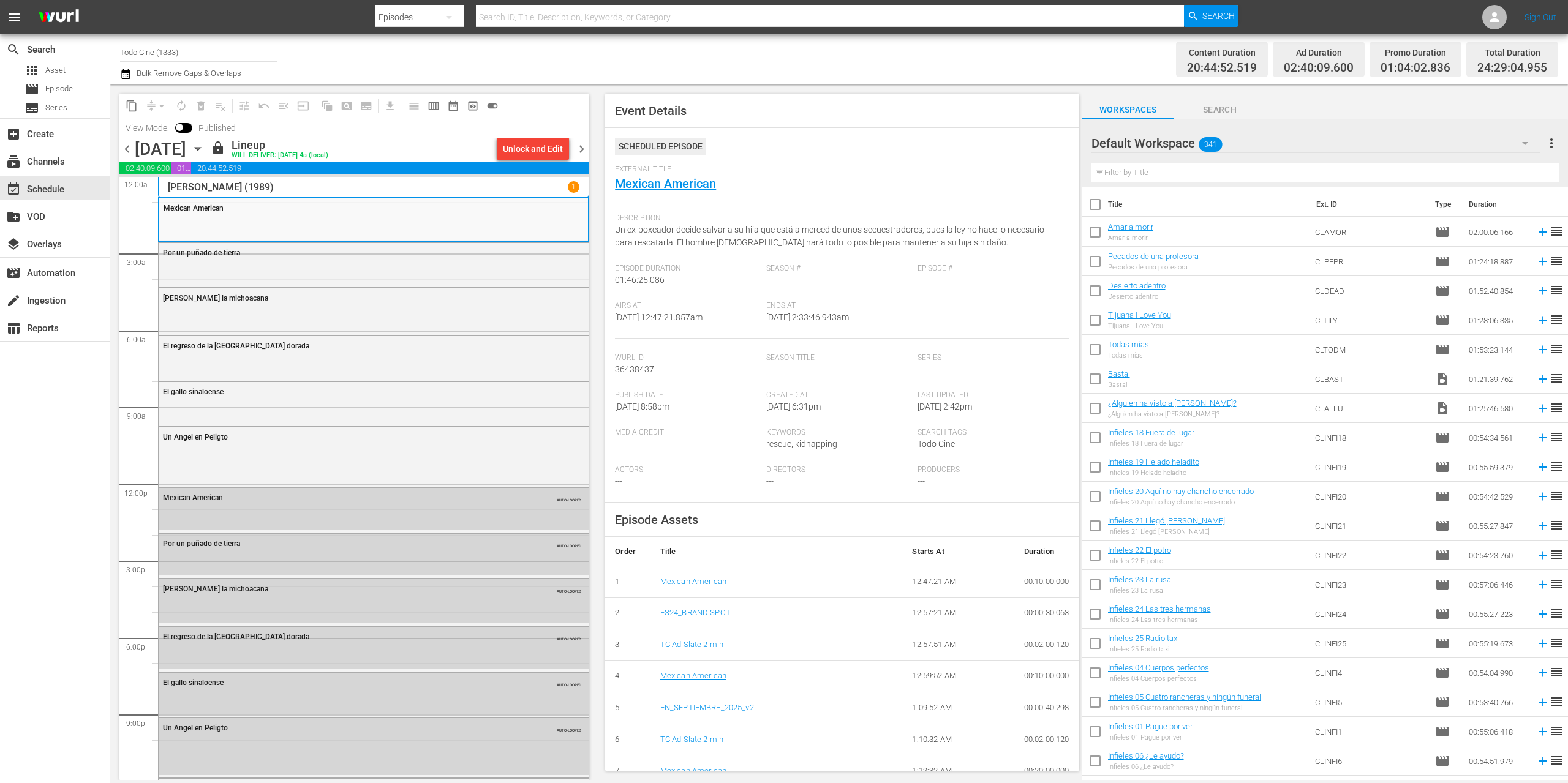
click at [581, 147] on span "chevron_right" at bounding box center [581, 149] width 15 height 15
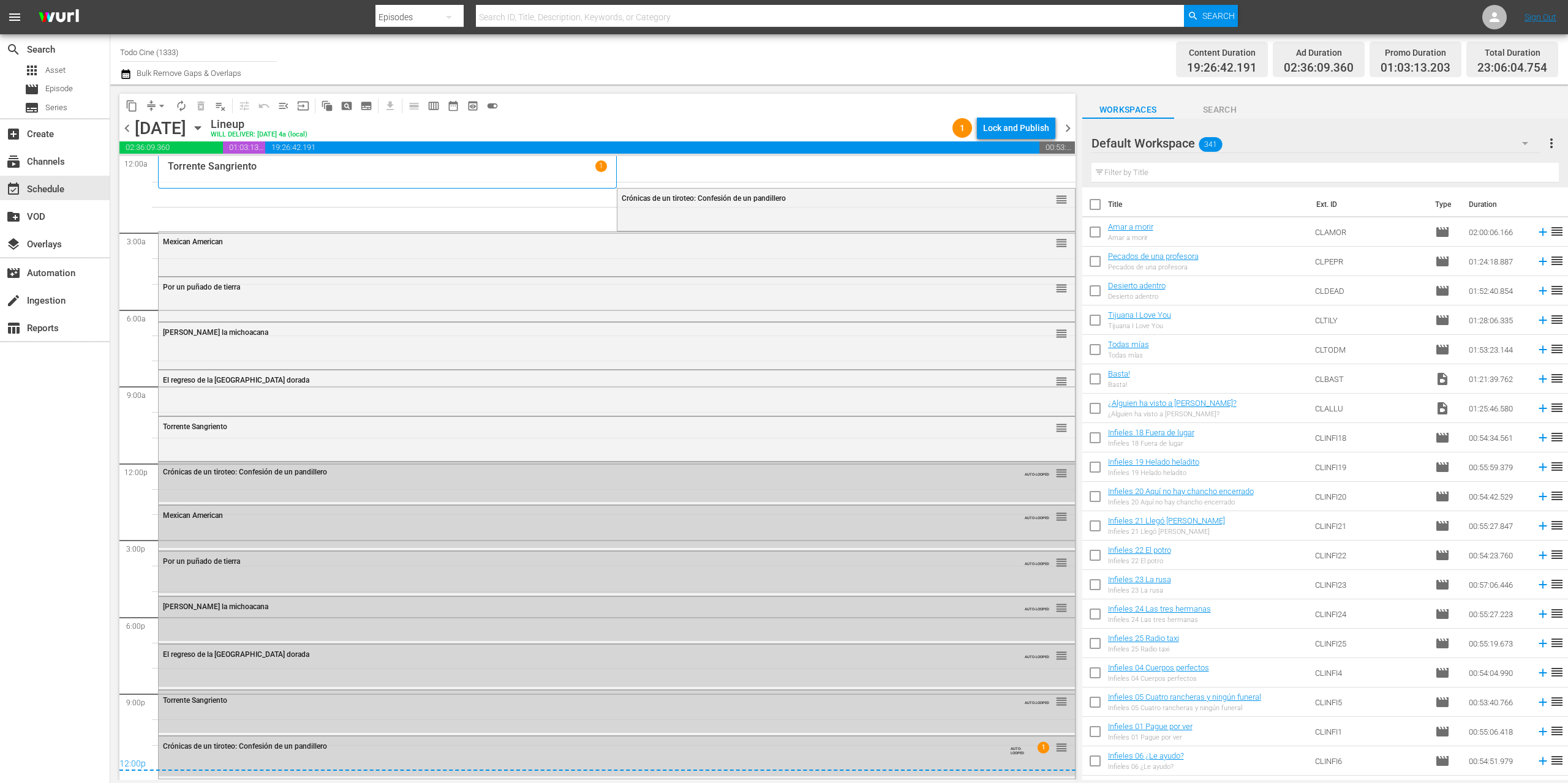
click at [200, 128] on icon "button" at bounding box center [197, 128] width 6 height 3
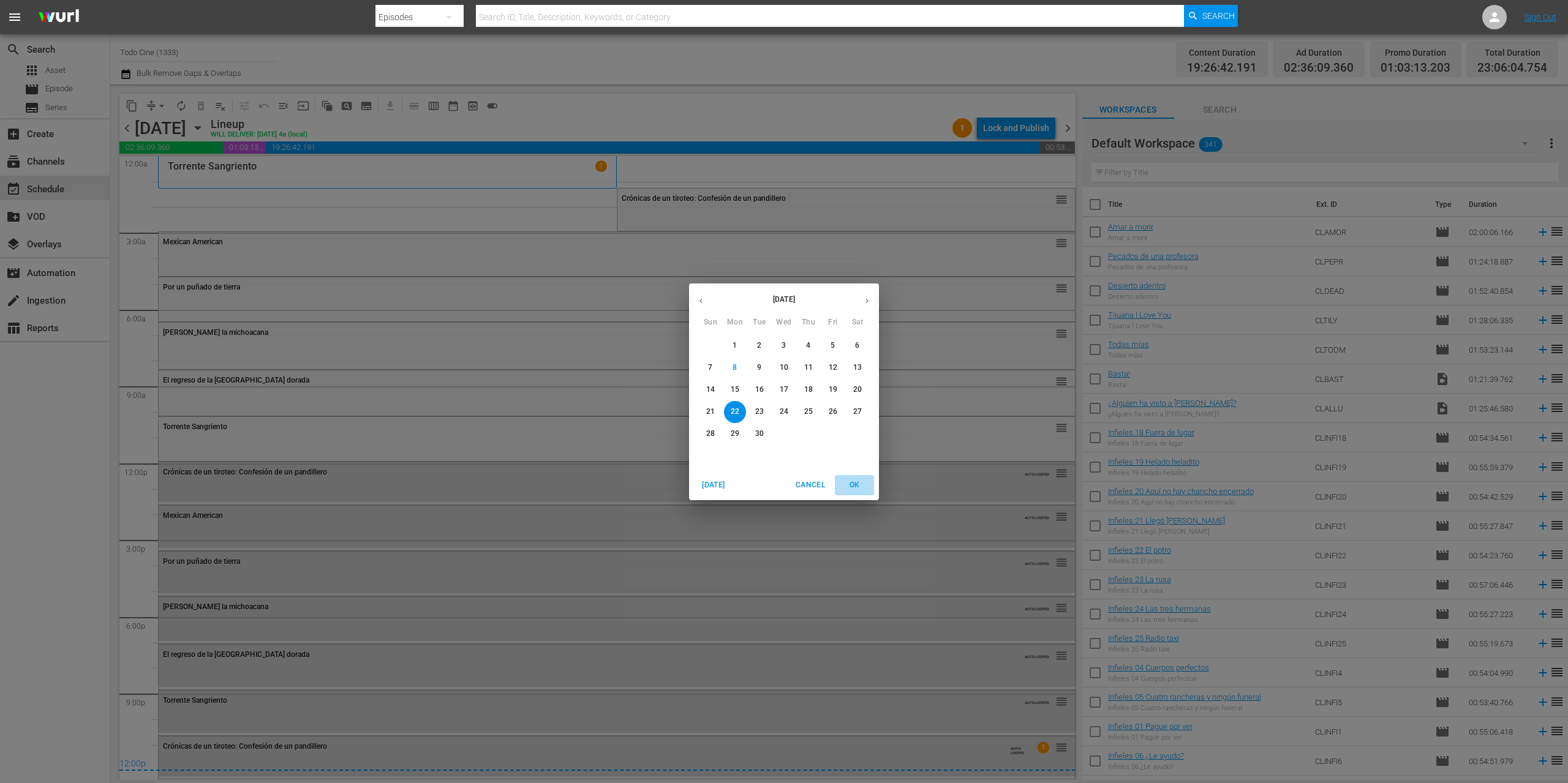
click at [854, 482] on span "OK" at bounding box center [854, 485] width 29 height 13
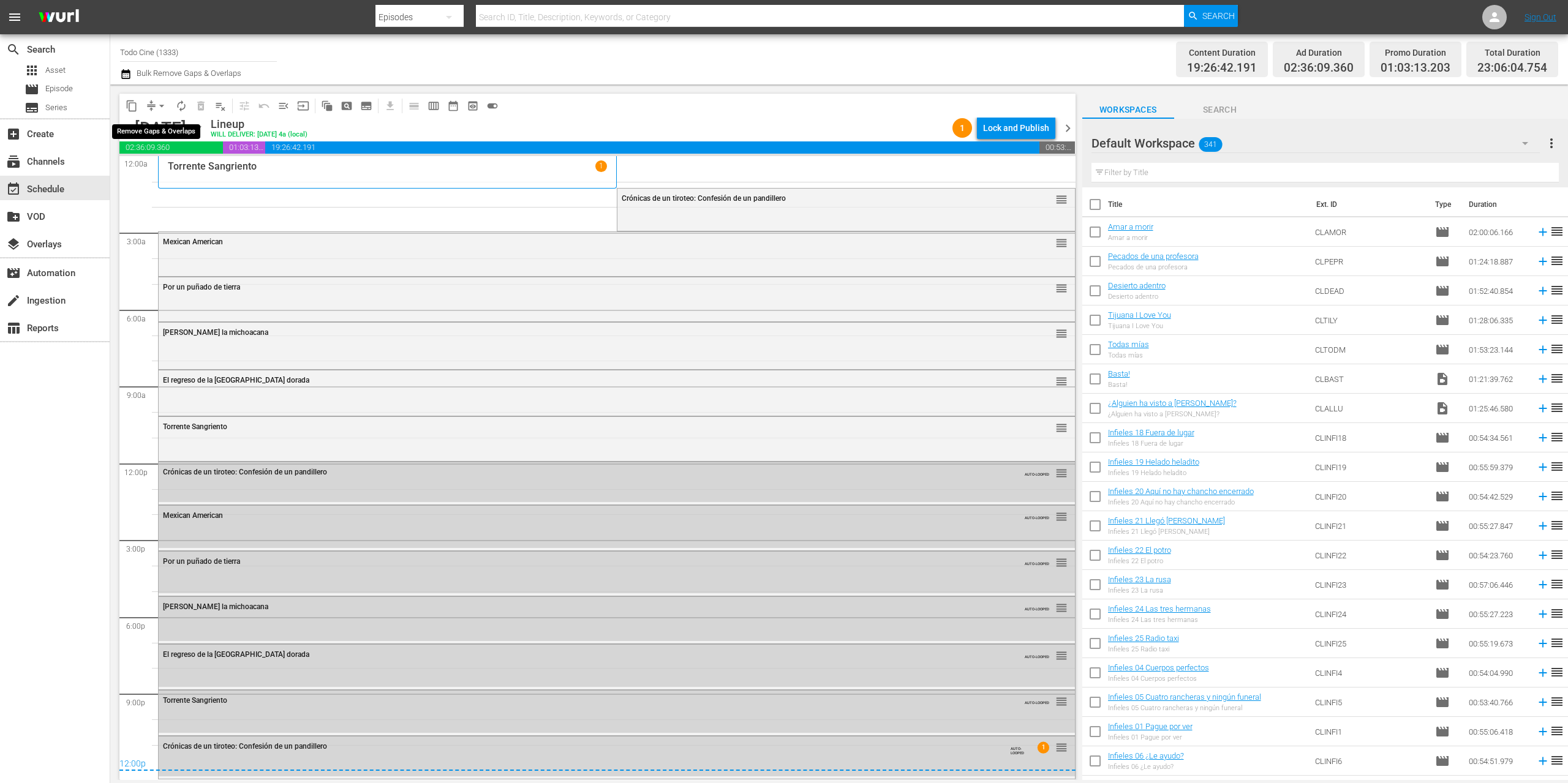
click at [162, 104] on span "arrow_drop_down" at bounding box center [162, 106] width 12 height 12
click at [175, 174] on li "Align to End of Previous Day" at bounding box center [162, 171] width 128 height 20
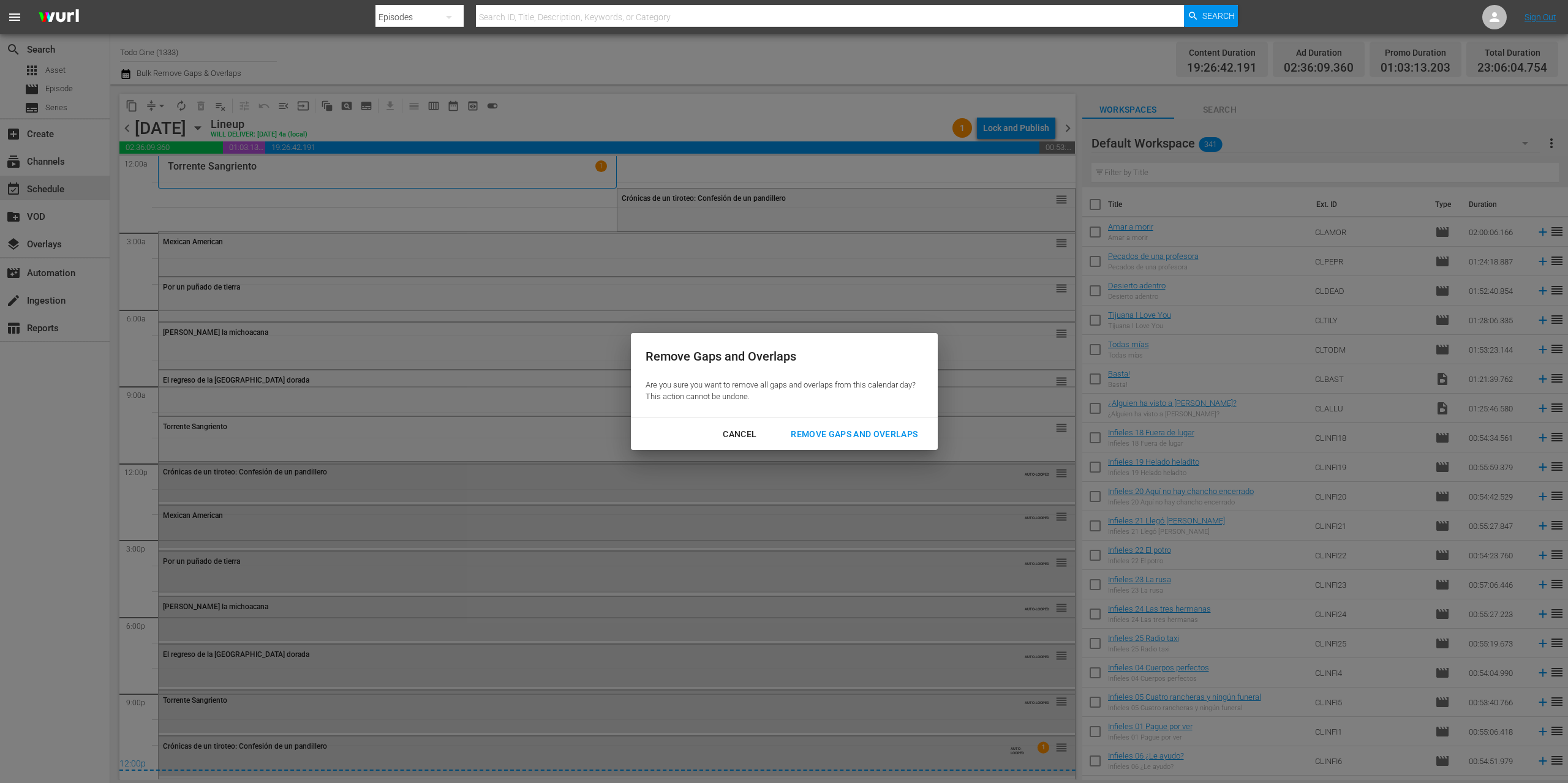
click at [816, 435] on div "Remove Gaps and Overlaps" at bounding box center [854, 434] width 146 height 15
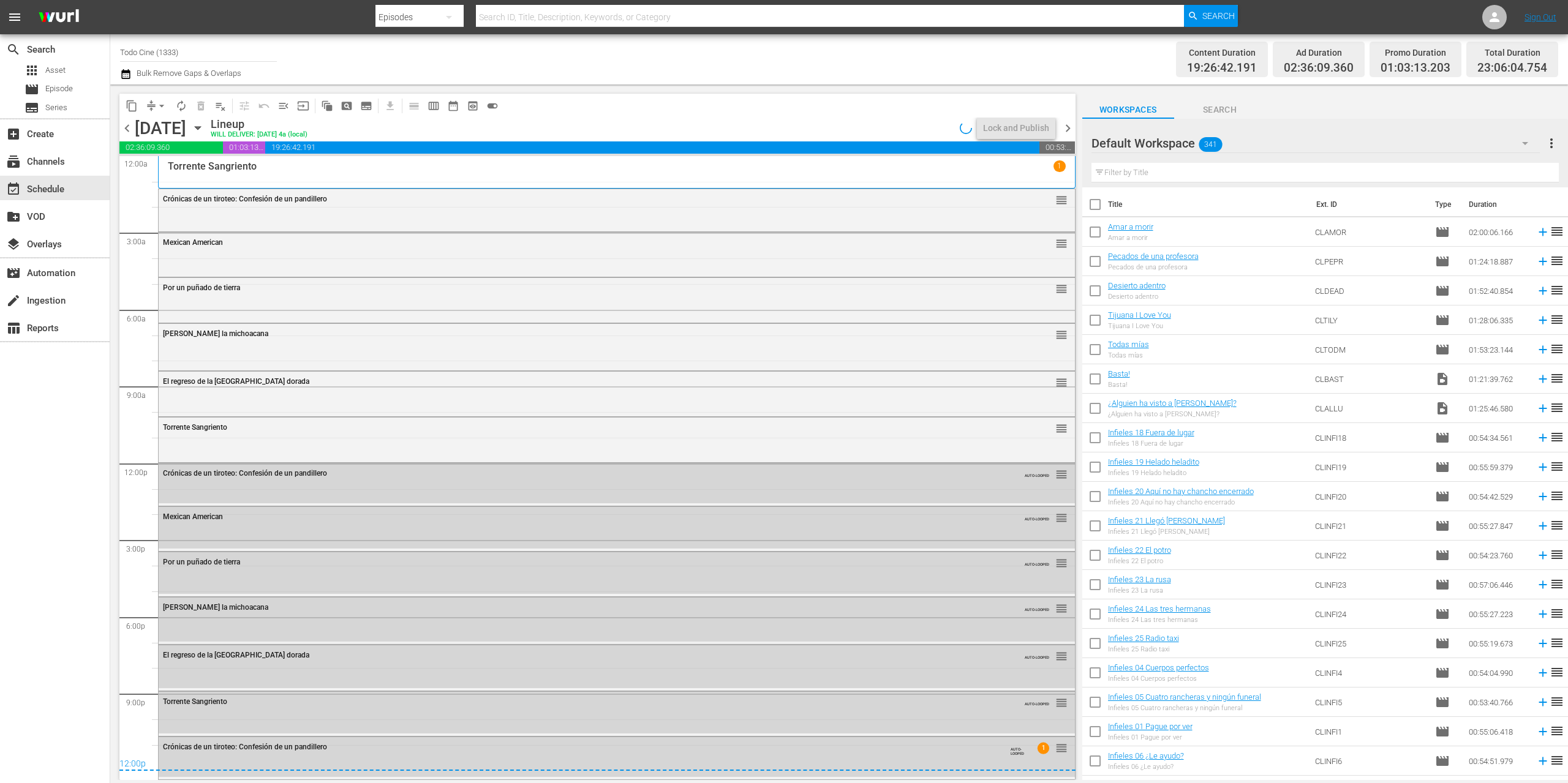
click at [307, 213] on div "Crónicas de un tiroteo: Confesión de un pandillero reorder" at bounding box center [617, 209] width 916 height 40
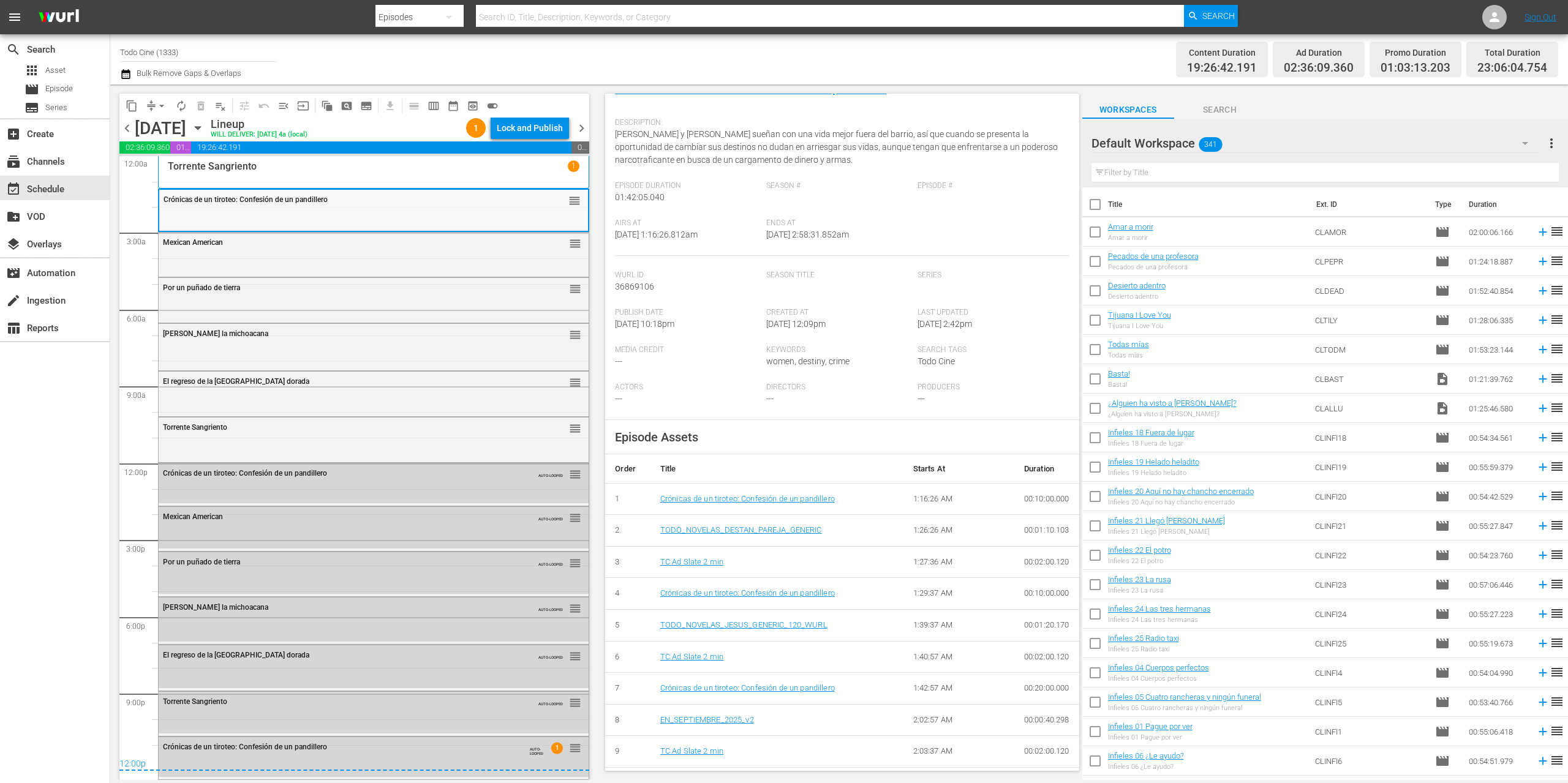
scroll to position [135, 0]
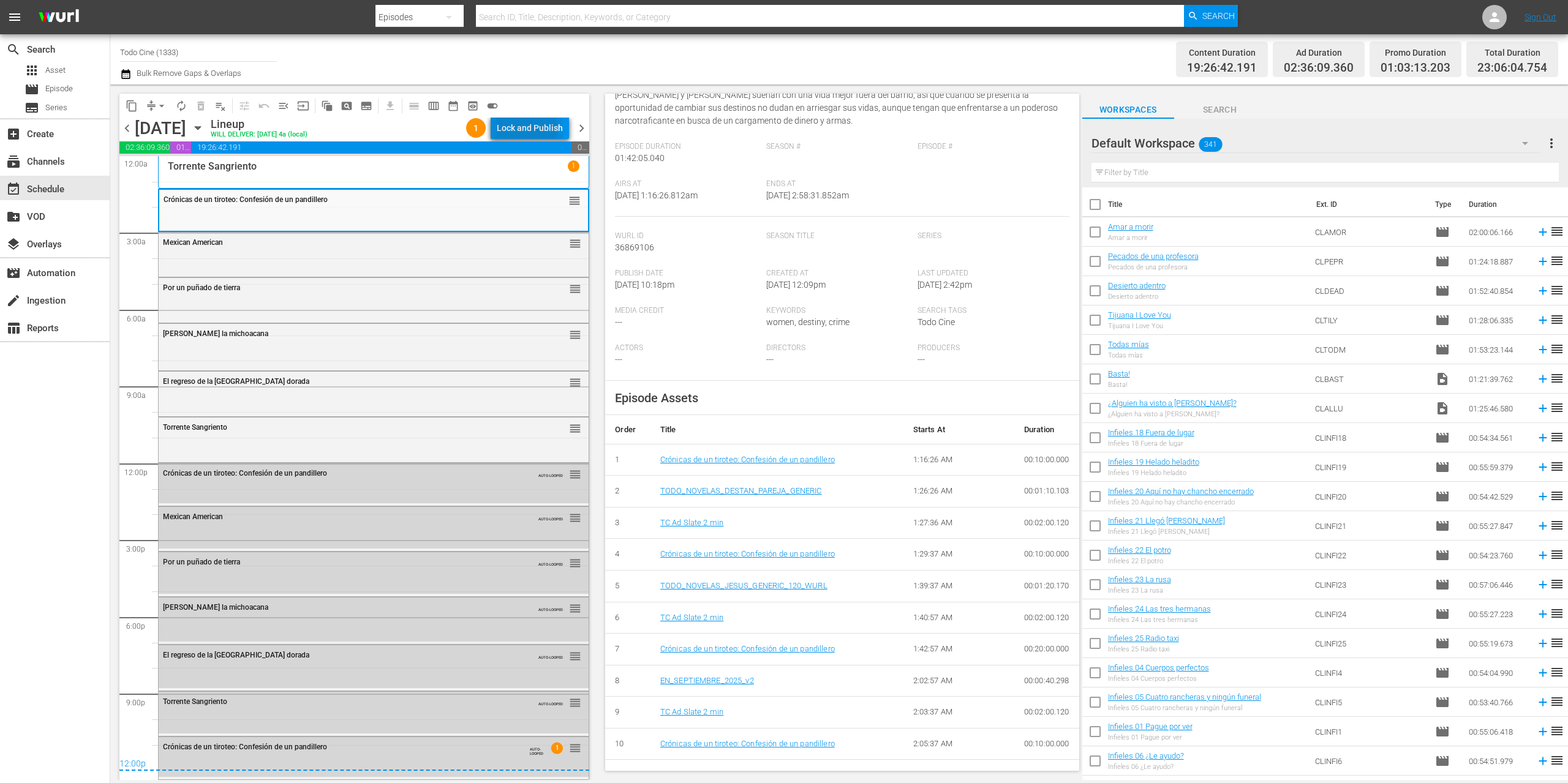
click at [509, 128] on div "Lock and Publish" at bounding box center [530, 128] width 66 height 22
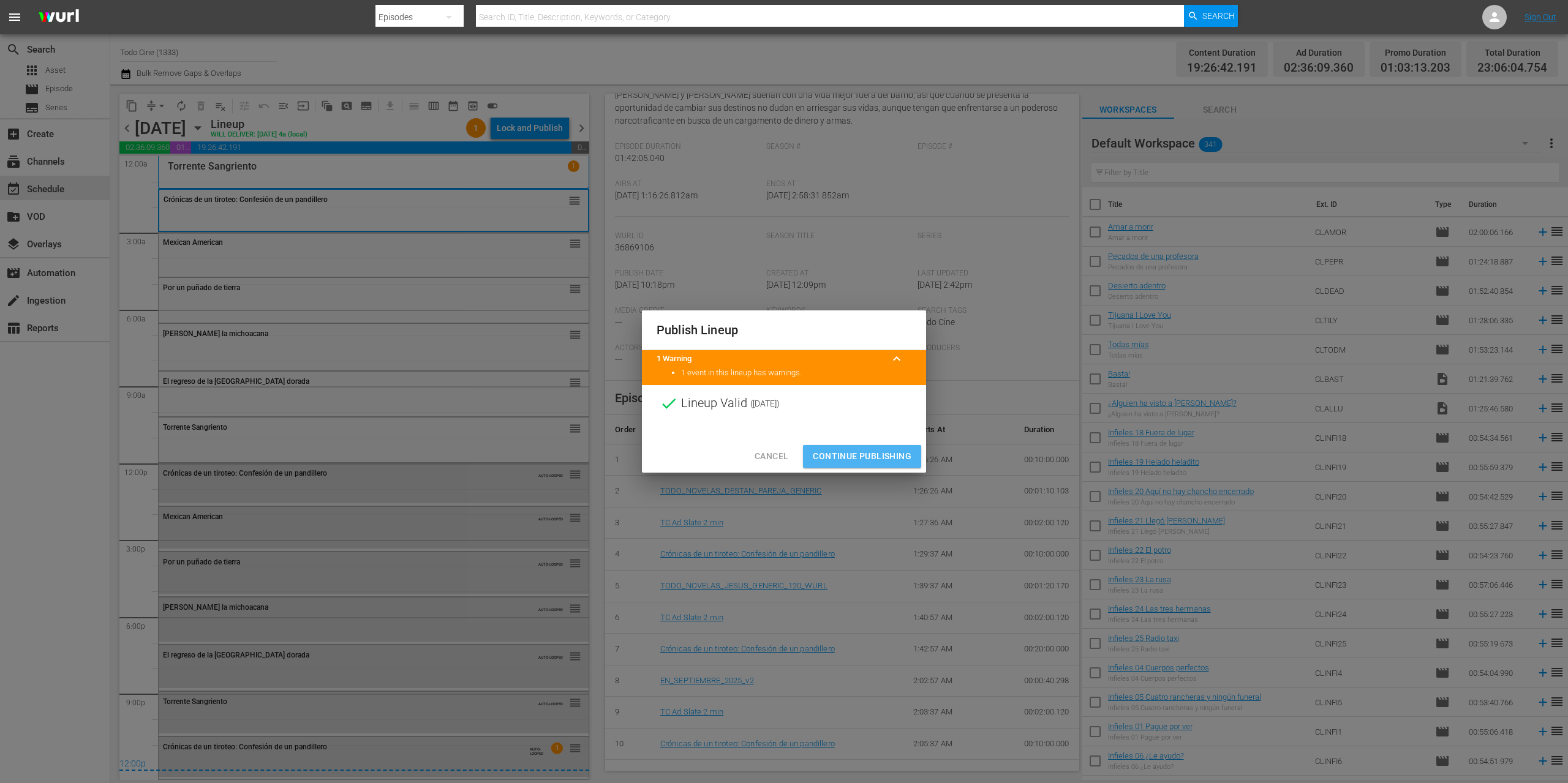
click at [825, 459] on span "Continue Publishing" at bounding box center [861, 456] width 98 height 15
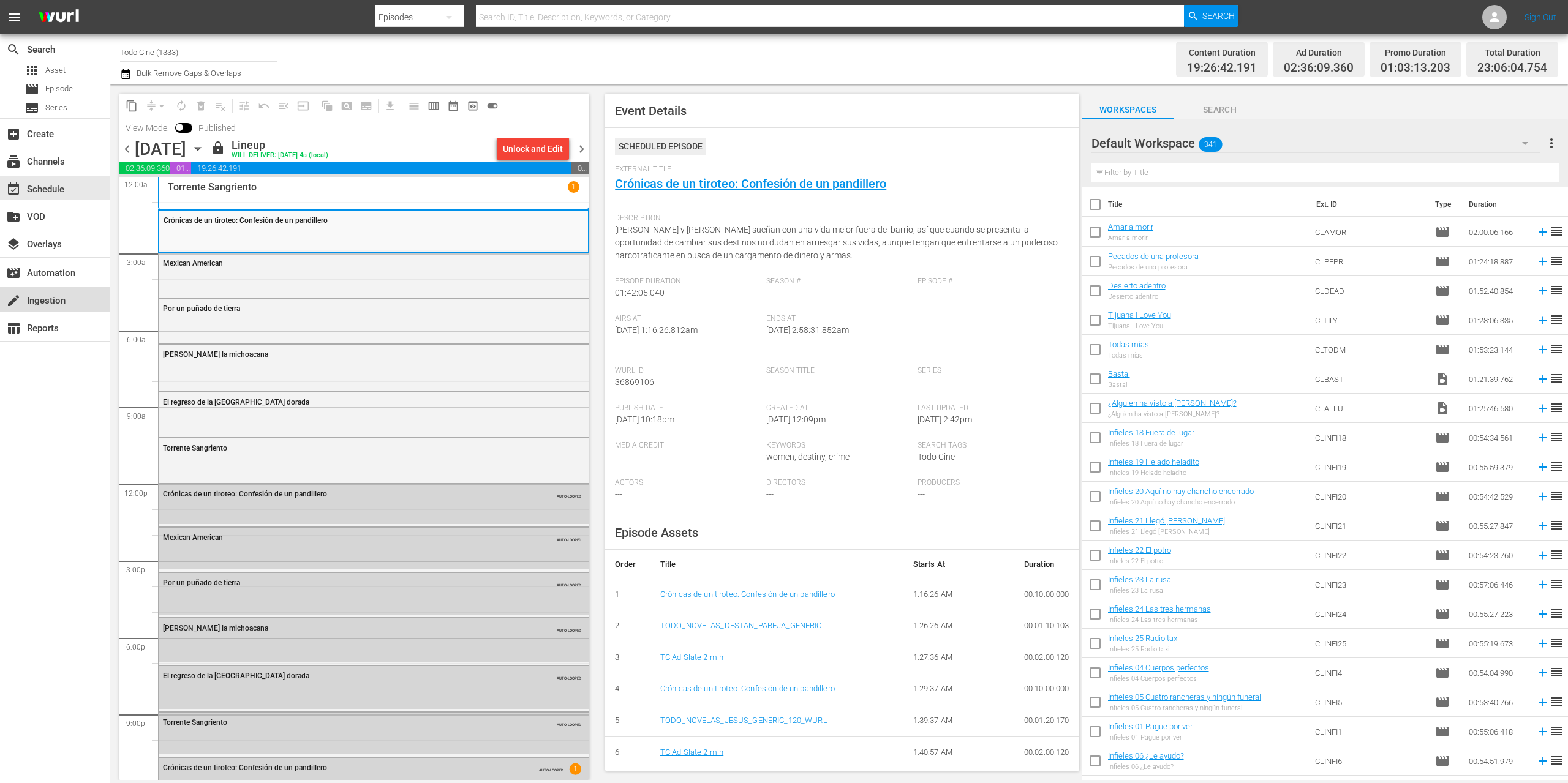
click at [58, 300] on div "create Ingestion" at bounding box center [34, 299] width 69 height 11
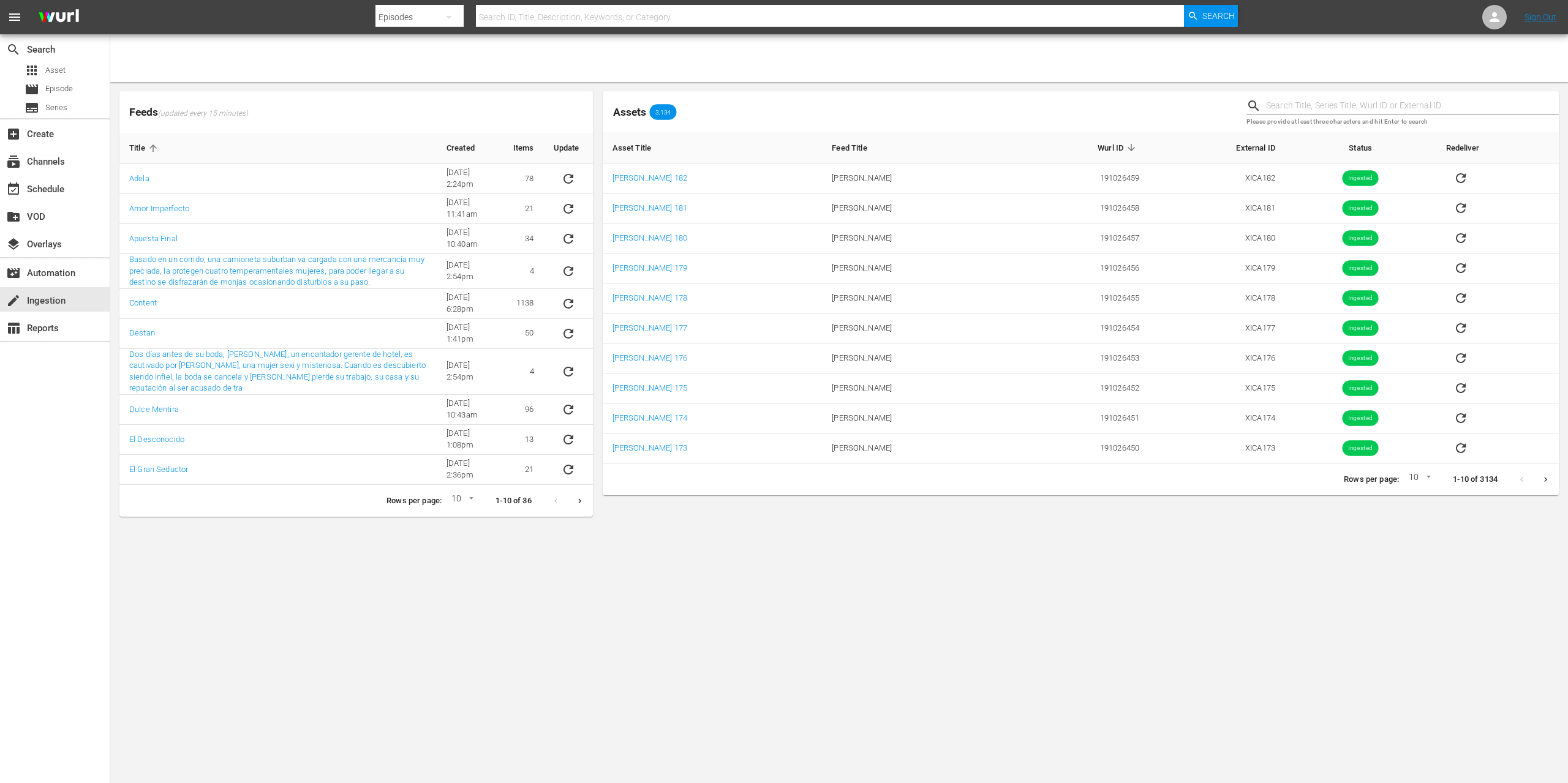
click at [58, 300] on div "create Ingestion" at bounding box center [34, 299] width 69 height 11
click at [919, 558] on body "menu Search By Episodes Search ID, Title, Description, Keywords, or Category Se…" at bounding box center [784, 391] width 1568 height 783
click at [452, 584] on body "menu Search By Episodes Search ID, Title, Description, Keywords, or Category Se…" at bounding box center [784, 391] width 1568 height 783
